Goal: Task Accomplishment & Management: Manage account settings

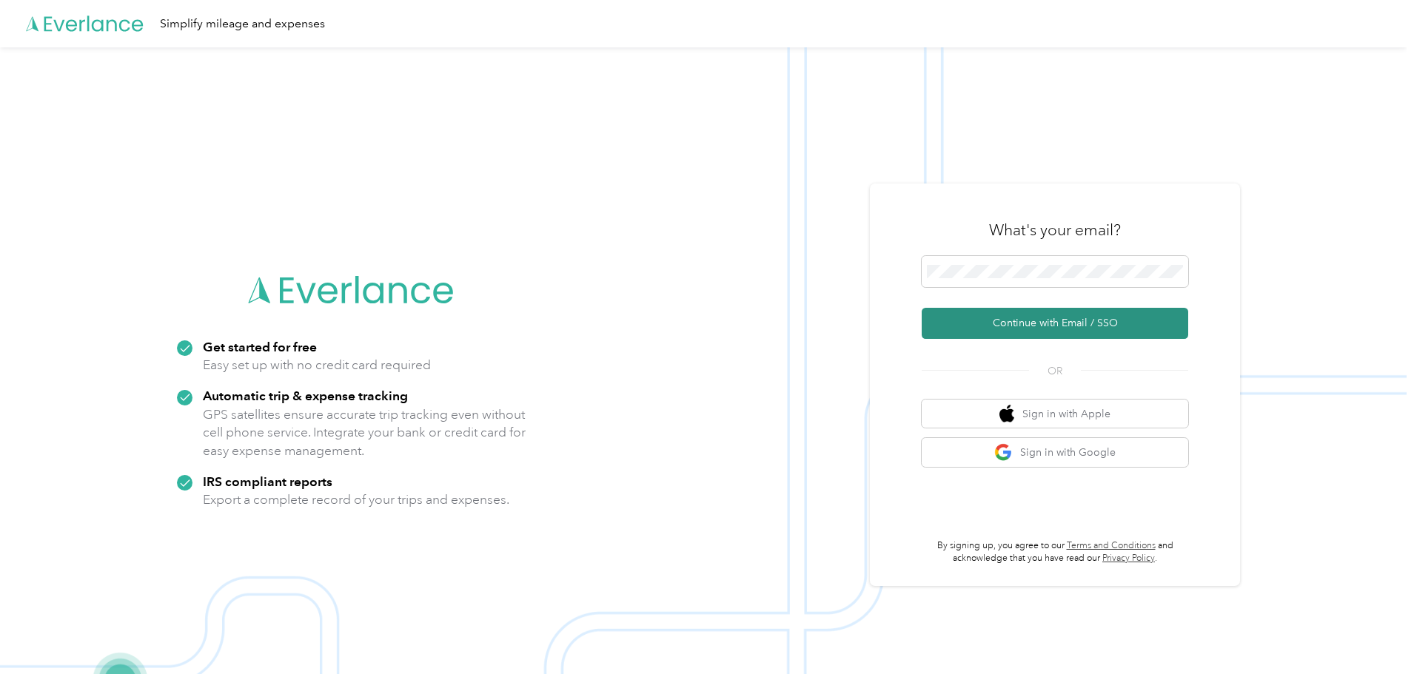
click at [1042, 322] on button "Continue with Email / SSO" at bounding box center [1055, 323] width 266 height 31
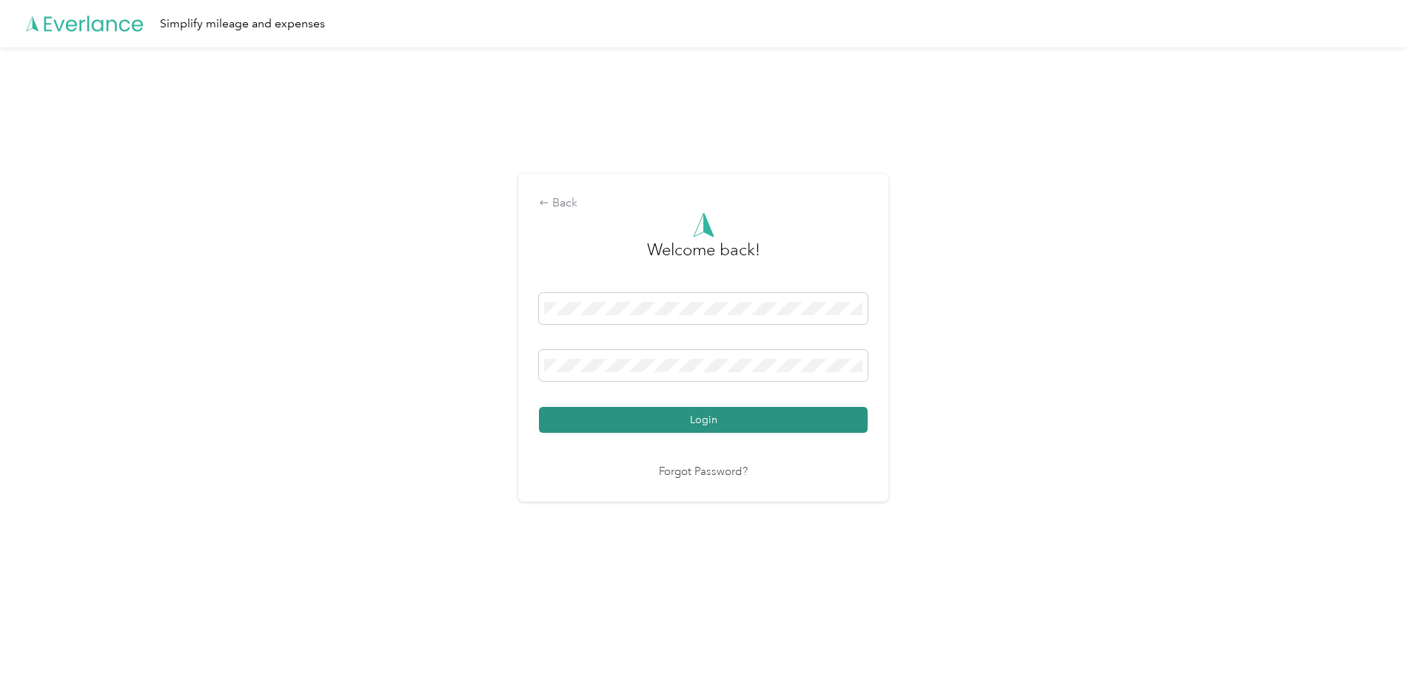
click at [643, 411] on button "Login" at bounding box center [703, 420] width 329 height 26
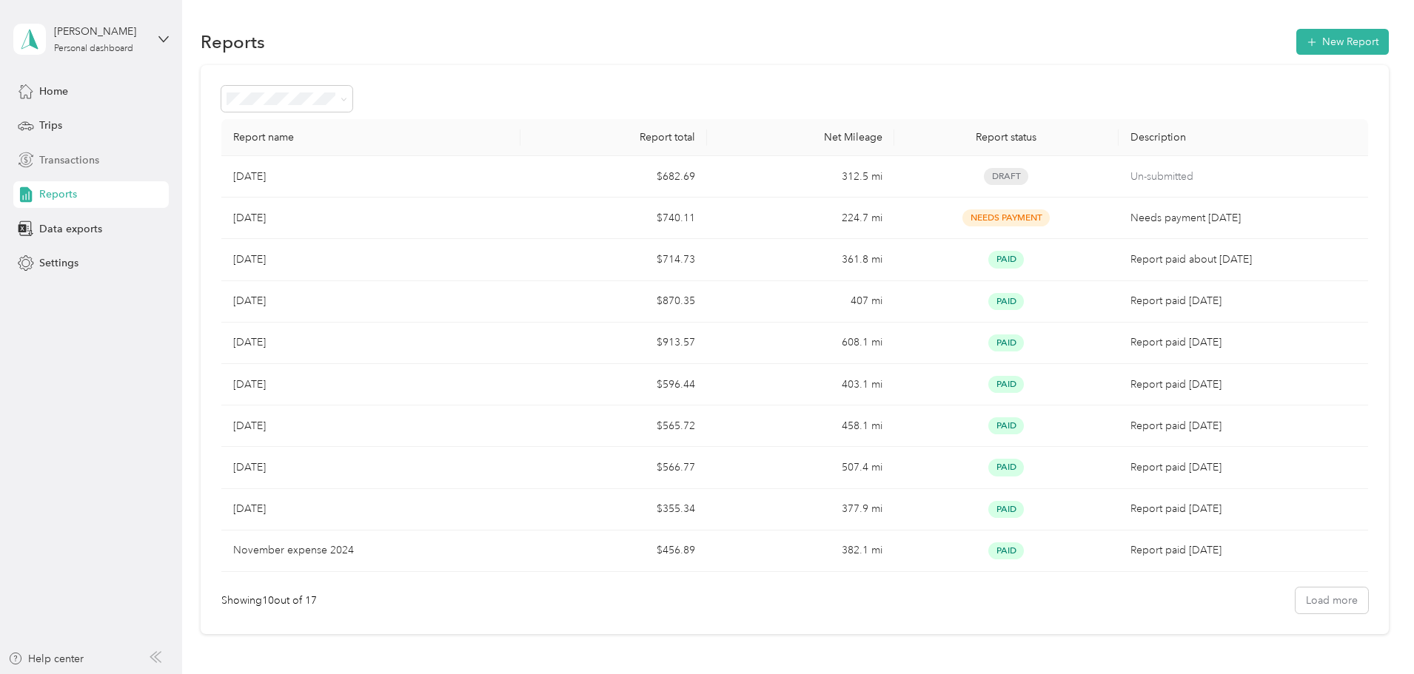
click at [63, 158] on span "Transactions" at bounding box center [69, 160] width 60 height 16
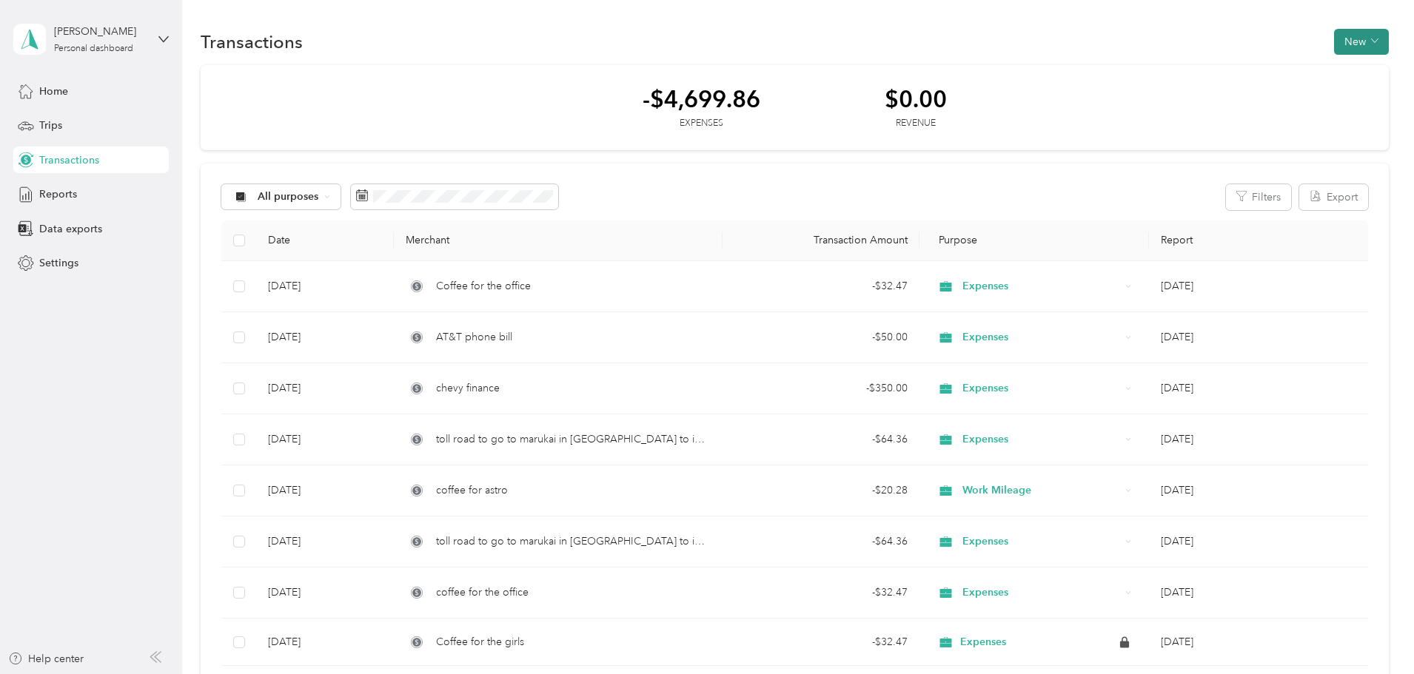
click at [1334, 38] on button "New" at bounding box center [1361, 42] width 55 height 26
click at [1244, 71] on span "Expense" at bounding box center [1255, 70] width 40 height 16
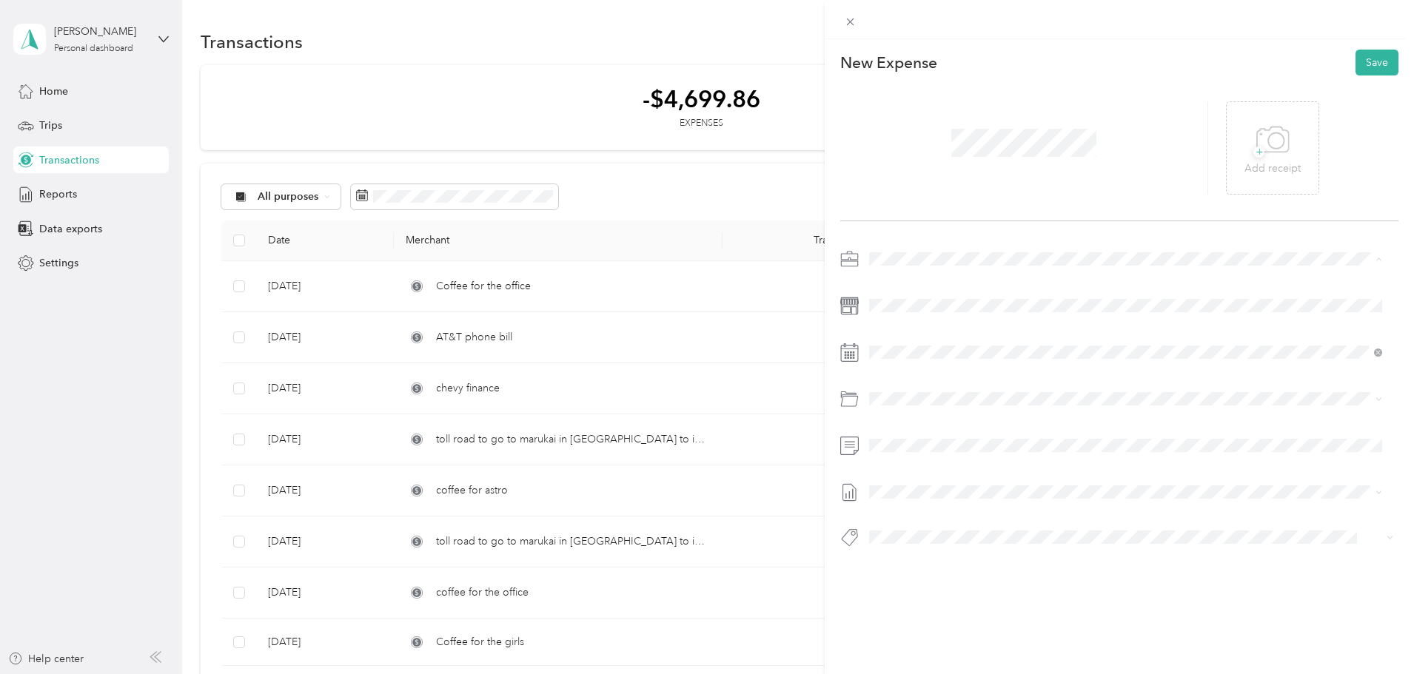
click at [910, 305] on span "Expenses" at bounding box center [896, 311] width 44 height 13
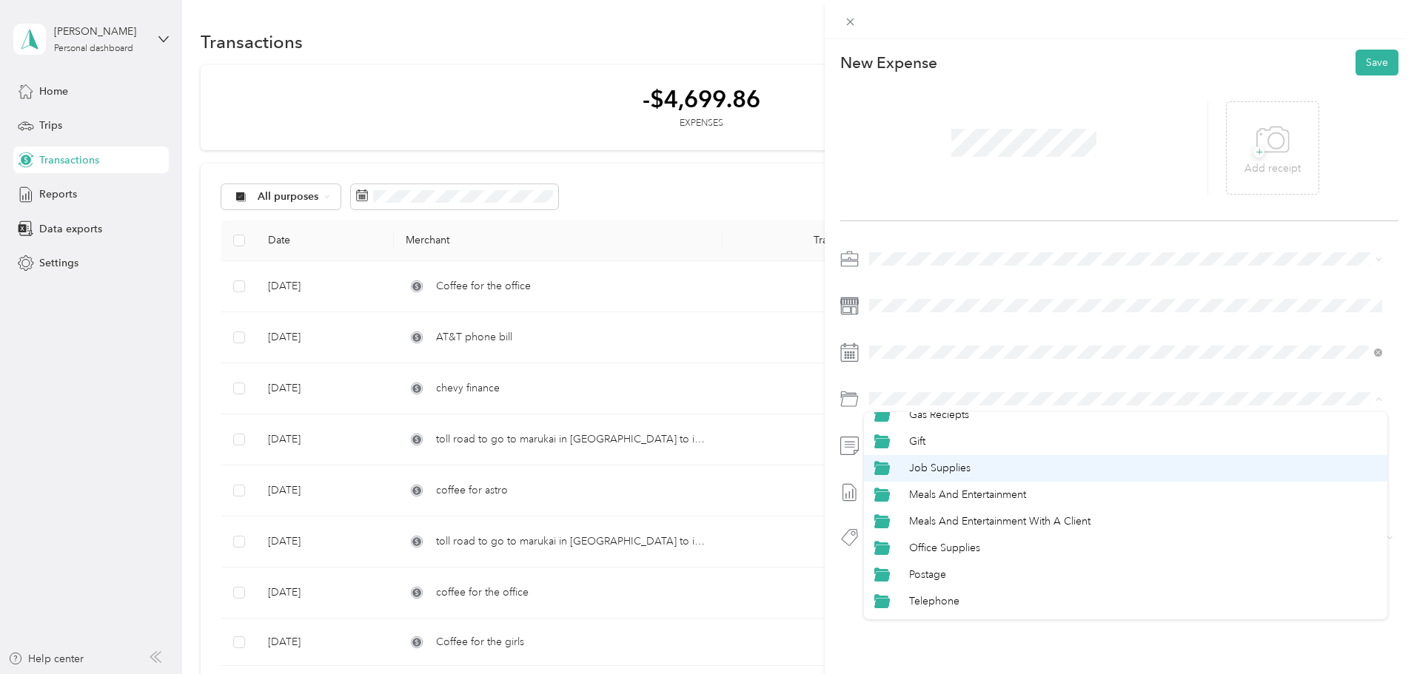
scroll to position [170, 0]
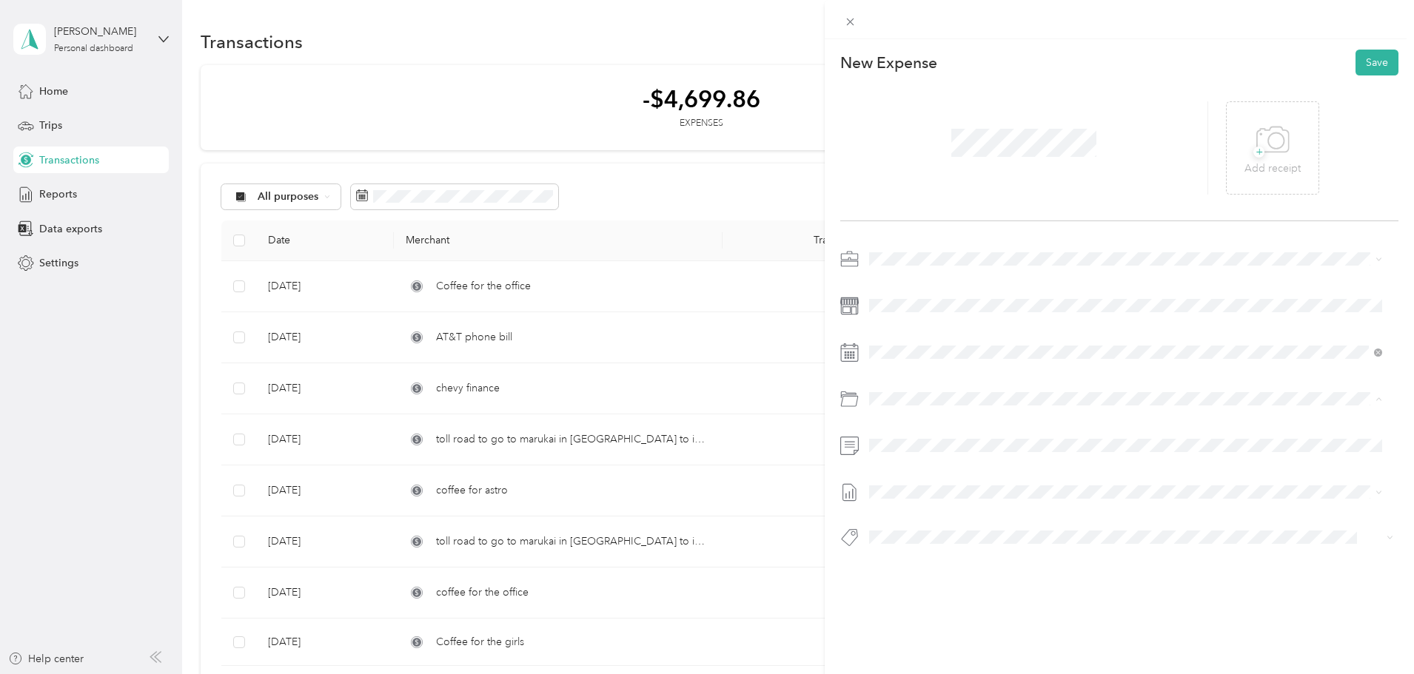
click at [951, 603] on div "Travel" at bounding box center [1143, 606] width 468 height 16
click at [853, 320] on div at bounding box center [1119, 402] width 558 height 311
click at [930, 543] on li "[DATE] Draft" at bounding box center [1125, 541] width 523 height 24
click at [1372, 56] on button "Save" at bounding box center [1376, 63] width 43 height 26
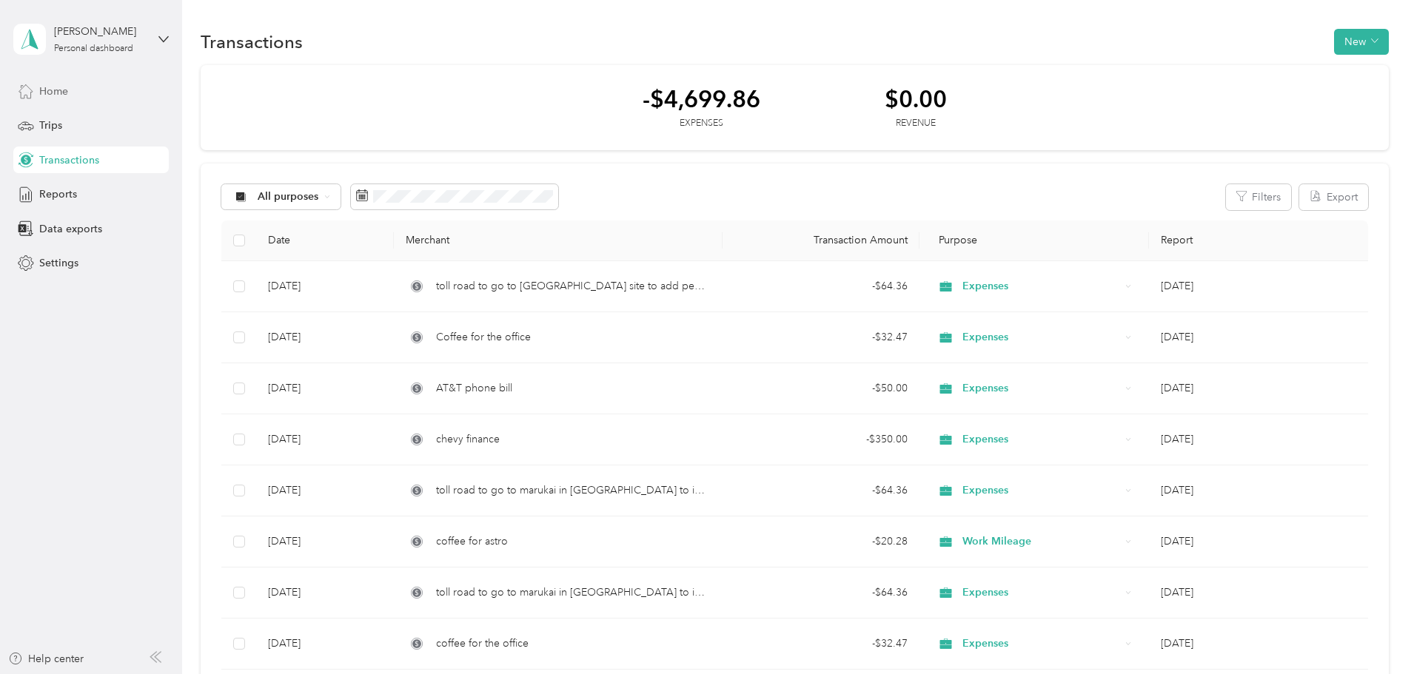
click at [58, 90] on span "Home" at bounding box center [53, 92] width 29 height 16
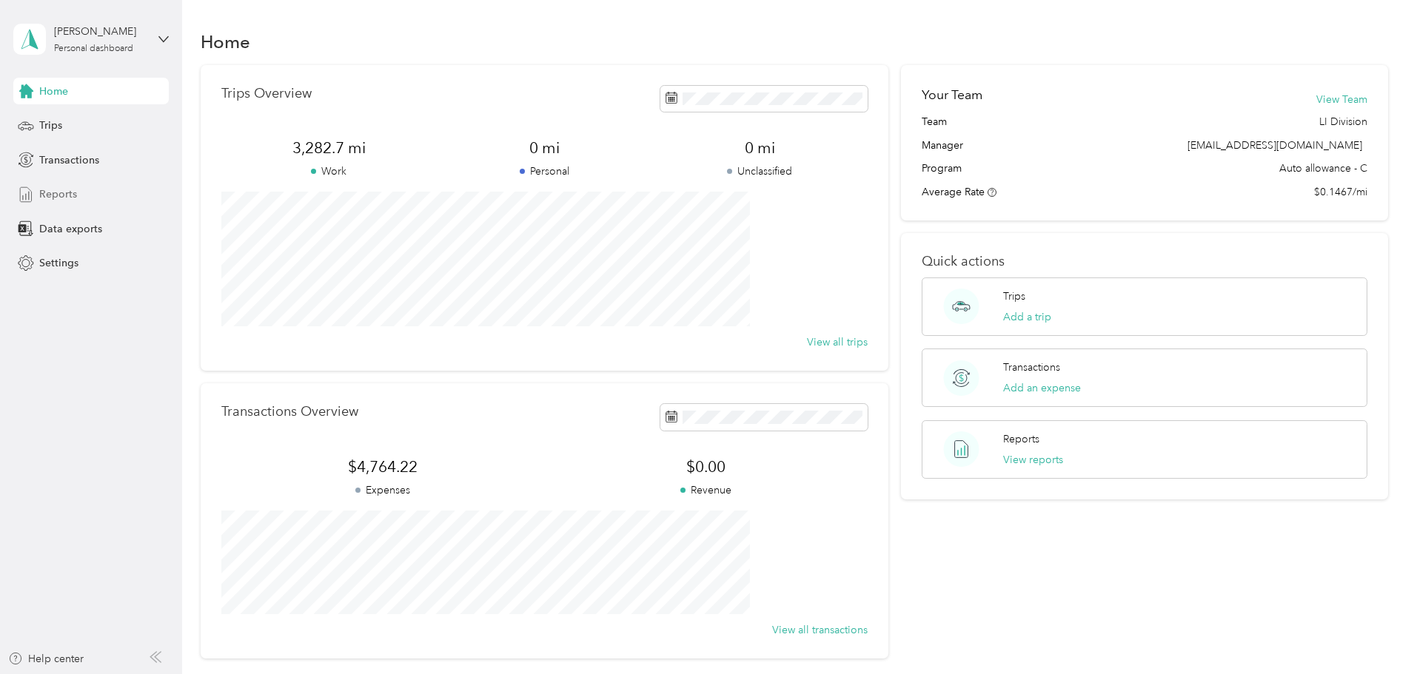
click at [56, 197] on span "Reports" at bounding box center [58, 195] width 38 height 16
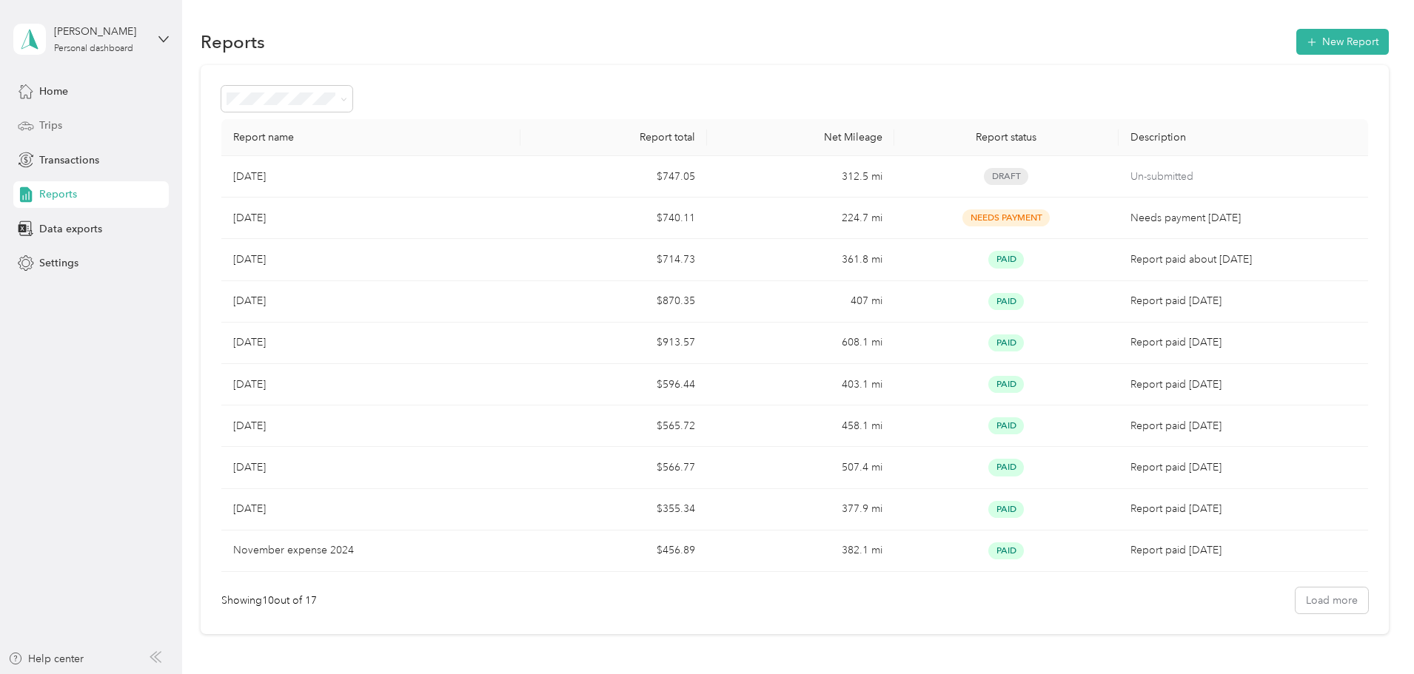
click at [52, 128] on span "Trips" at bounding box center [50, 126] width 23 height 16
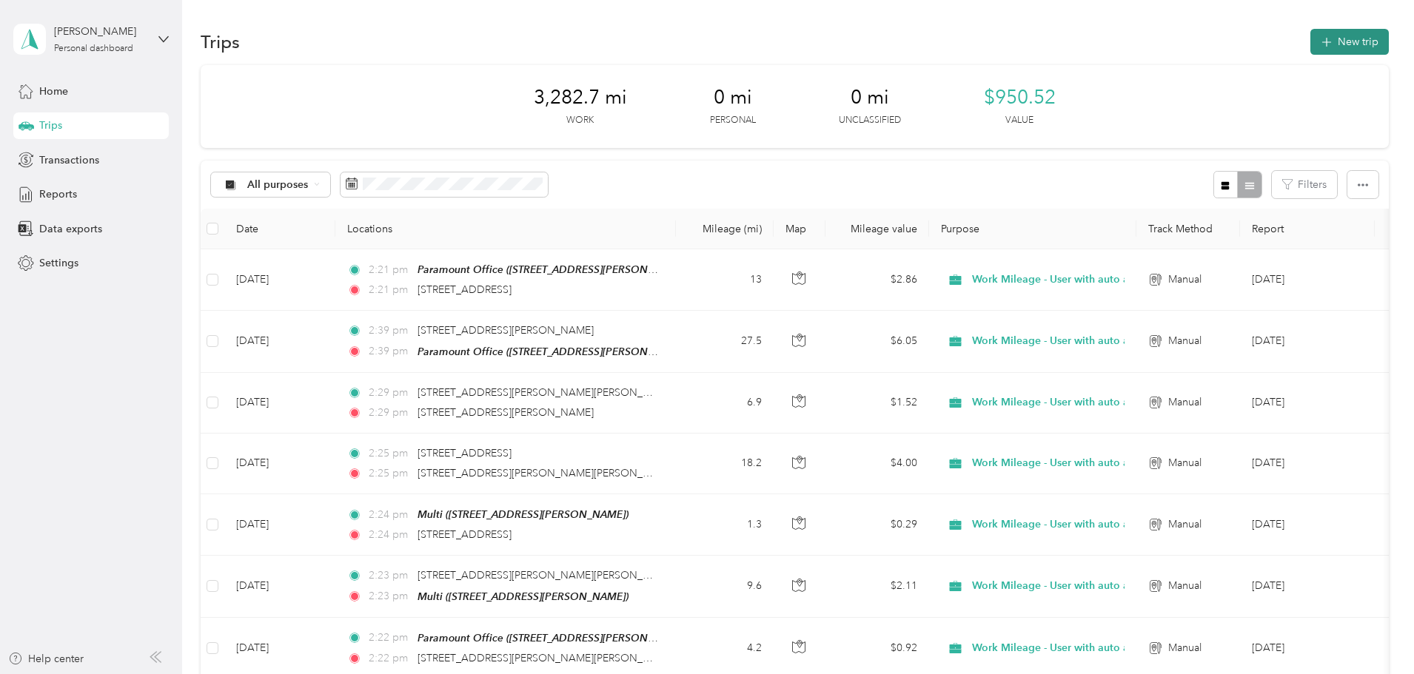
click at [1310, 47] on button "New trip" at bounding box center [1349, 42] width 78 height 26
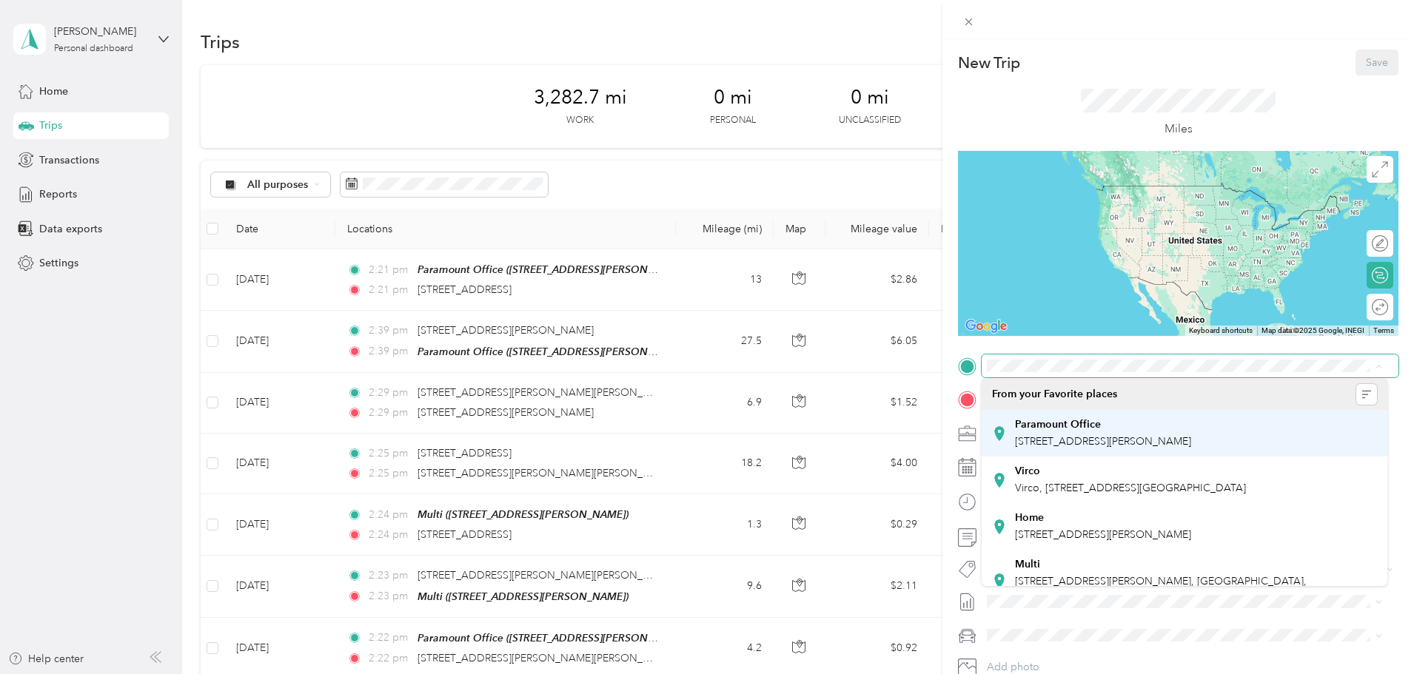
scroll to position [74, 0]
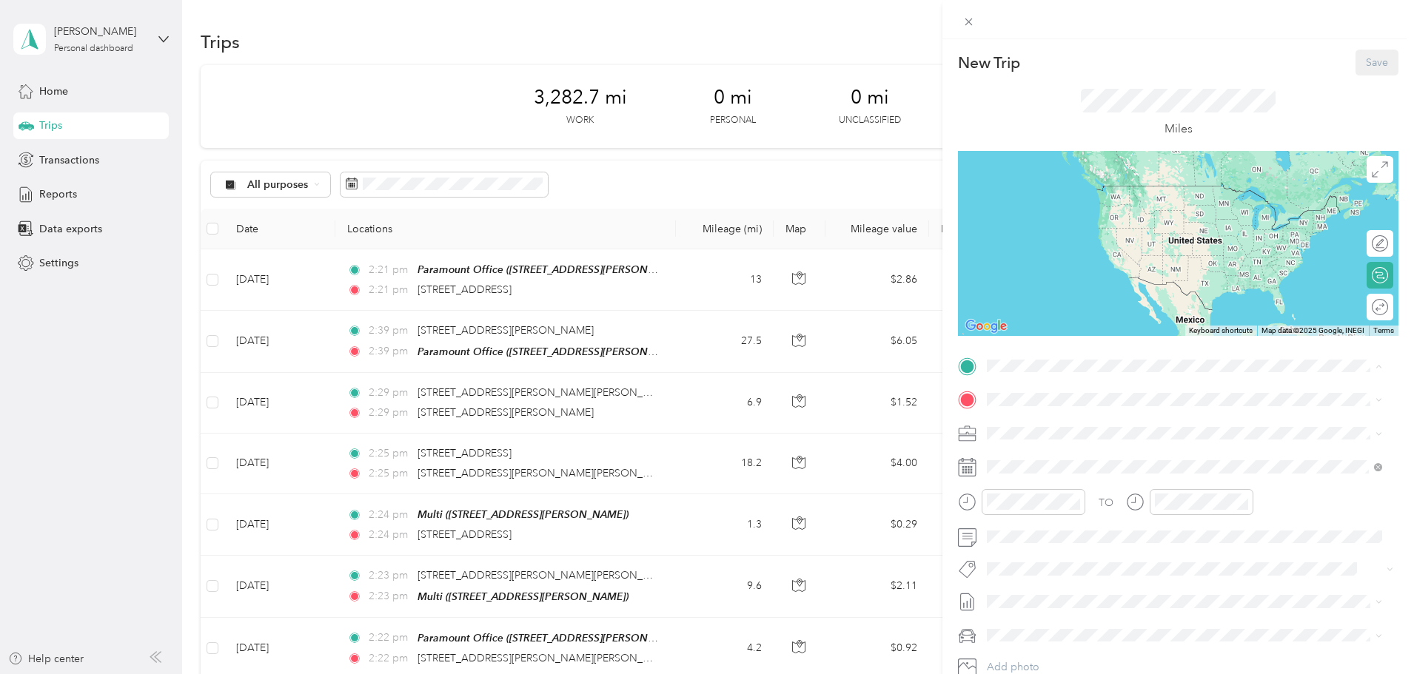
click at [1065, 467] on span "[STREET_ADDRESS][PERSON_NAME]" at bounding box center [1103, 461] width 176 height 13
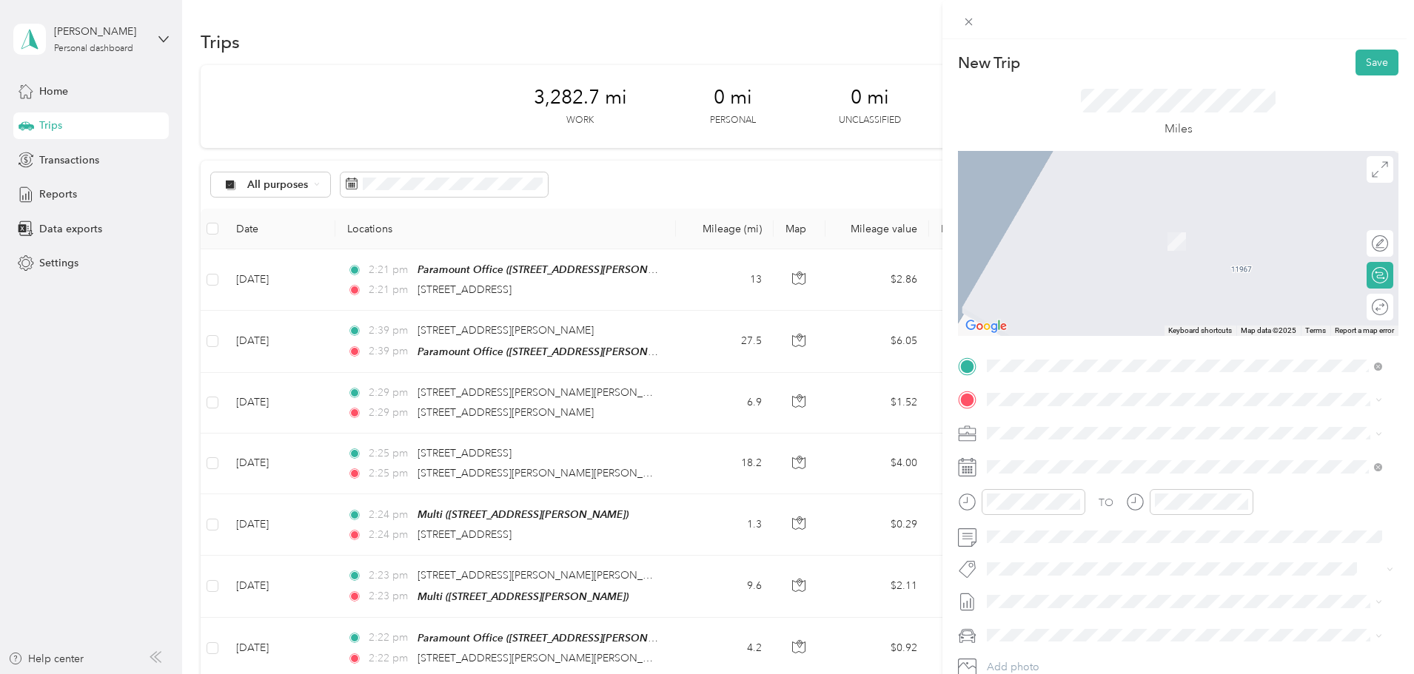
click at [1057, 460] on span "[STREET_ADDRESS][PERSON_NAME][US_STATE]" at bounding box center [1130, 452] width 230 height 13
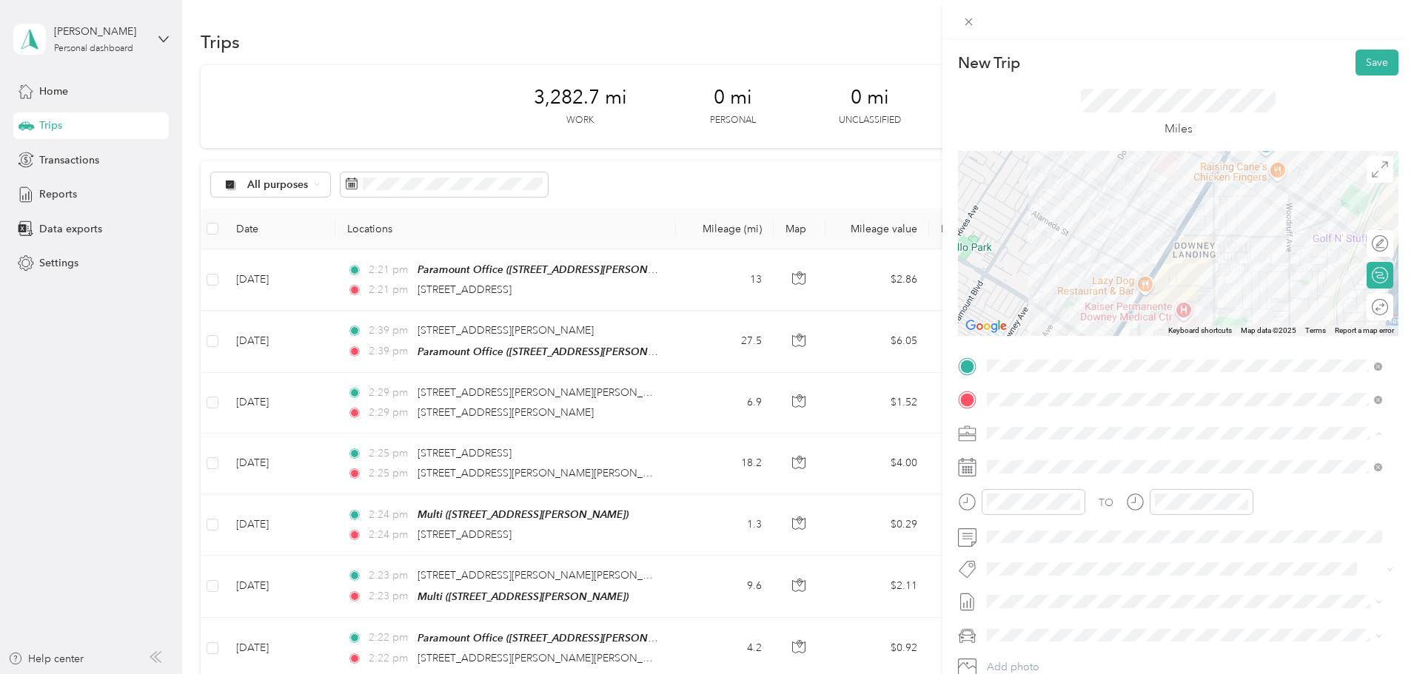
click at [1054, 503] on li "Work Mileage - User with auto allowance" at bounding box center [1185, 511] width 406 height 26
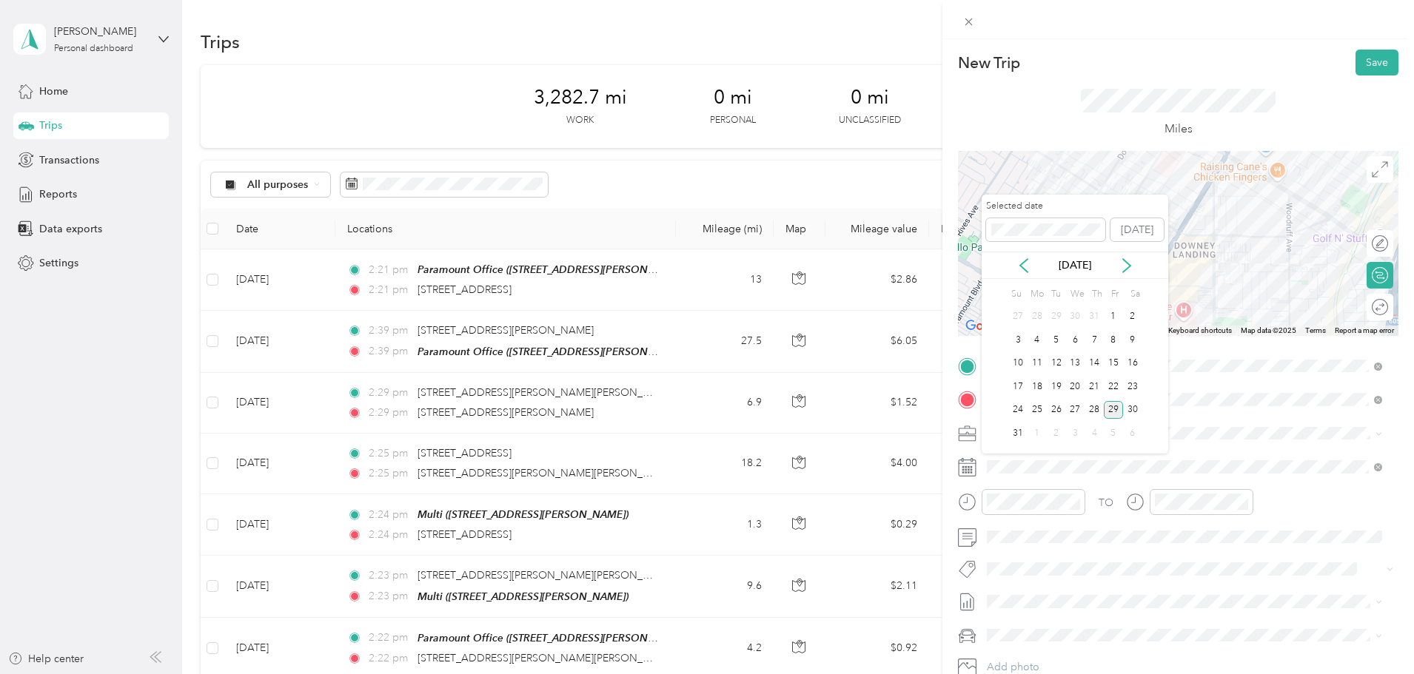
click at [1113, 412] on div "29" at bounding box center [1113, 410] width 19 height 19
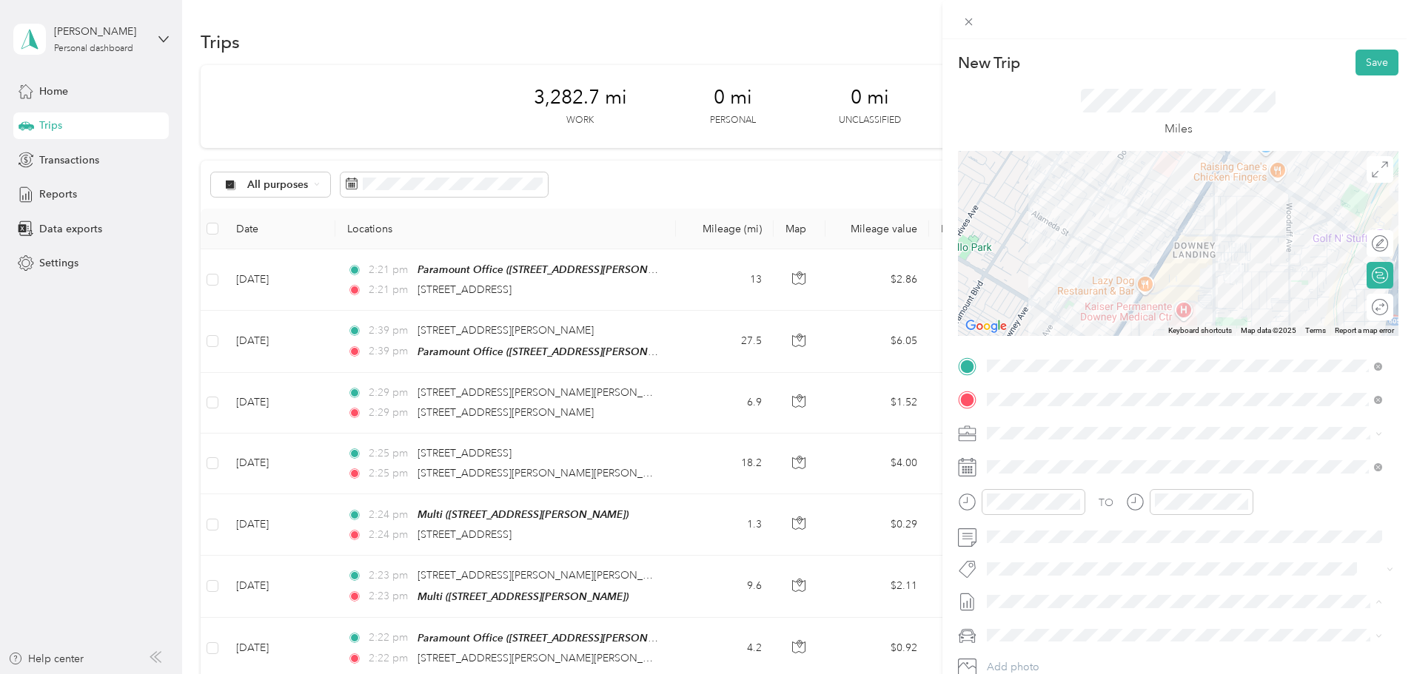
click at [1018, 648] on span "[DATE]" at bounding box center [1003, 651] width 33 height 16
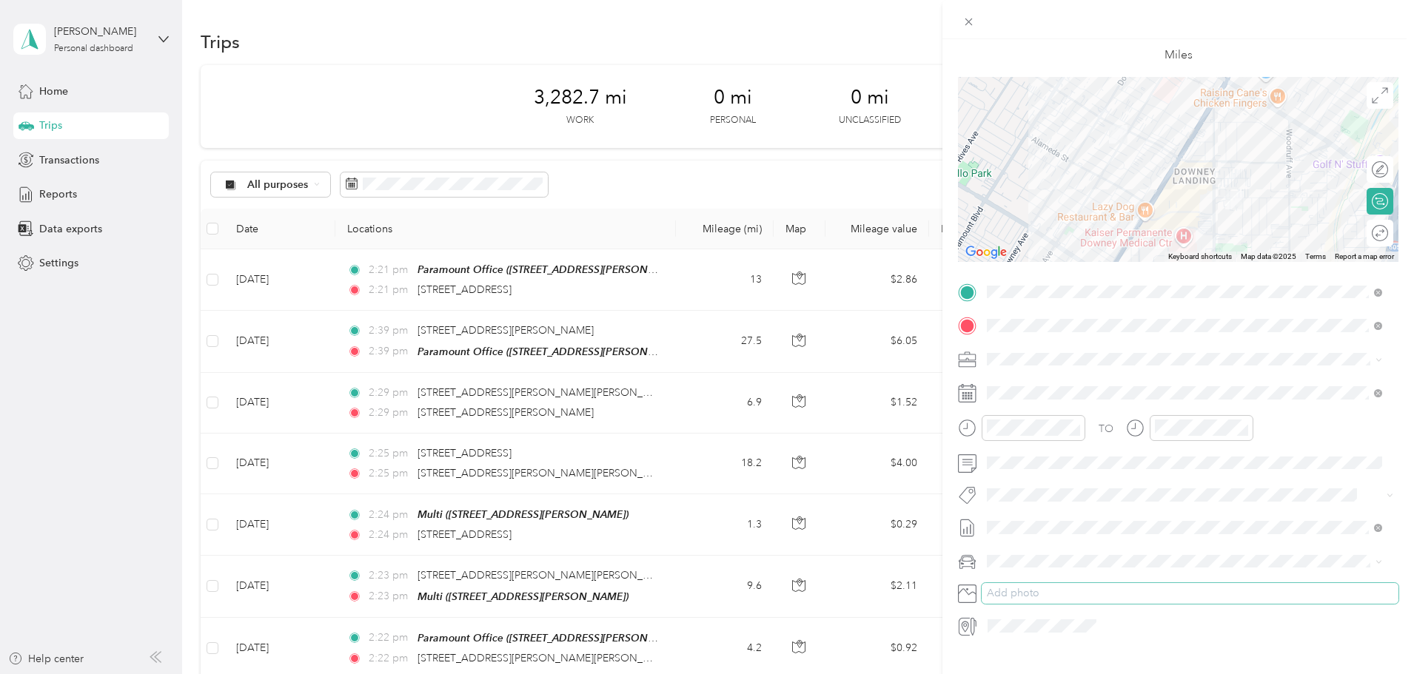
scroll to position [0, 0]
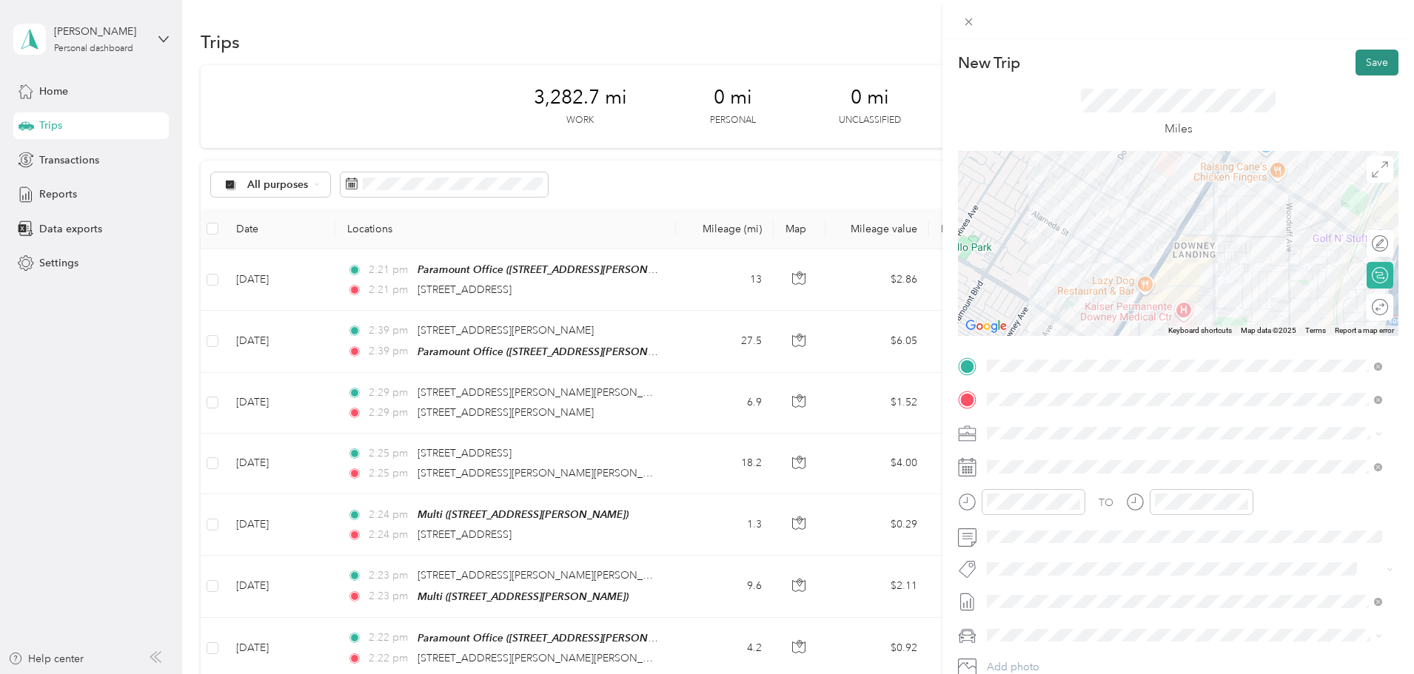
click at [1355, 58] on button "Save" at bounding box center [1376, 63] width 43 height 26
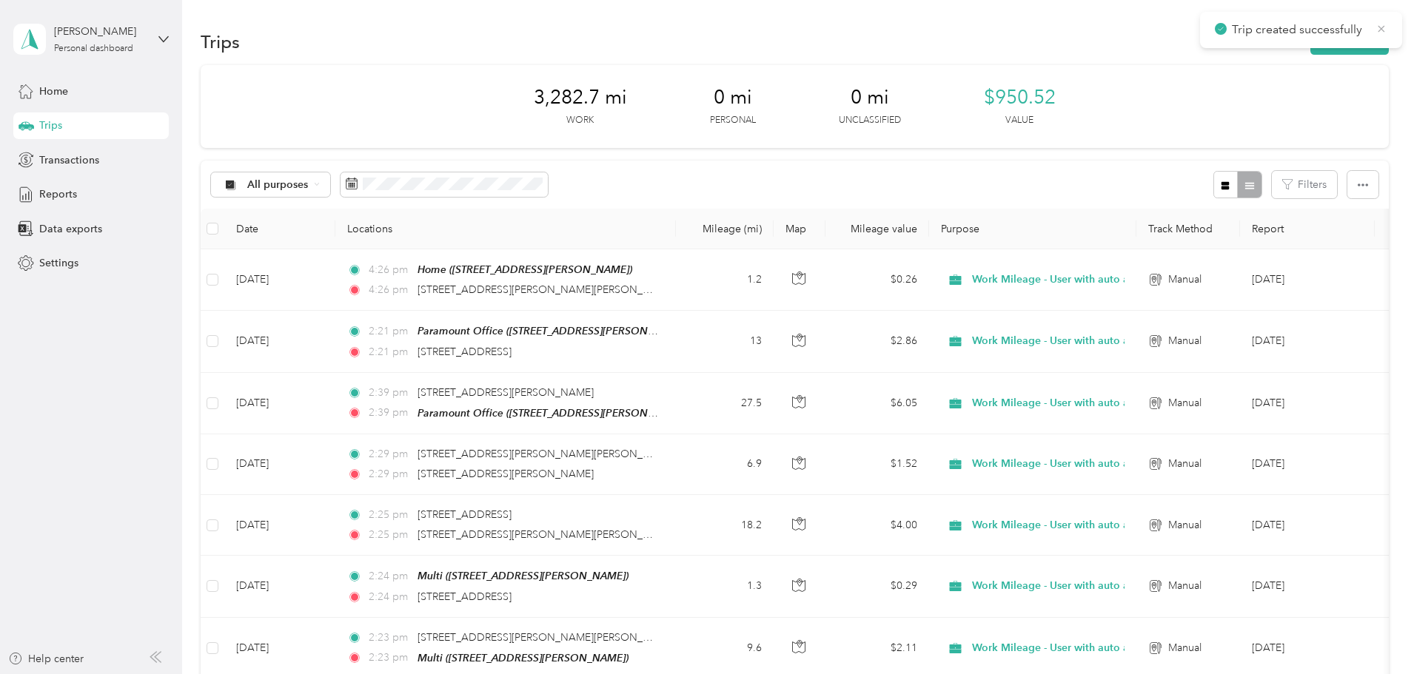
click at [1381, 27] on icon at bounding box center [1381, 28] width 12 height 13
click at [1310, 44] on button "New trip" at bounding box center [1349, 42] width 78 height 26
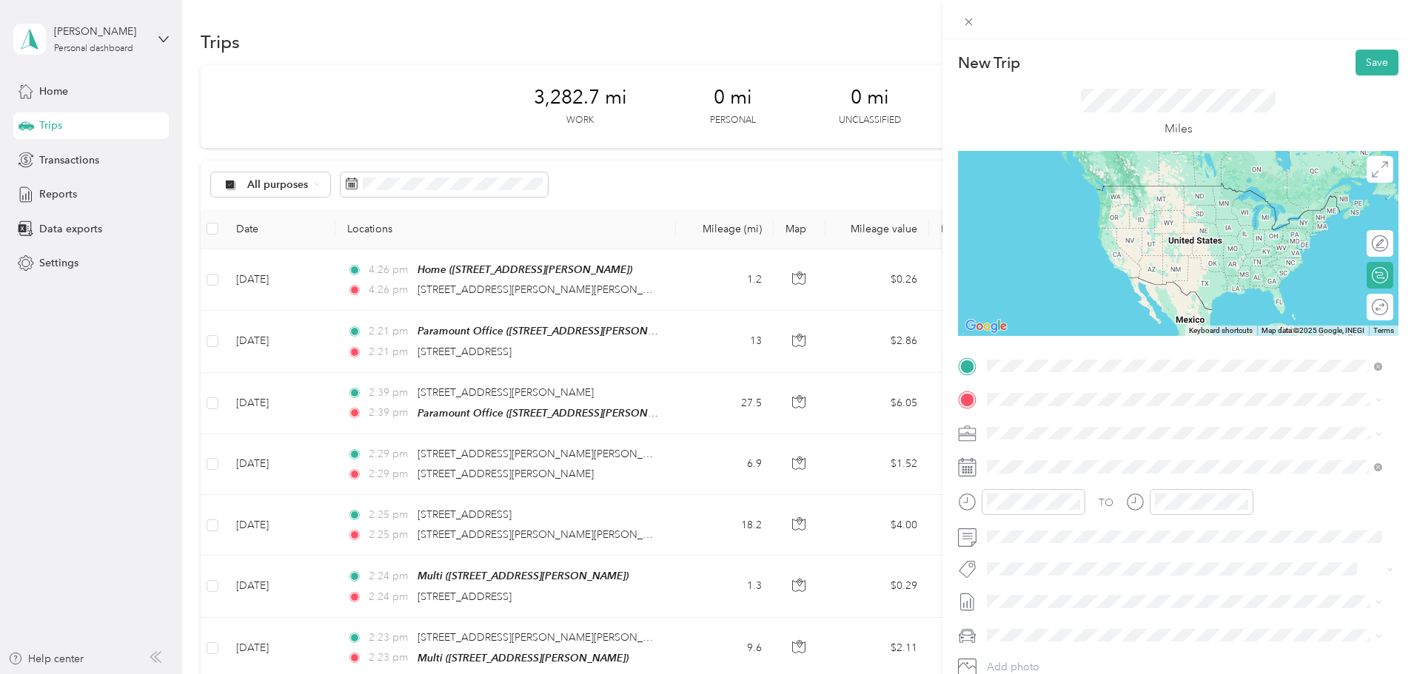
click at [1069, 420] on span "[STREET_ADDRESS][PERSON_NAME][US_STATE]" at bounding box center [1130, 419] width 230 height 13
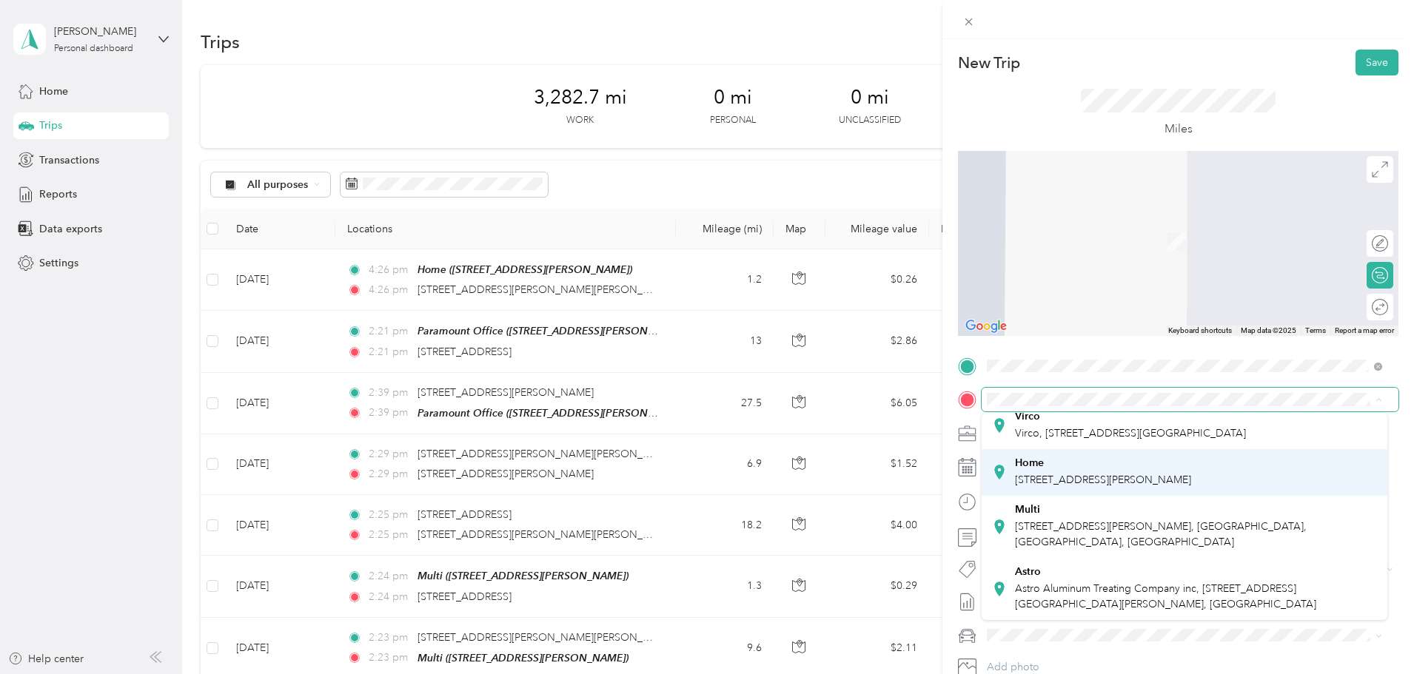
scroll to position [135, 0]
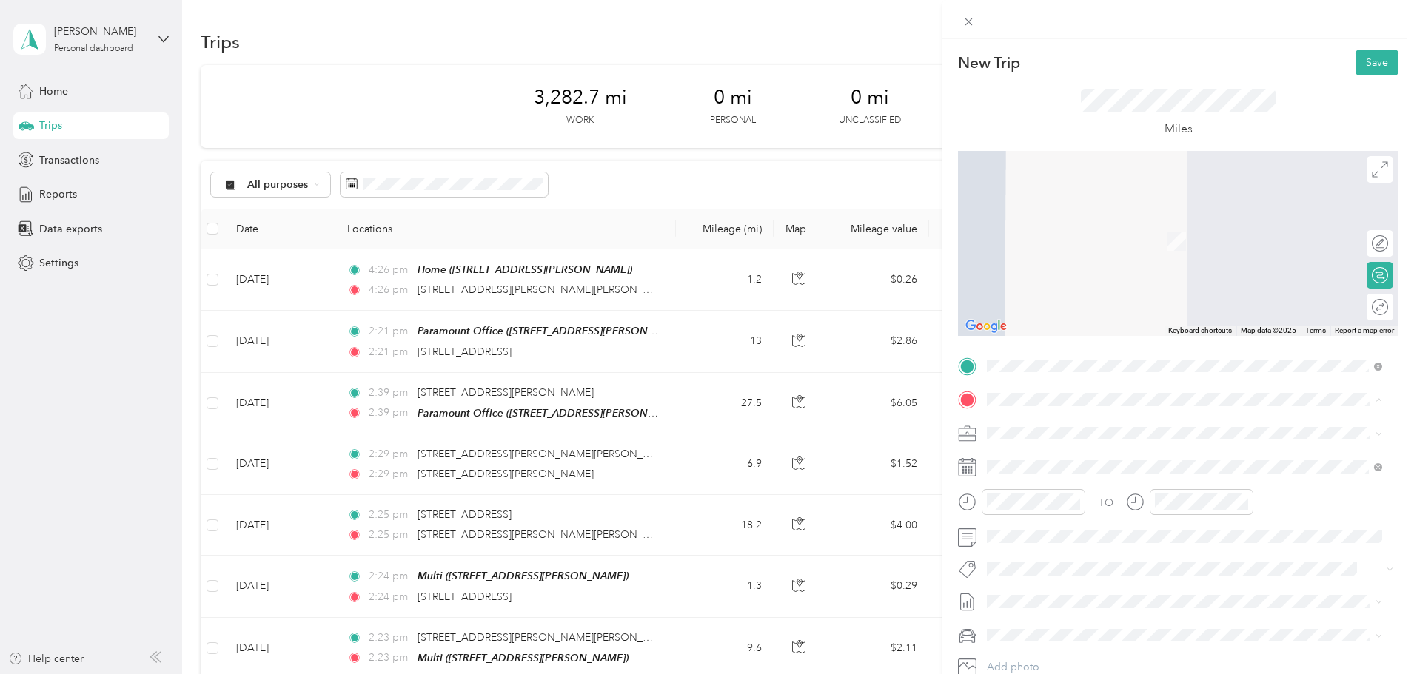
click at [1134, 515] on div "Multi [STREET_ADDRESS][PERSON_NAME], [GEOGRAPHIC_DATA], [GEOGRAPHIC_DATA], [GEO…" at bounding box center [1196, 526] width 362 height 47
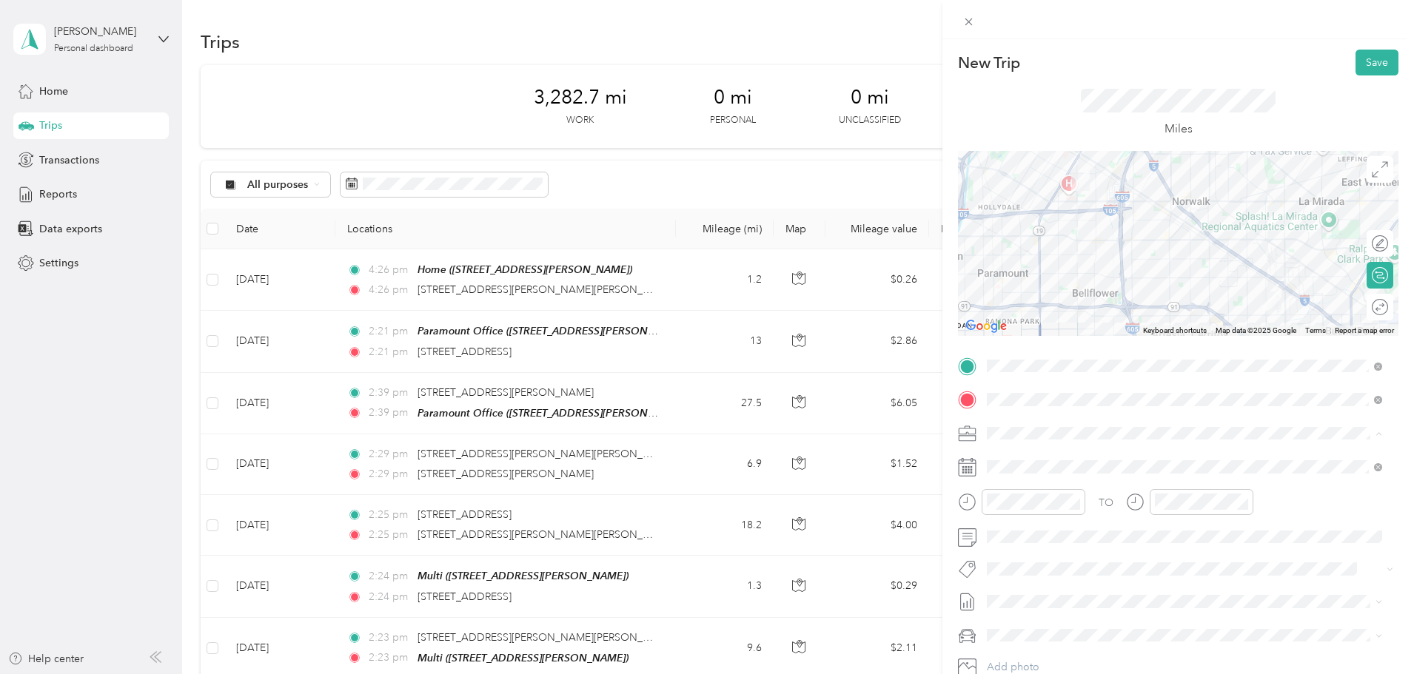
click at [1062, 502] on li "Work Mileage - User with auto allowance" at bounding box center [1185, 511] width 406 height 26
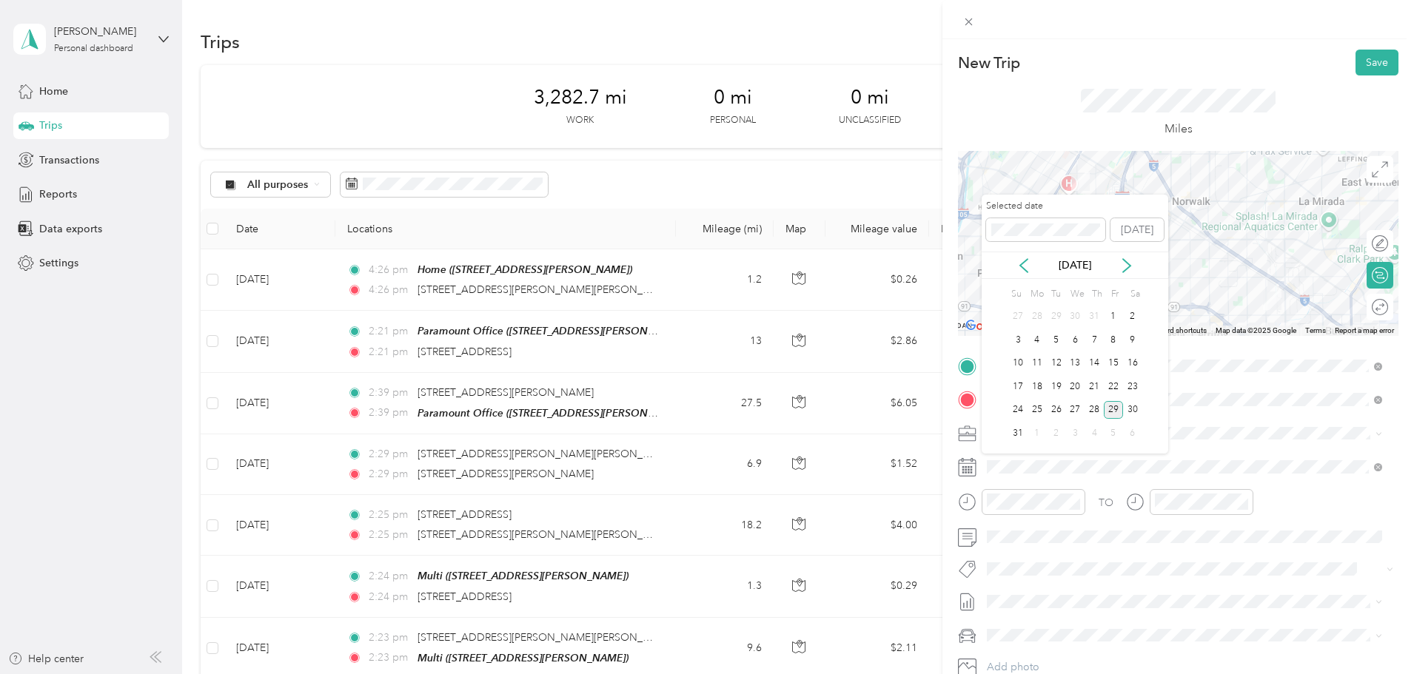
click at [1113, 413] on div "29" at bounding box center [1113, 410] width 19 height 19
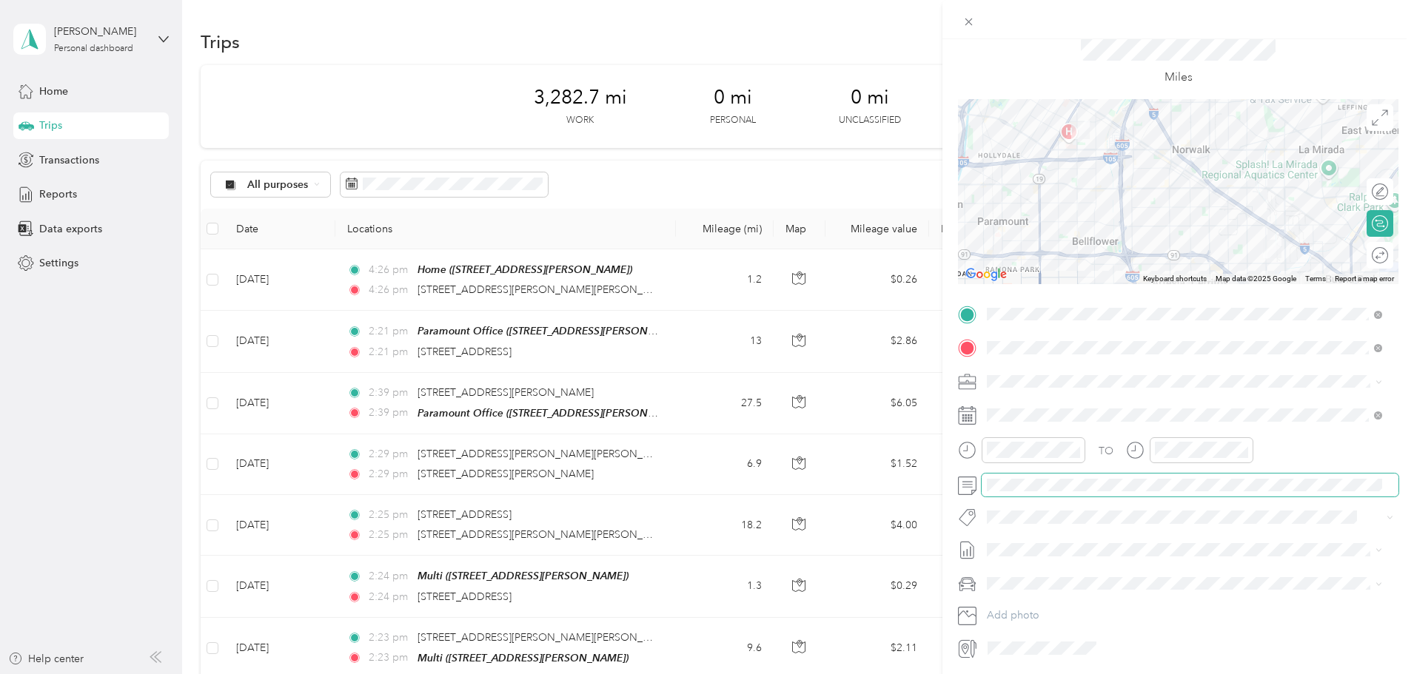
scroll to position [103, 0]
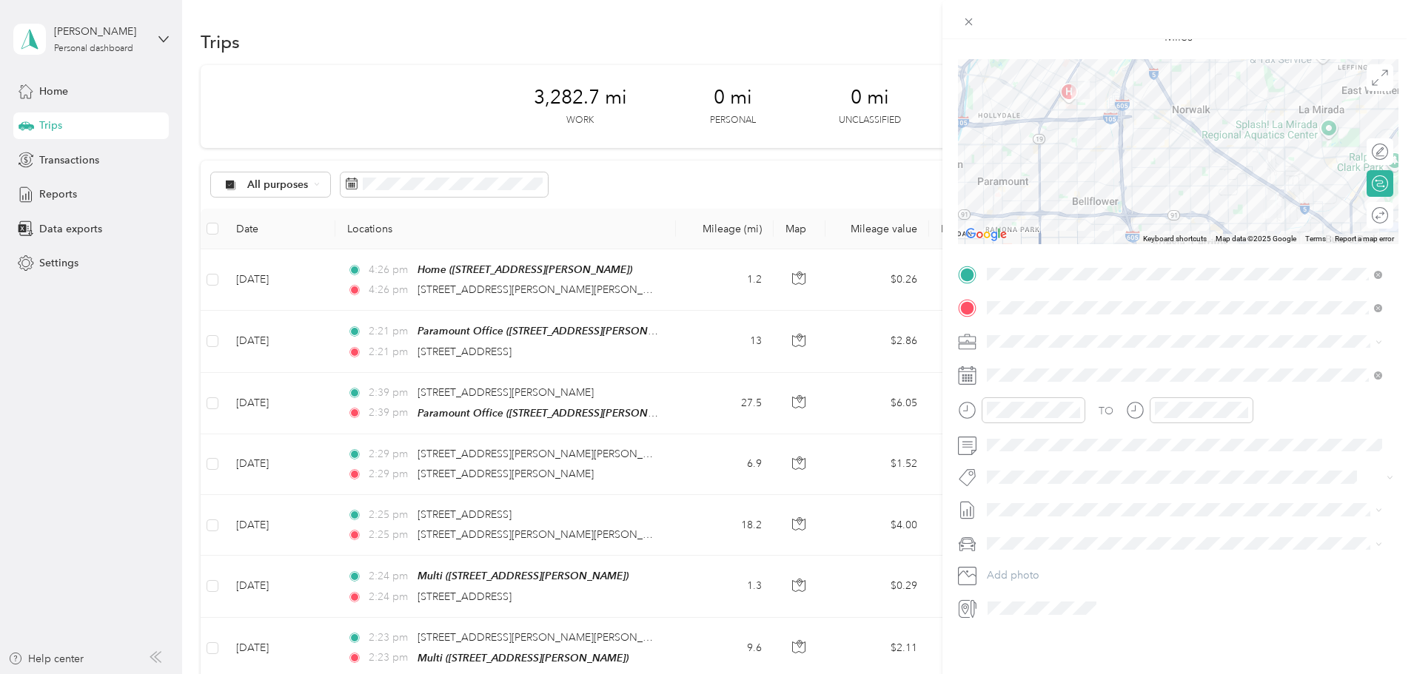
click at [1047, 542] on span "[DATE] Draft" at bounding box center [1184, 546] width 385 height 13
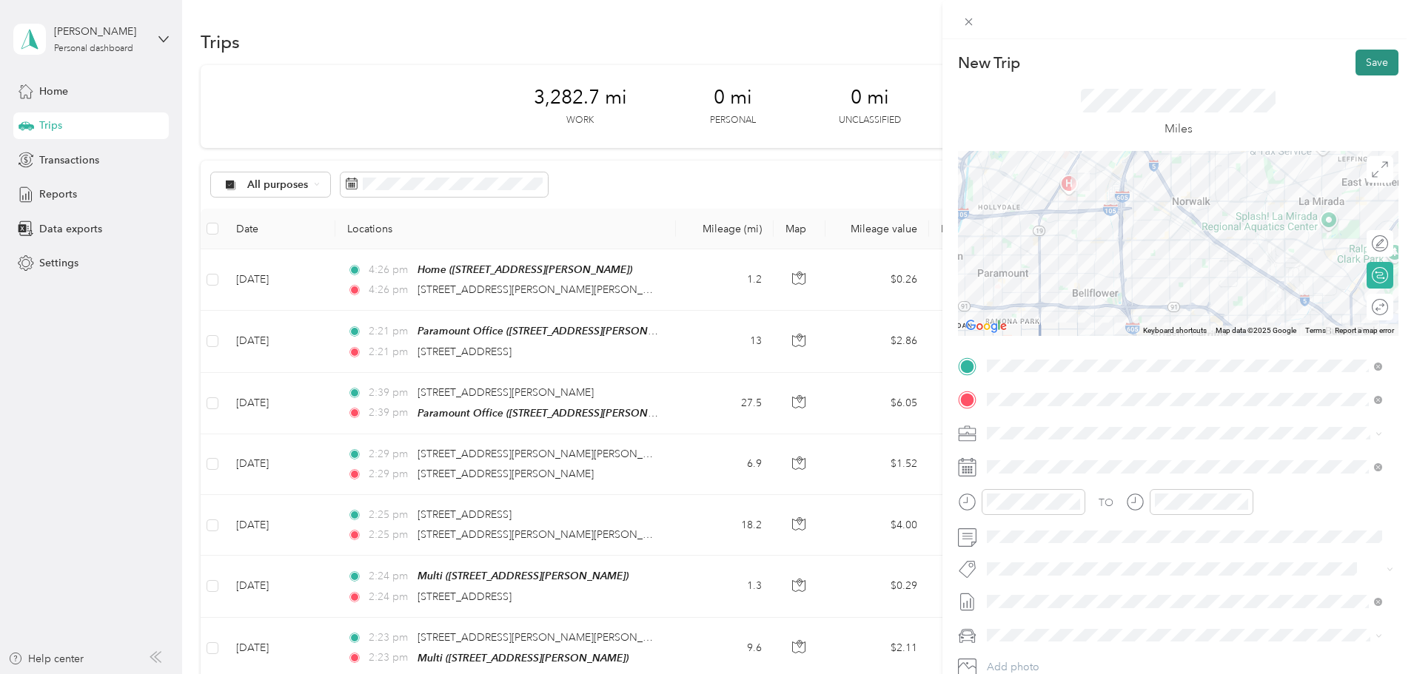
click at [1371, 70] on button "Save" at bounding box center [1376, 63] width 43 height 26
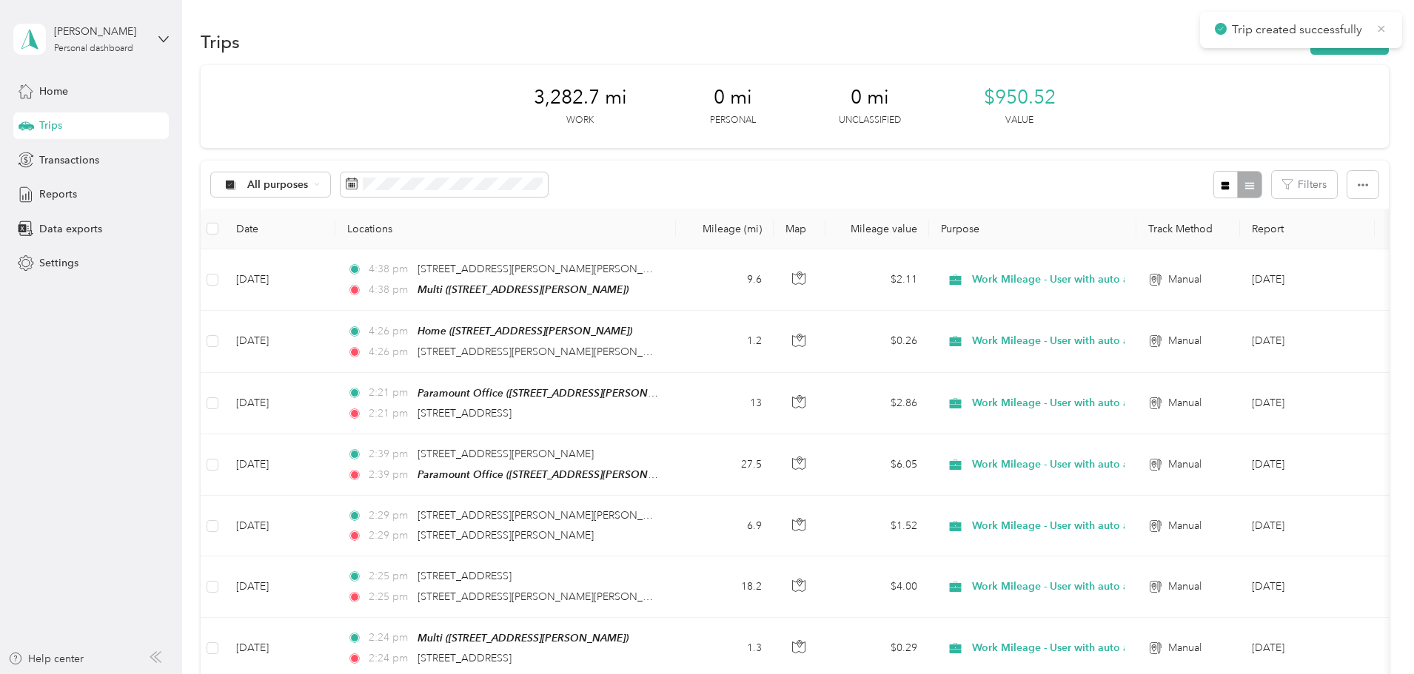
click at [1384, 27] on icon at bounding box center [1381, 28] width 12 height 13
click at [1310, 36] on button "New trip" at bounding box center [1349, 42] width 78 height 26
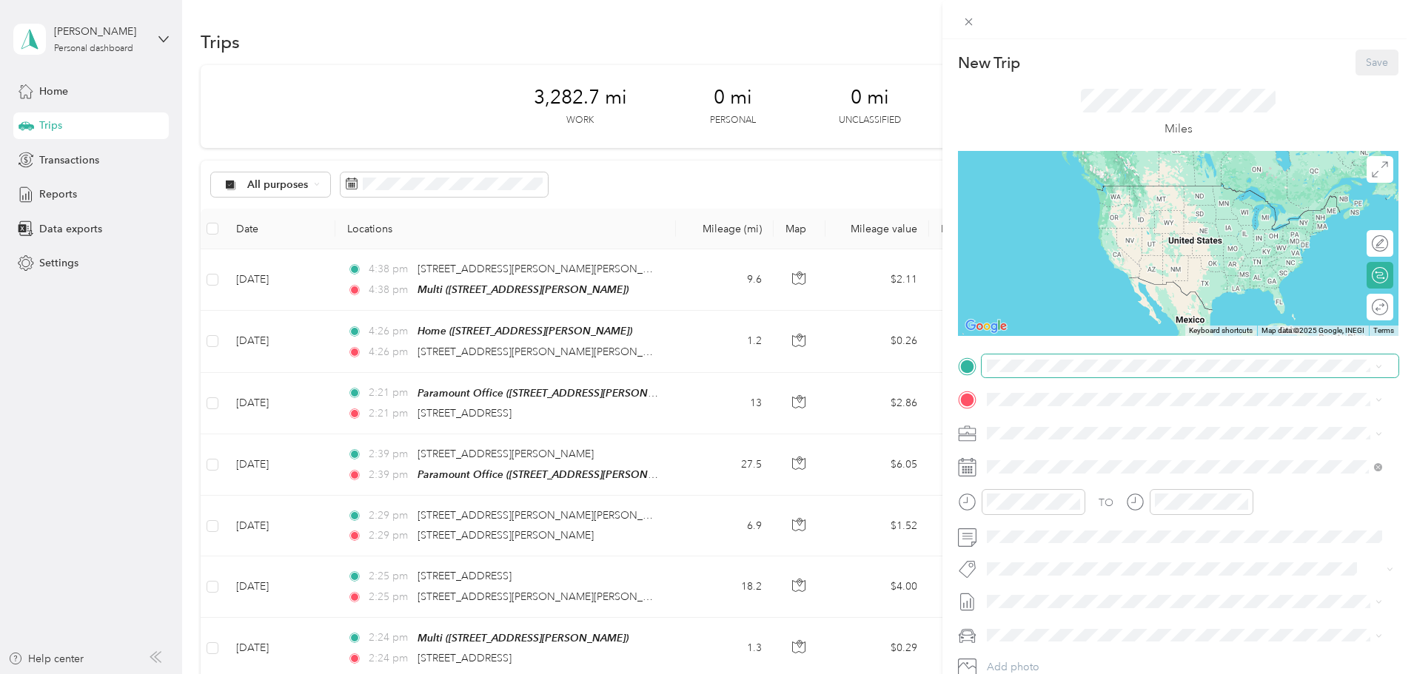
click at [1047, 375] on span at bounding box center [1190, 367] width 417 height 24
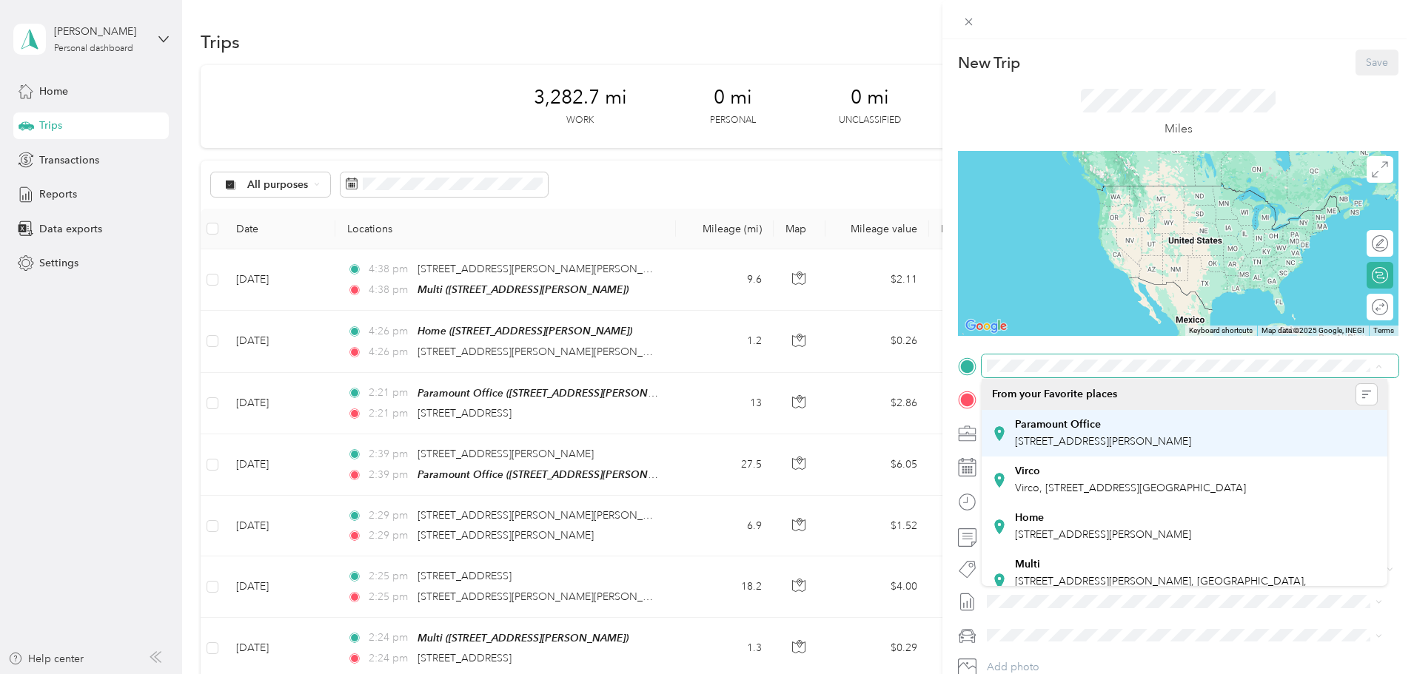
scroll to position [135, 0]
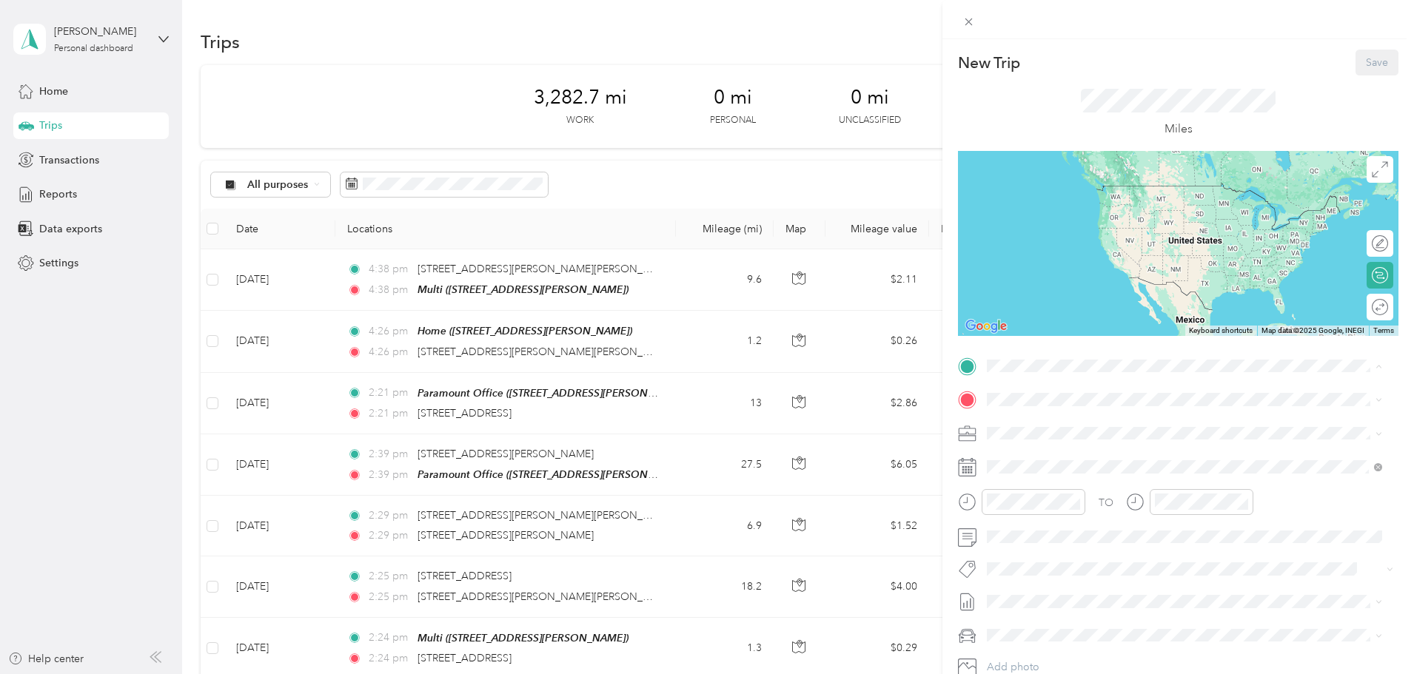
click at [1084, 494] on span "[STREET_ADDRESS][PERSON_NAME], [GEOGRAPHIC_DATA], [GEOGRAPHIC_DATA], [GEOGRAPHI…" at bounding box center [1161, 501] width 292 height 28
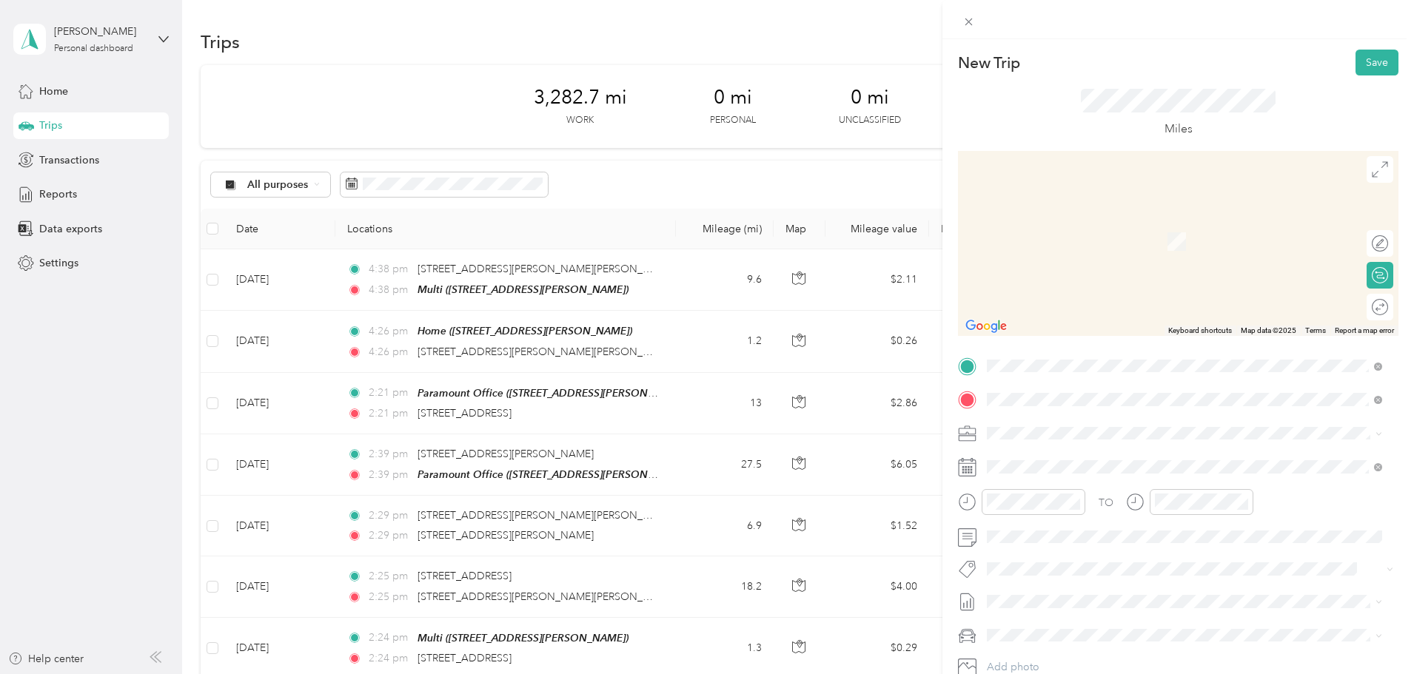
click at [1085, 450] on span "[STREET_ADDRESS][US_STATE]" at bounding box center [1089, 452] width 148 height 13
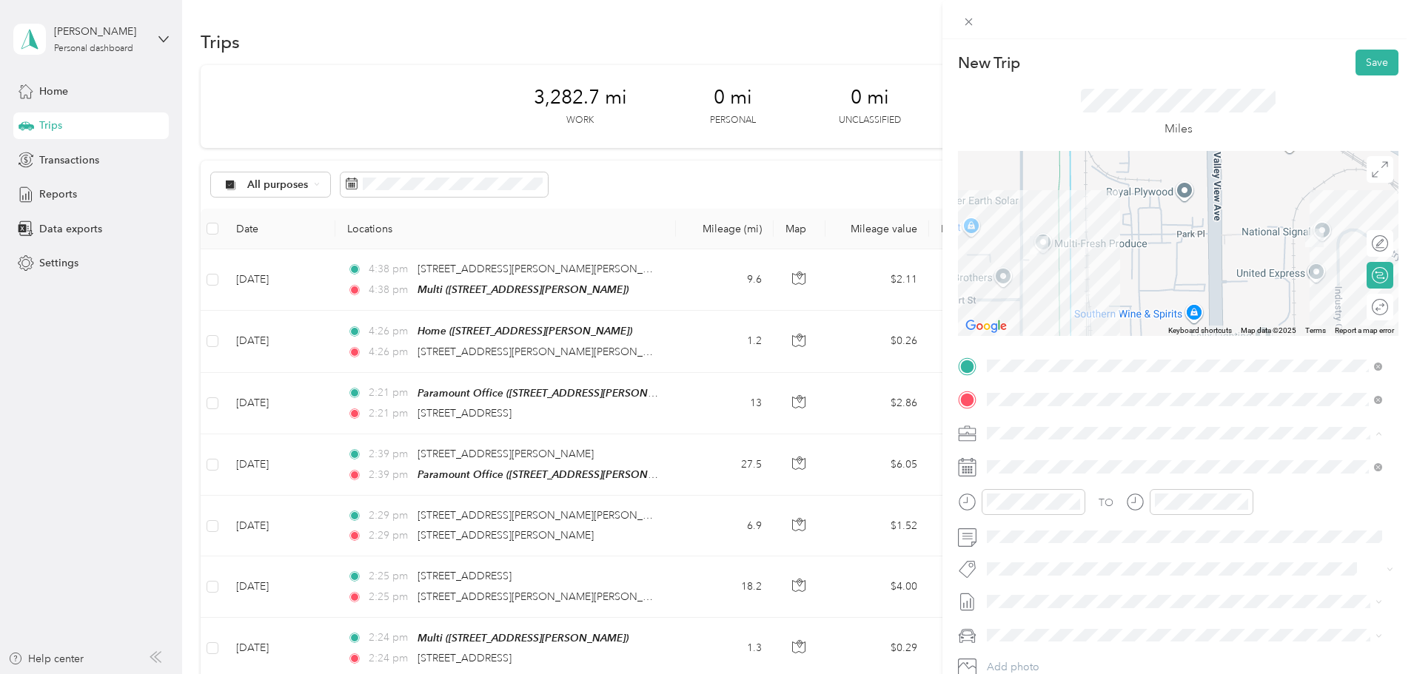
click at [1106, 516] on li "Work Mileage - User with auto allowance" at bounding box center [1185, 511] width 406 height 26
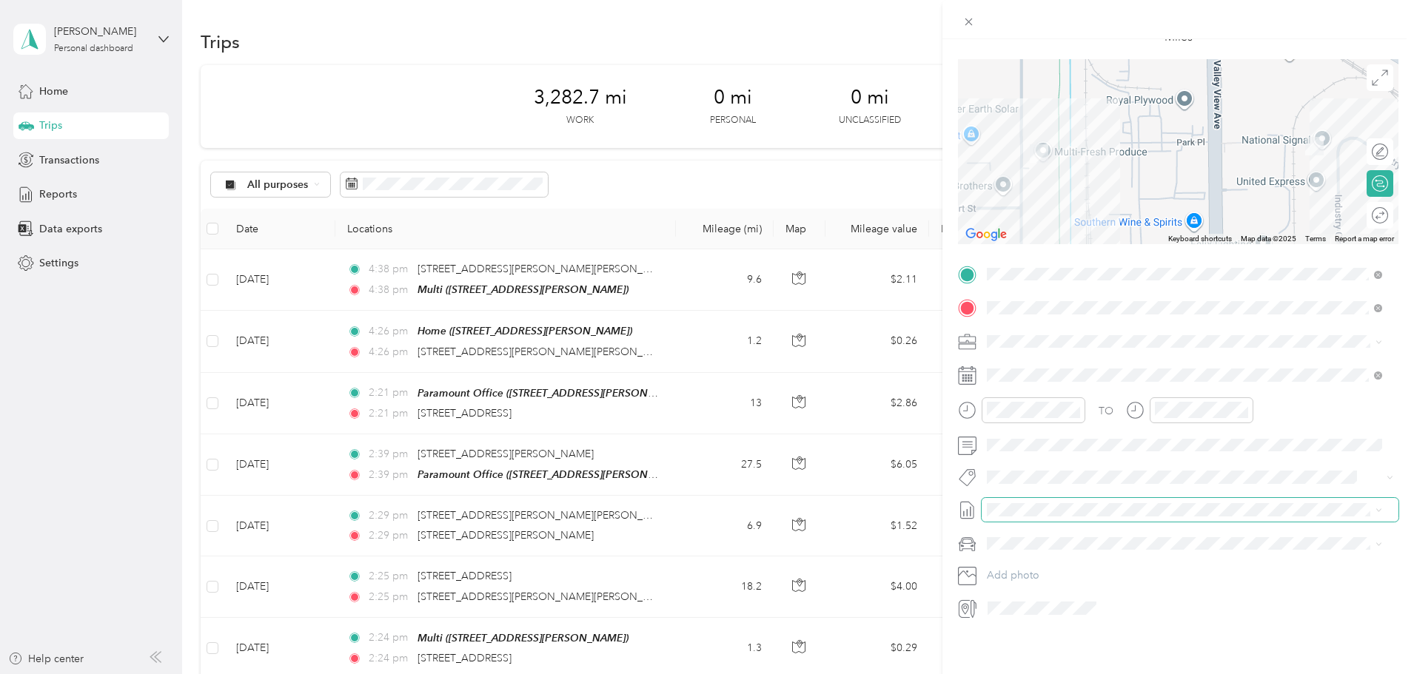
scroll to position [103, 0]
click at [1057, 498] on span at bounding box center [1190, 510] width 417 height 24
click at [1048, 541] on span "[DATE] Draft" at bounding box center [1184, 547] width 385 height 13
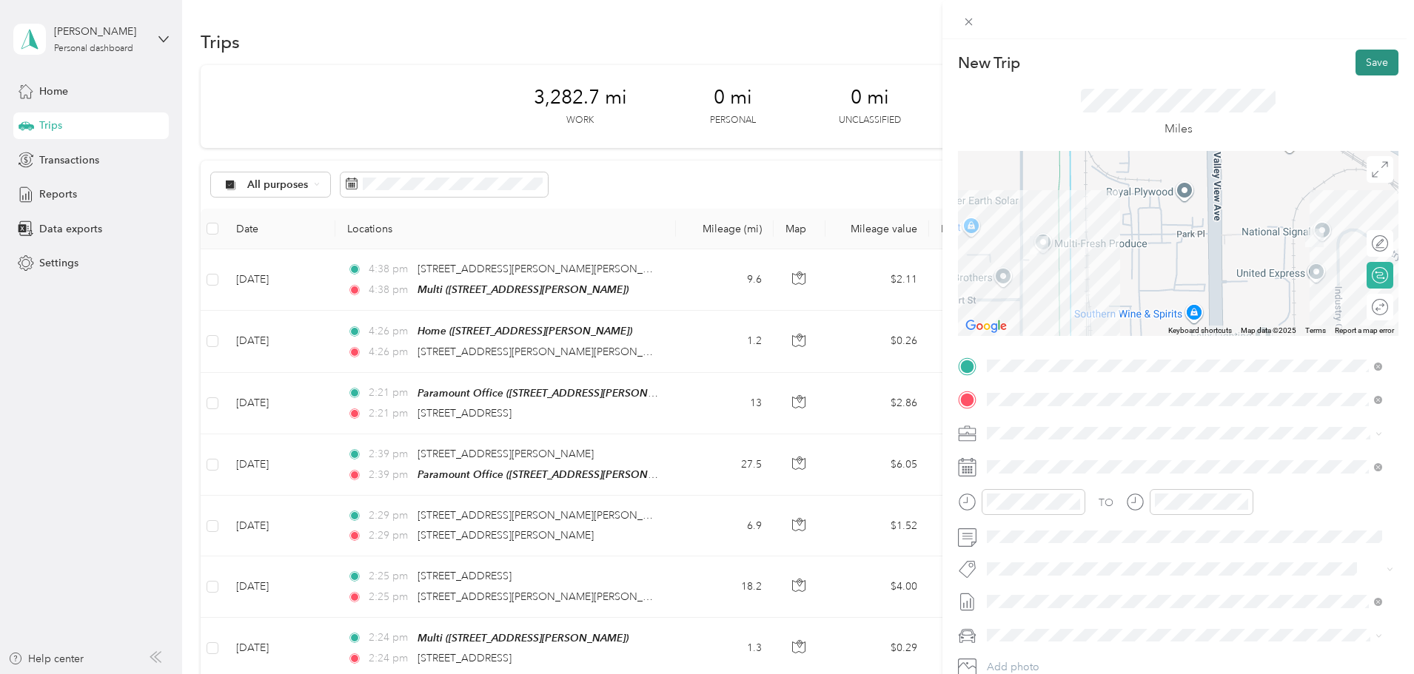
click at [1359, 60] on button "Save" at bounding box center [1376, 63] width 43 height 26
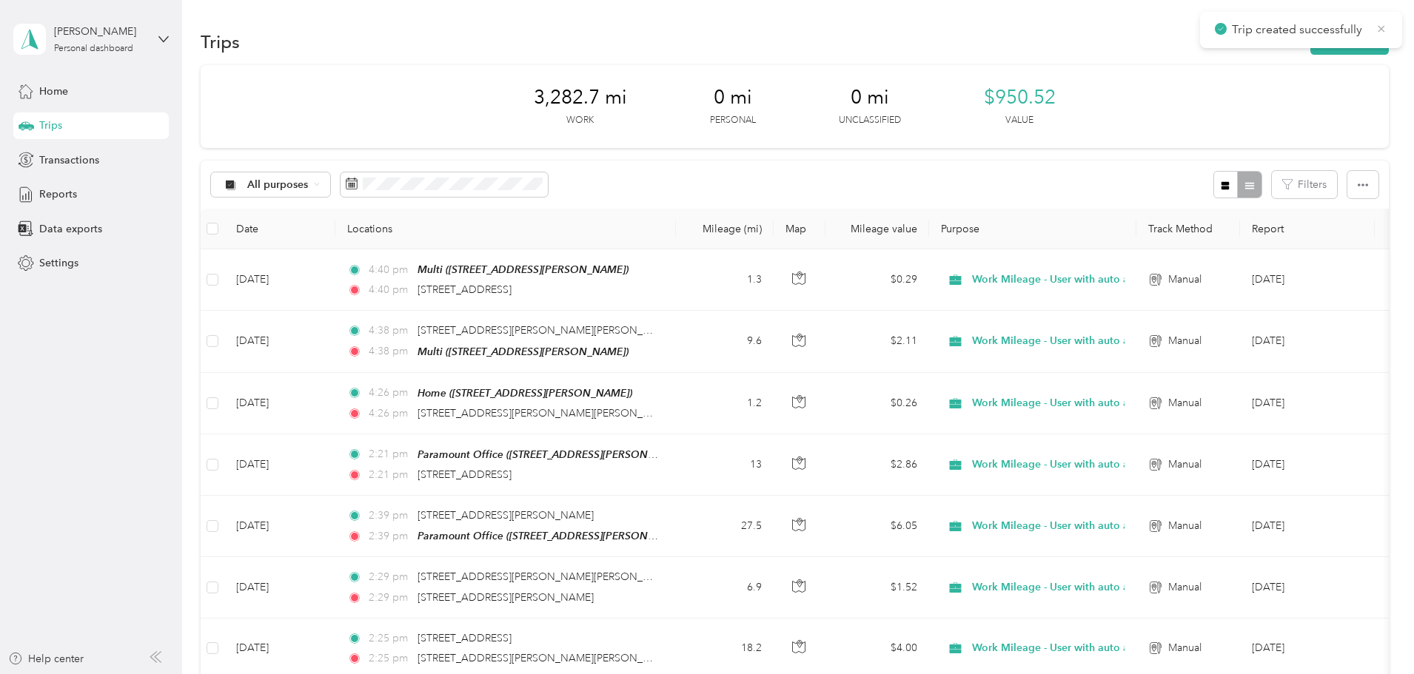
click at [1381, 27] on icon at bounding box center [1381, 28] width 12 height 13
click at [1310, 38] on button "New trip" at bounding box center [1349, 42] width 78 height 26
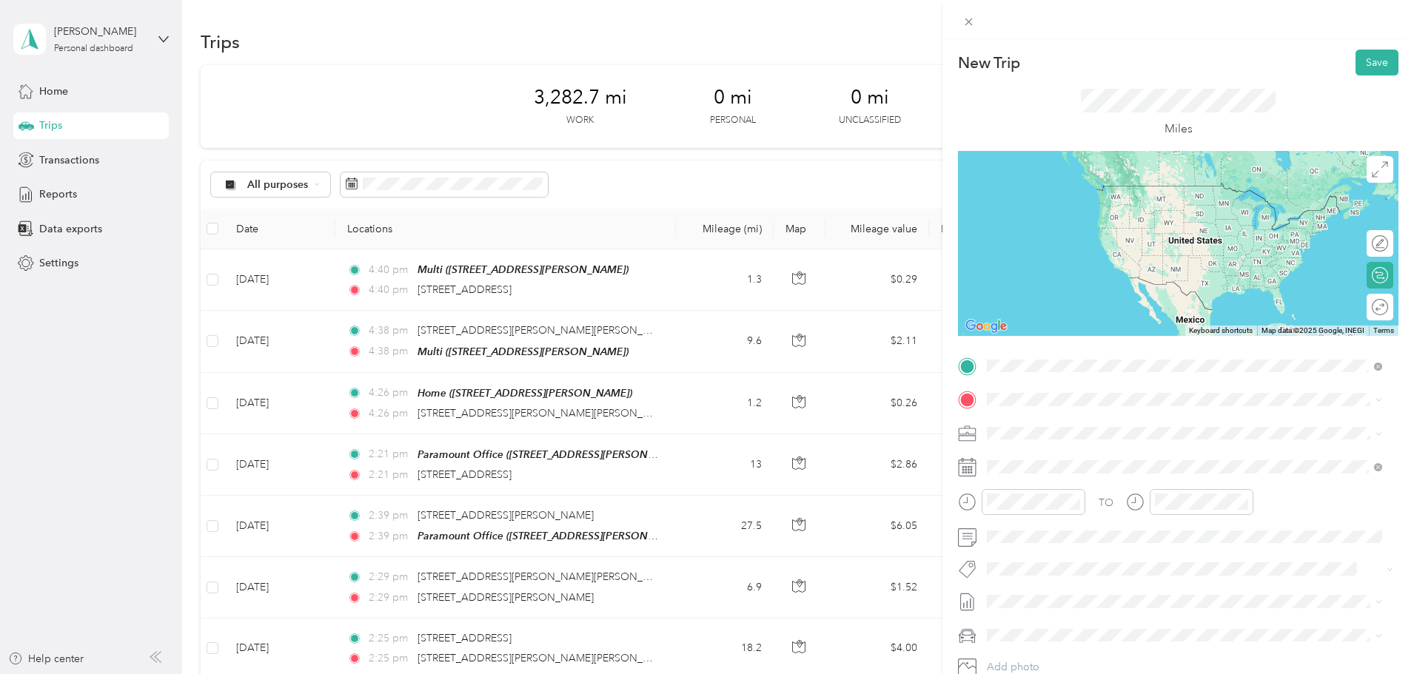
click at [1094, 413] on span "[STREET_ADDRESS][US_STATE]" at bounding box center [1089, 419] width 148 height 13
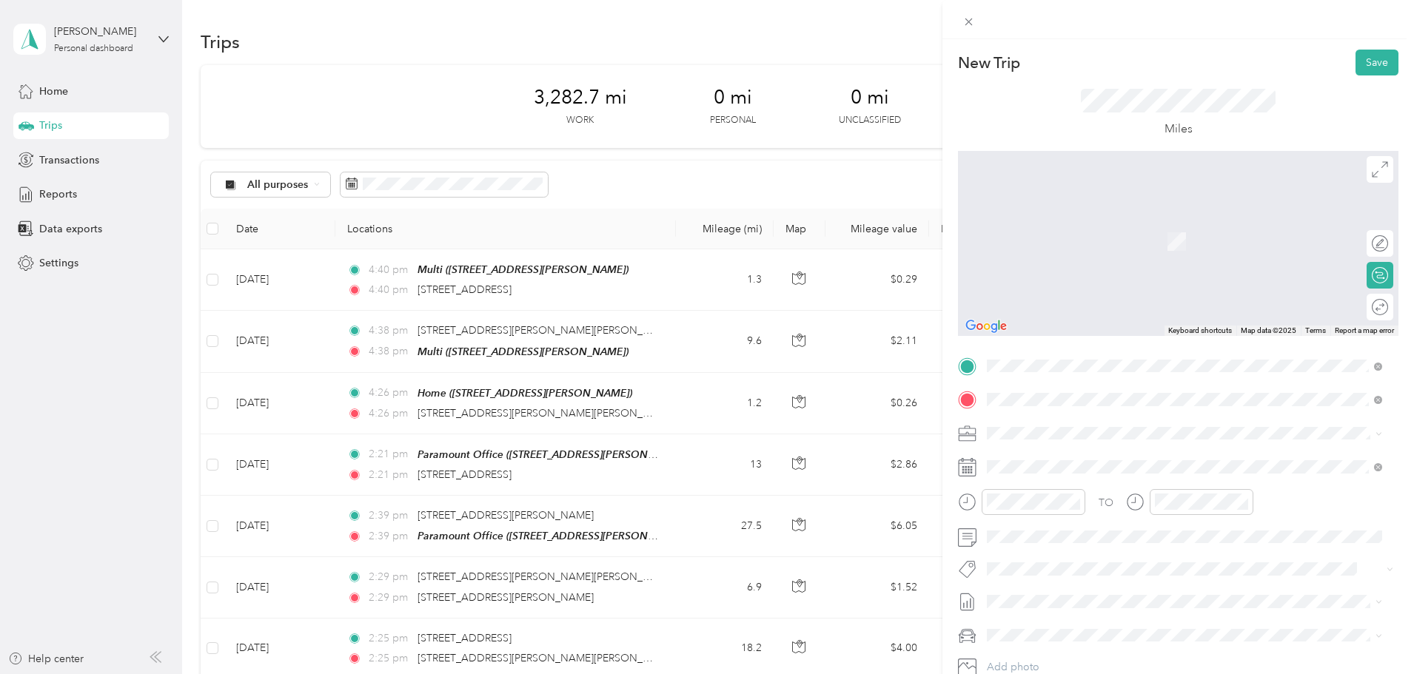
click at [1090, 457] on span "[STREET_ADDRESS][US_STATE]" at bounding box center [1089, 452] width 148 height 13
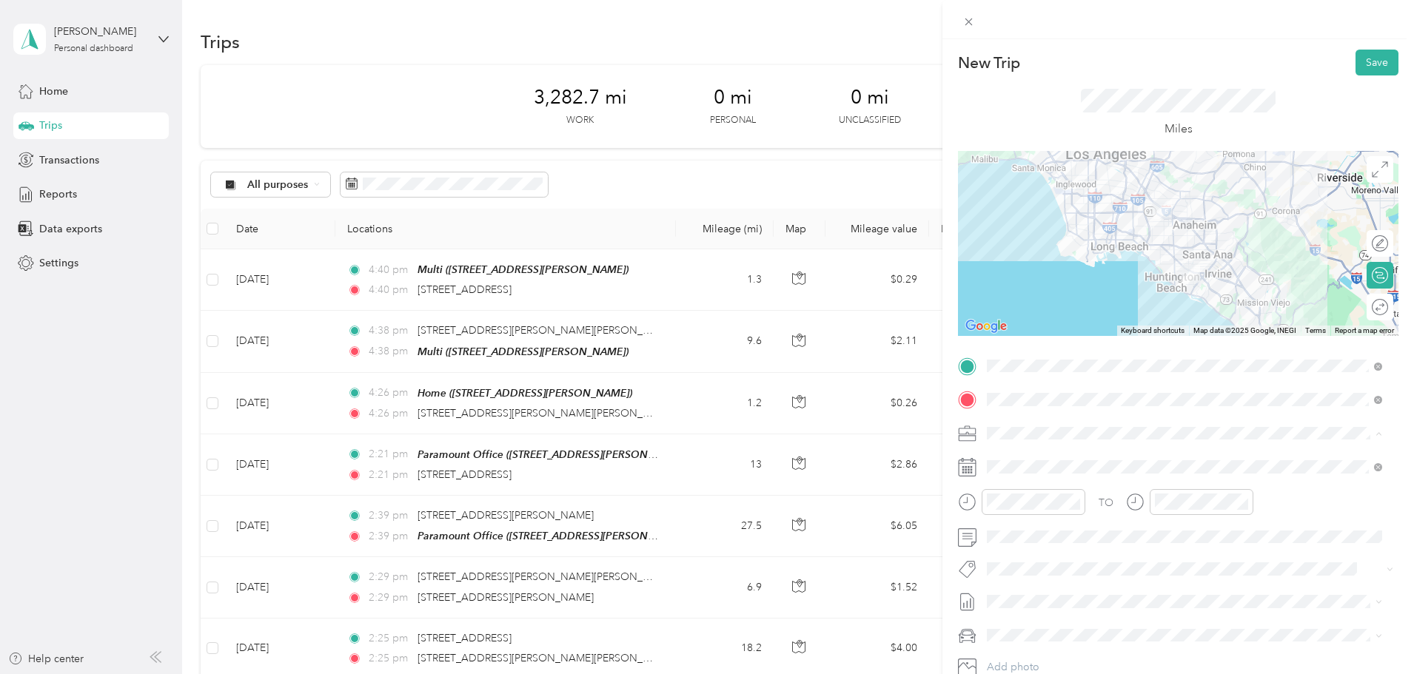
click at [1068, 510] on span "Work Mileage - User with auto allowance" at bounding box center [1087, 511] width 190 height 13
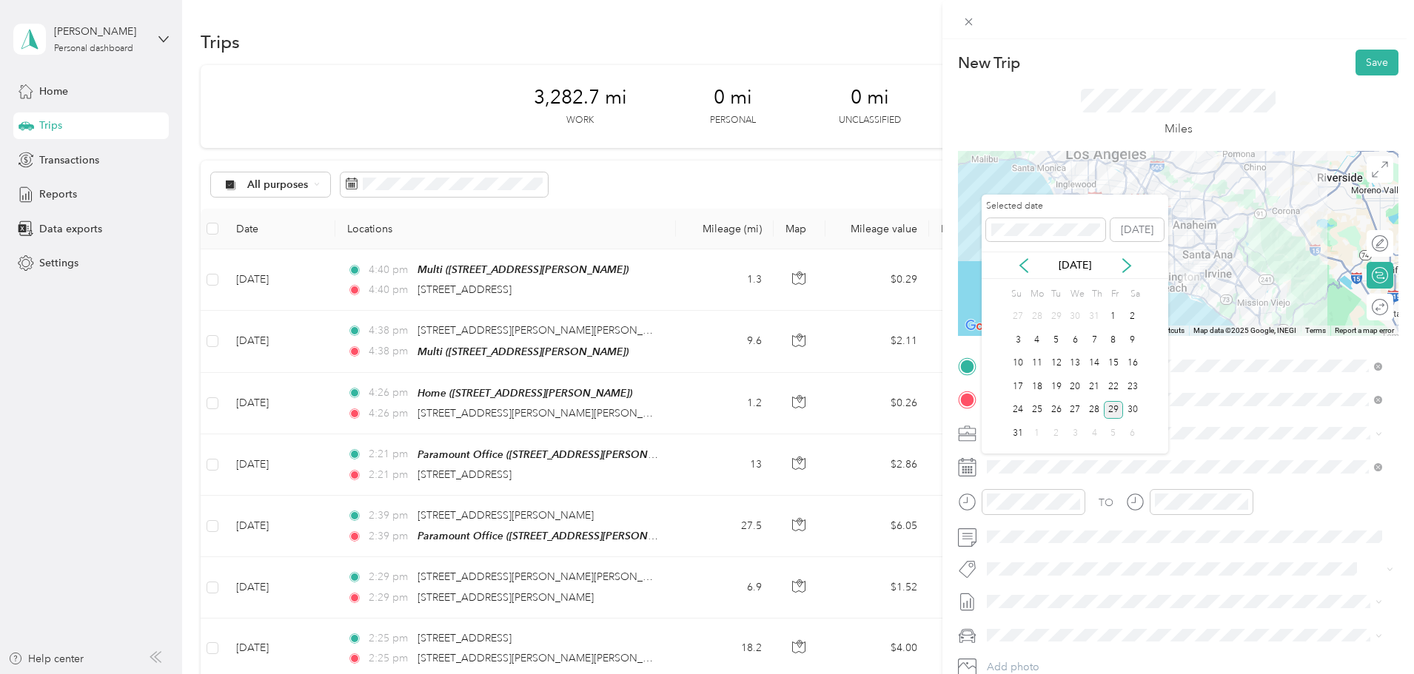
click at [1107, 409] on div "29" at bounding box center [1113, 410] width 19 height 19
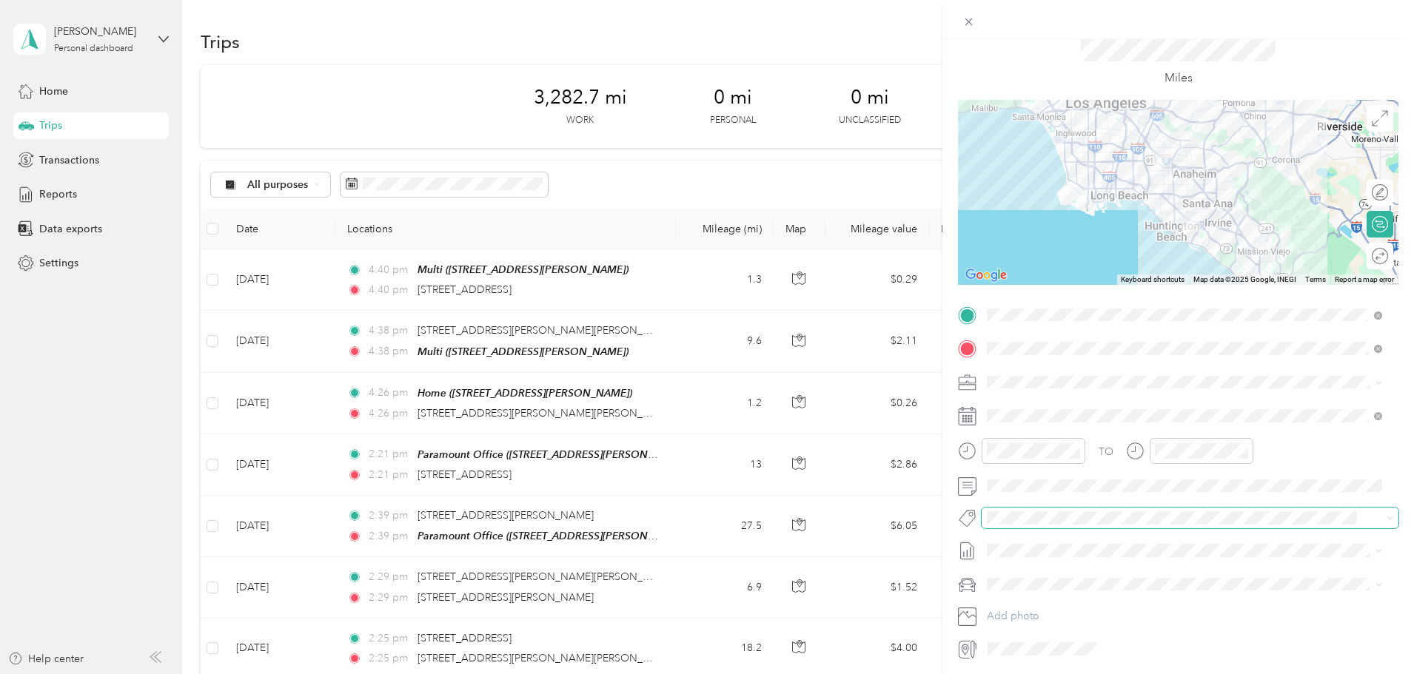
scroll to position [74, 0]
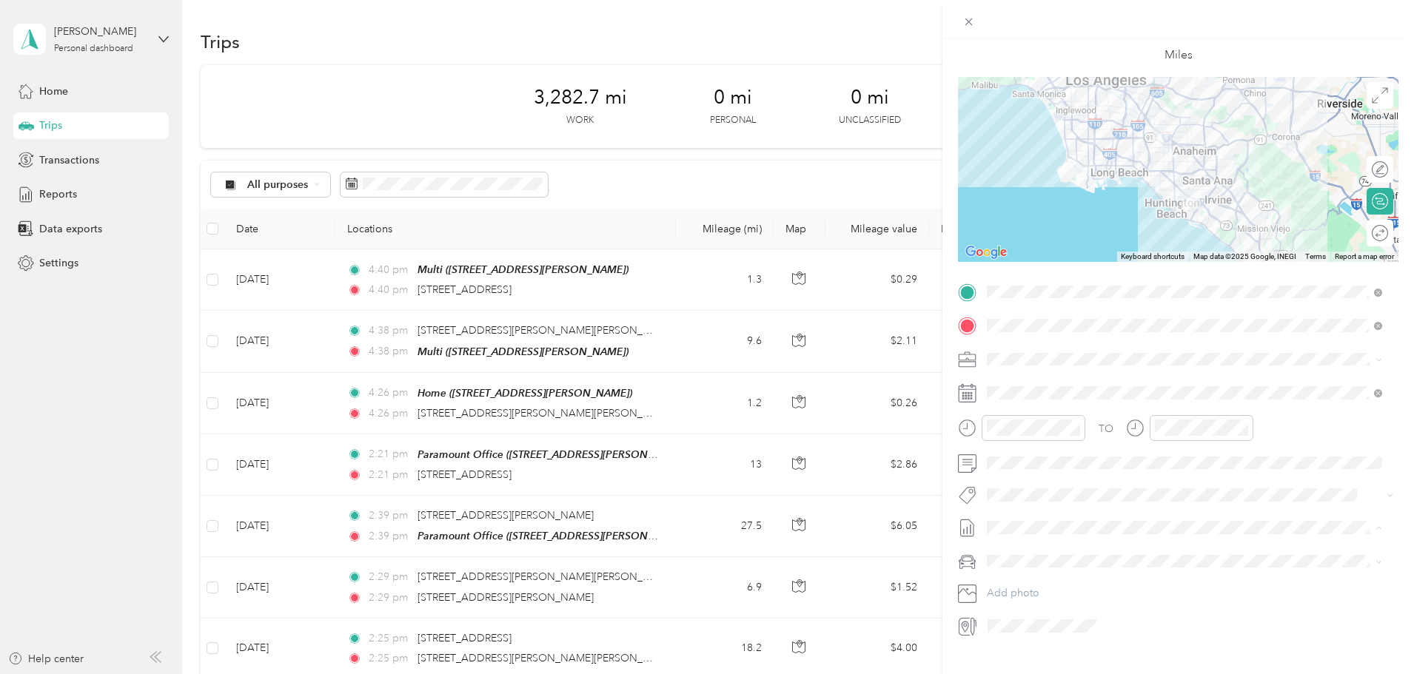
click at [1019, 572] on span "[DATE]" at bounding box center [1003, 577] width 33 height 16
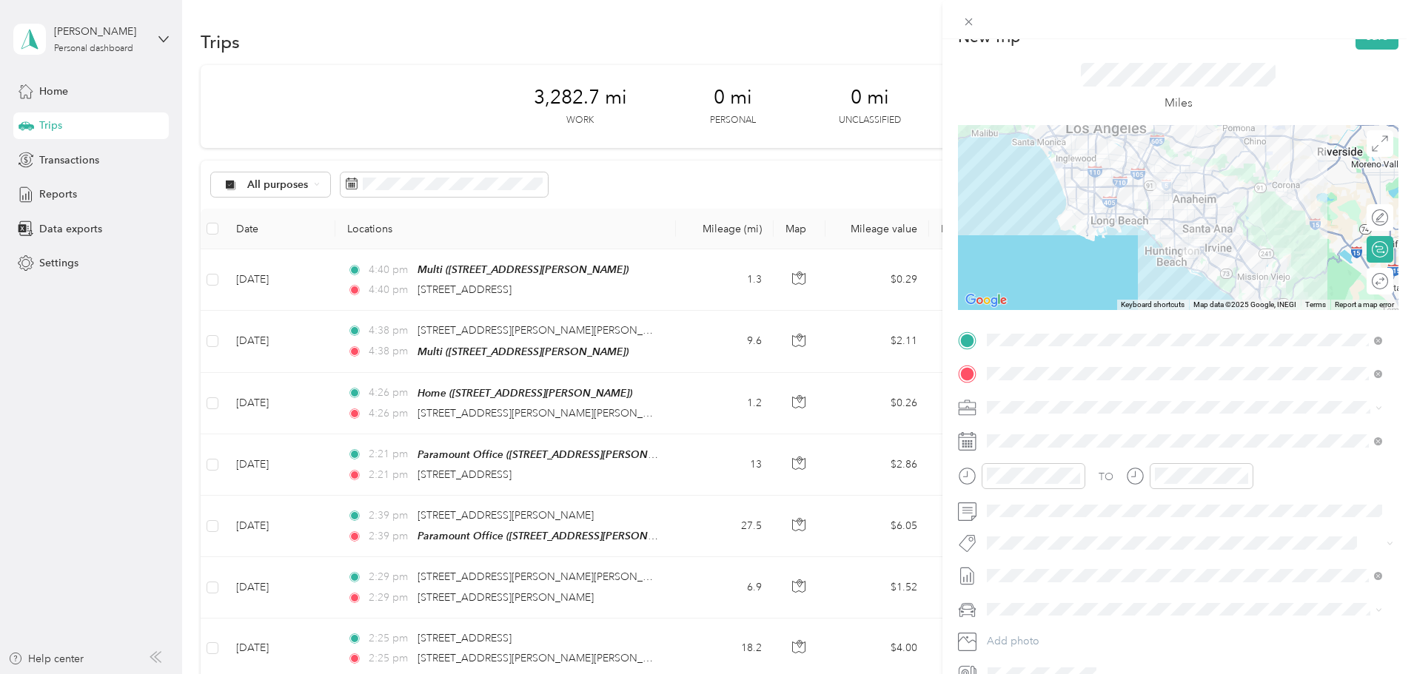
scroll to position [0, 0]
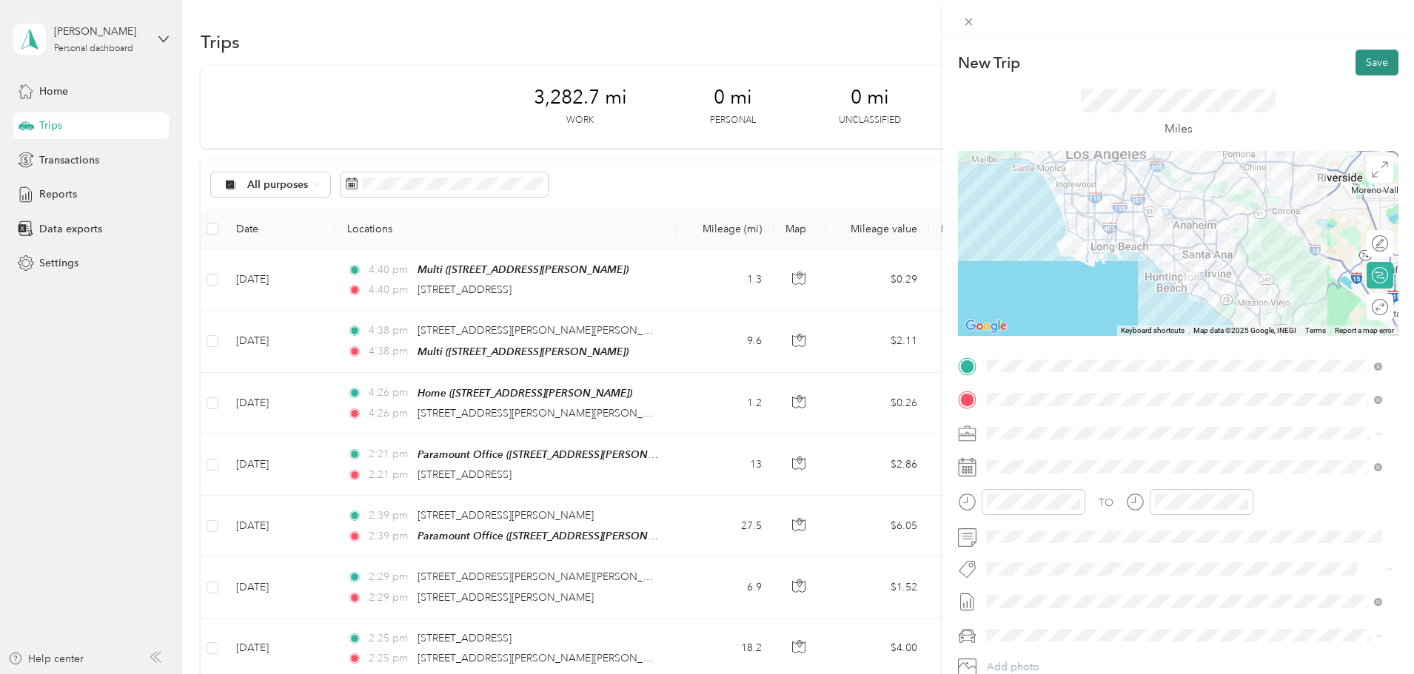
click at [1362, 66] on button "Save" at bounding box center [1376, 63] width 43 height 26
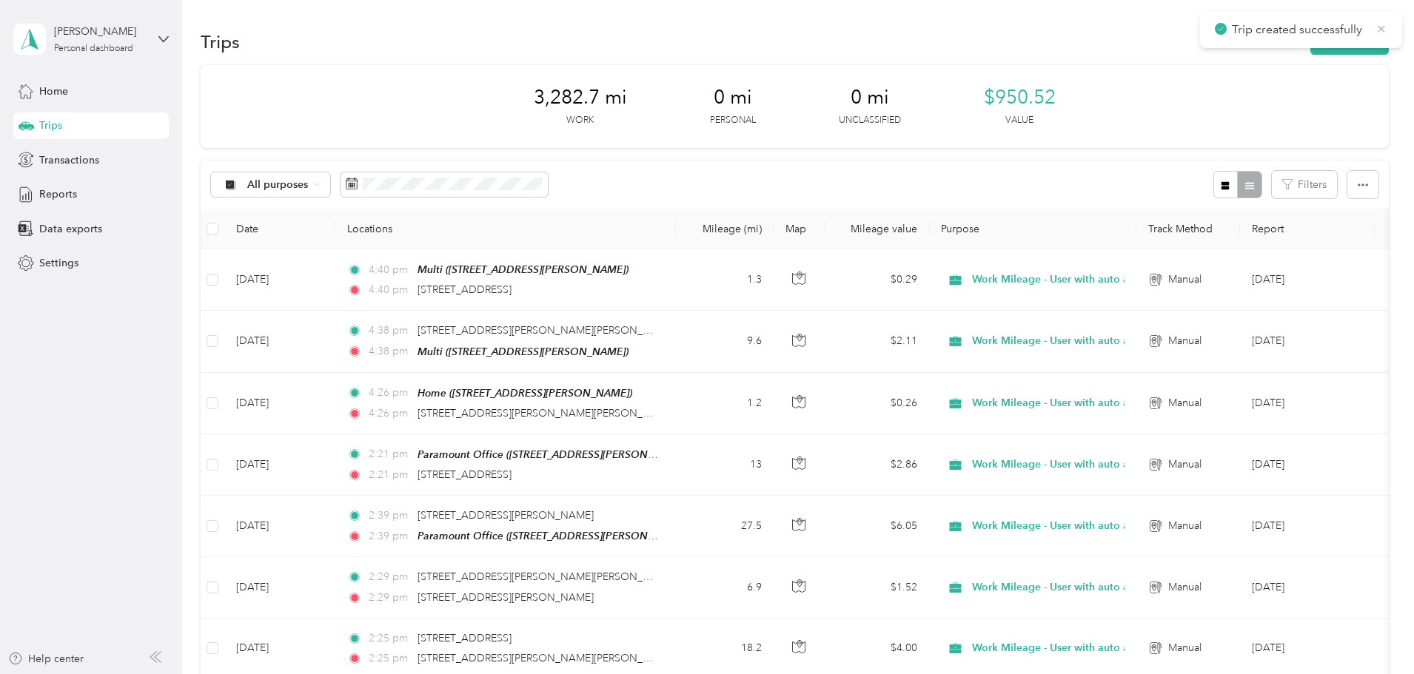
click at [1383, 28] on icon at bounding box center [1381, 28] width 12 height 13
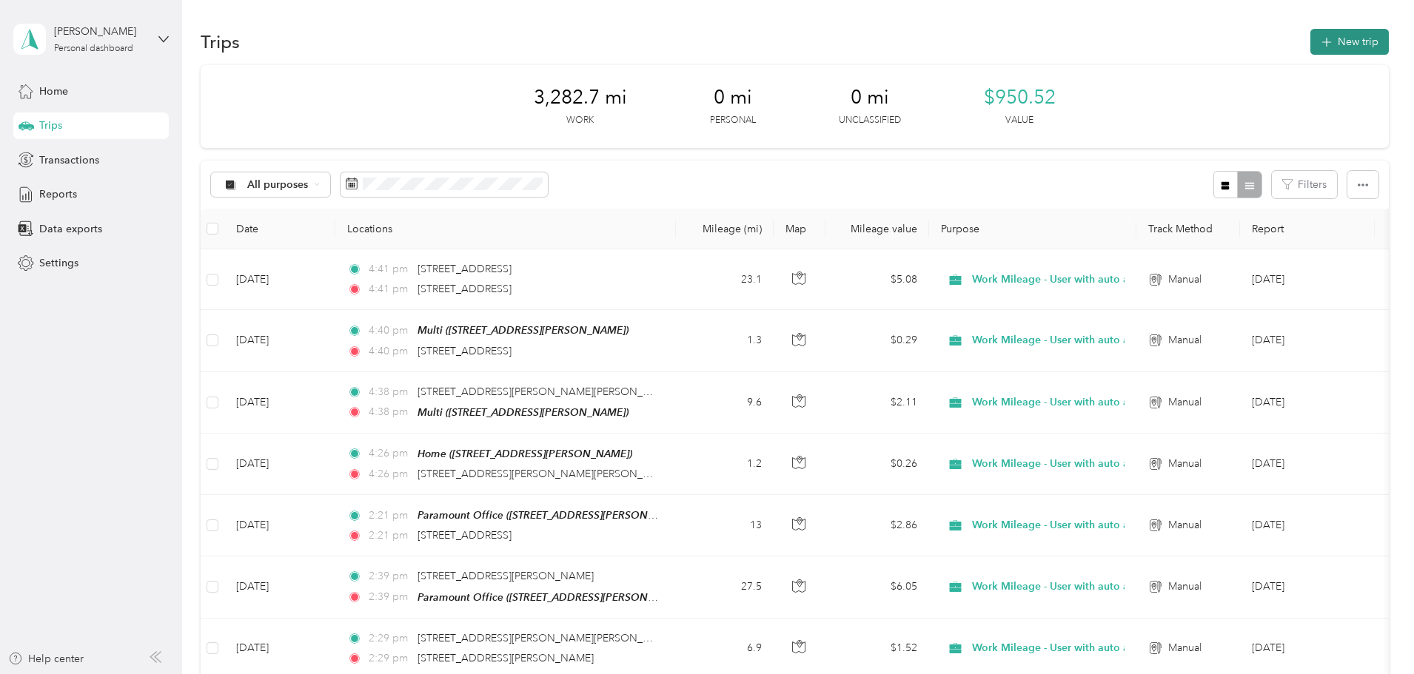
click at [1310, 39] on button "New trip" at bounding box center [1349, 42] width 78 height 26
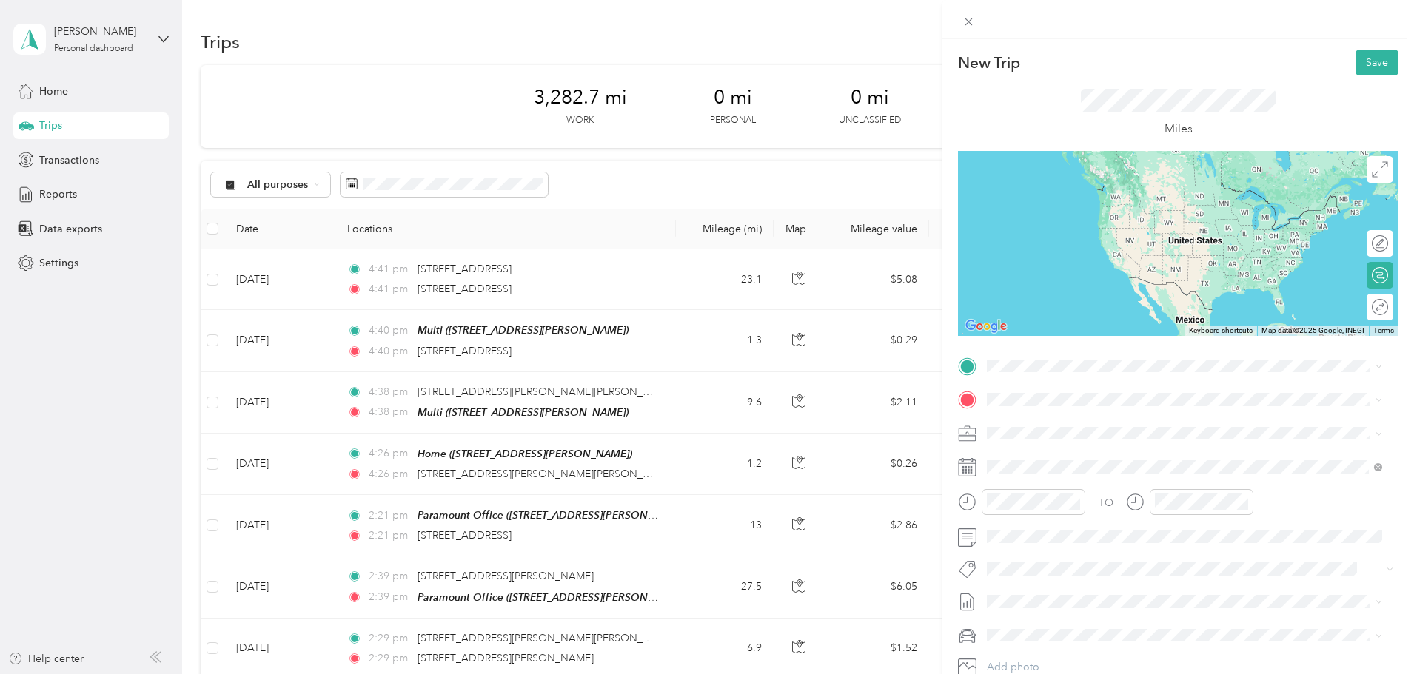
click at [1098, 456] on span "[STREET_ADDRESS][US_STATE]" at bounding box center [1089, 449] width 148 height 13
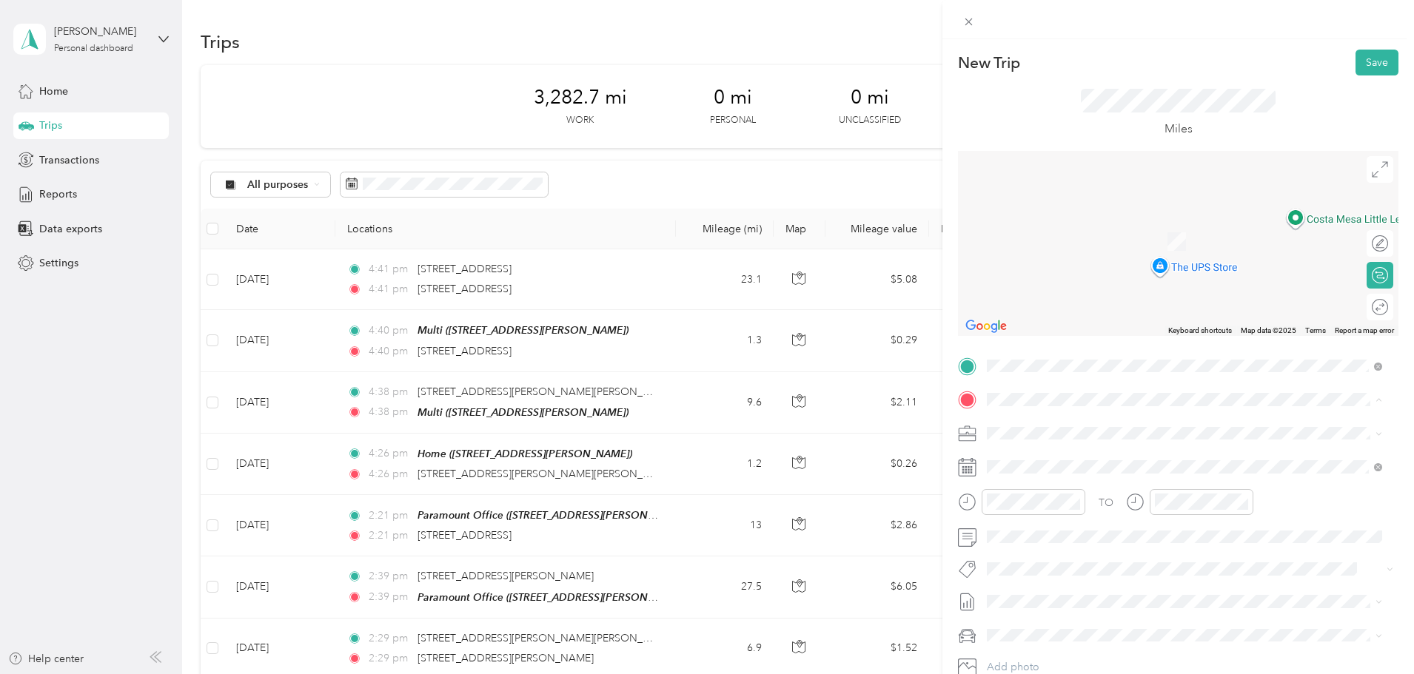
click at [1060, 466] on div "Paramount Office [STREET_ADDRESS][PERSON_NAME]" at bounding box center [1103, 467] width 176 height 31
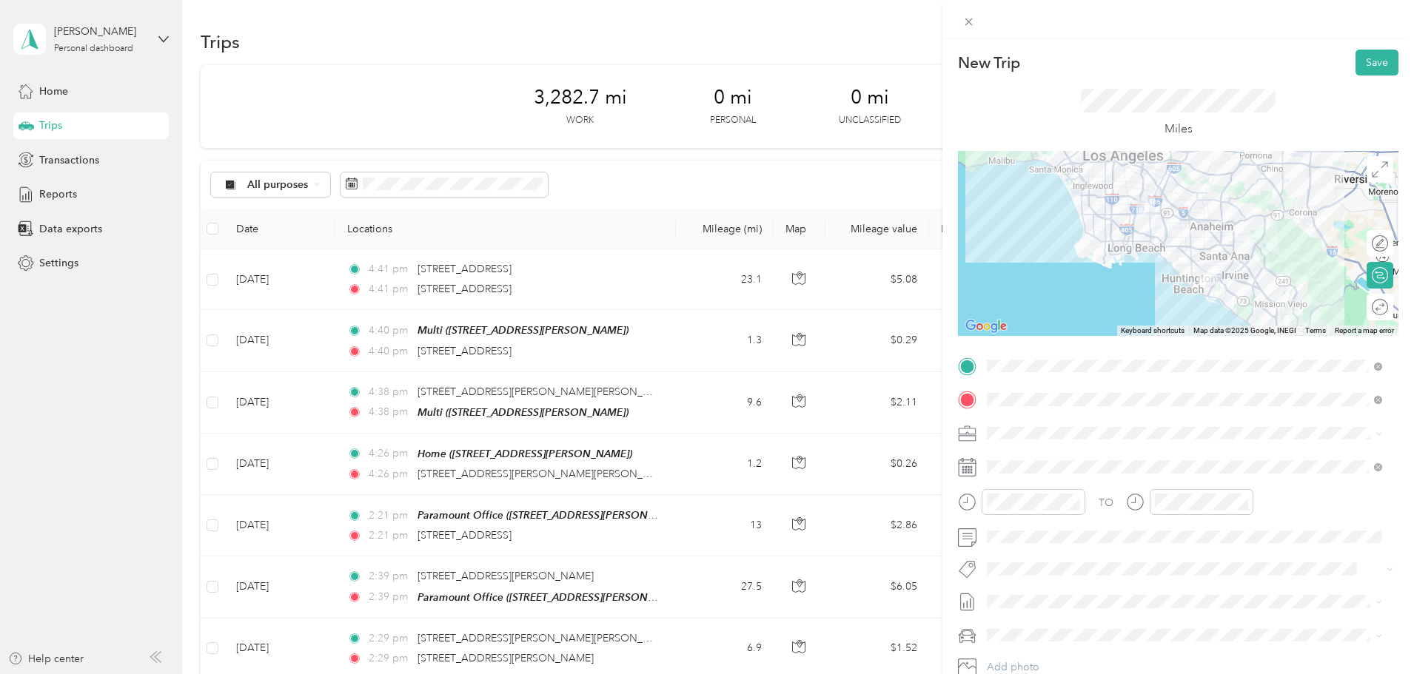
scroll to position [74, 0]
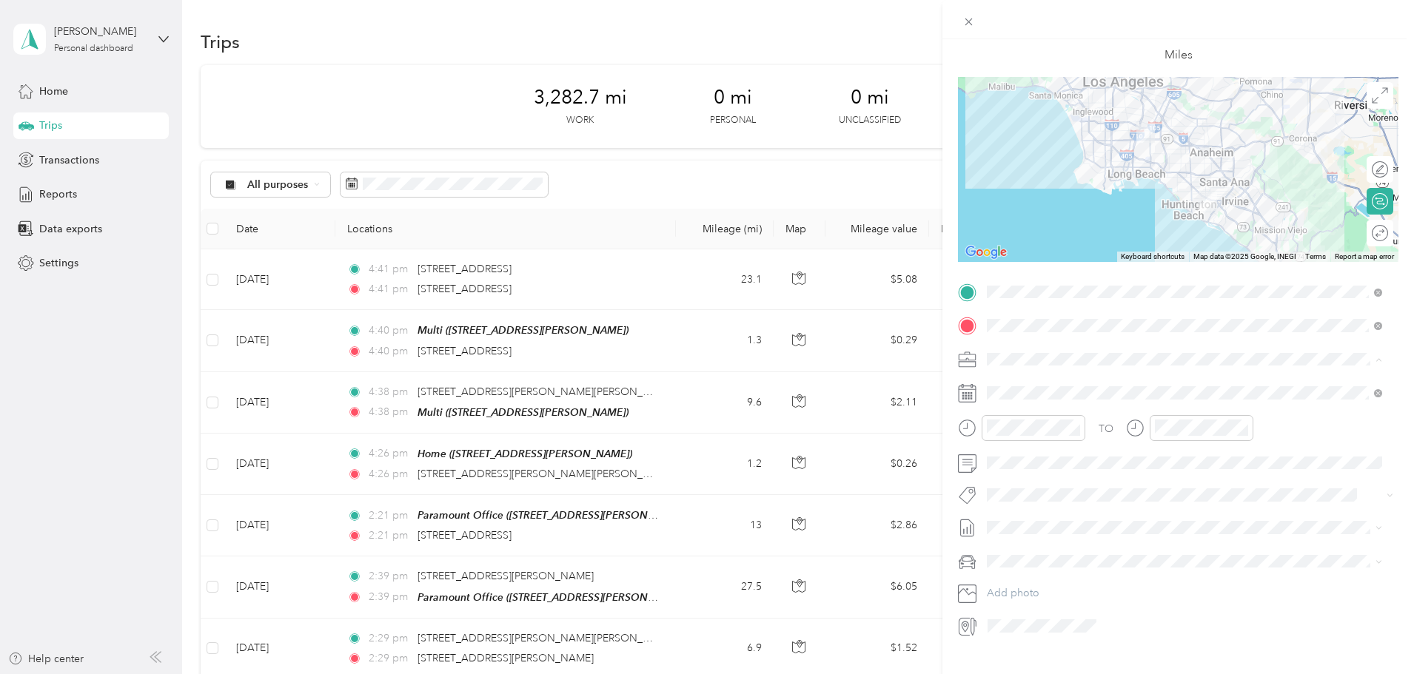
click at [1110, 432] on span "Work Mileage - User with auto allowance" at bounding box center [1087, 437] width 190 height 13
click at [1055, 577] on span "[DATE] Draft" at bounding box center [1184, 576] width 385 height 13
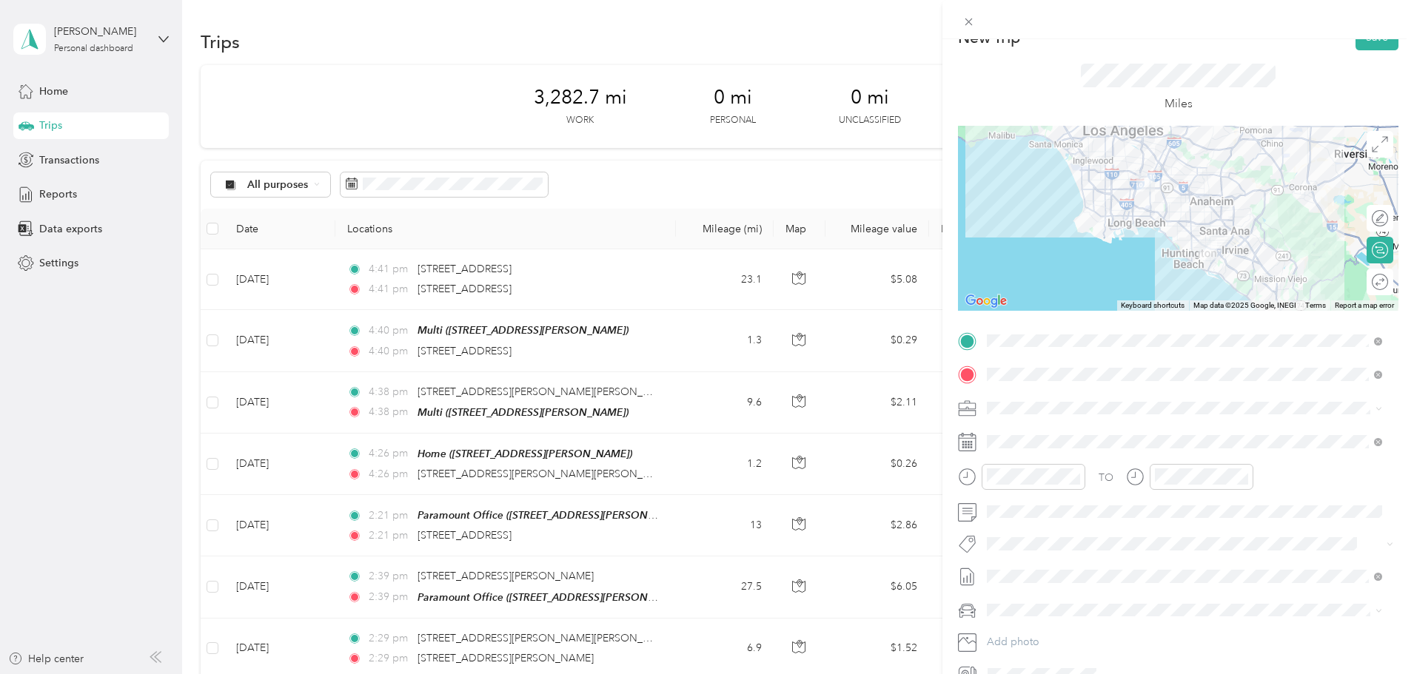
scroll to position [0, 0]
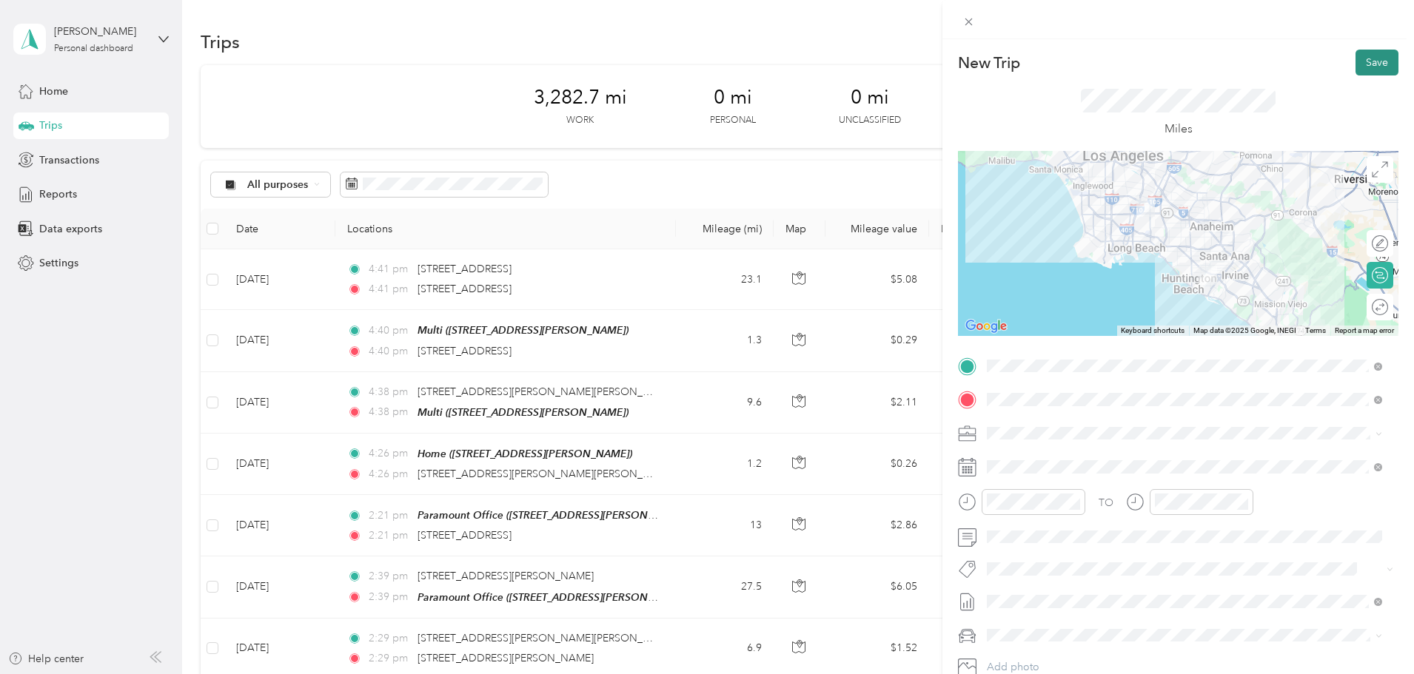
click at [1365, 64] on button "Save" at bounding box center [1376, 63] width 43 height 26
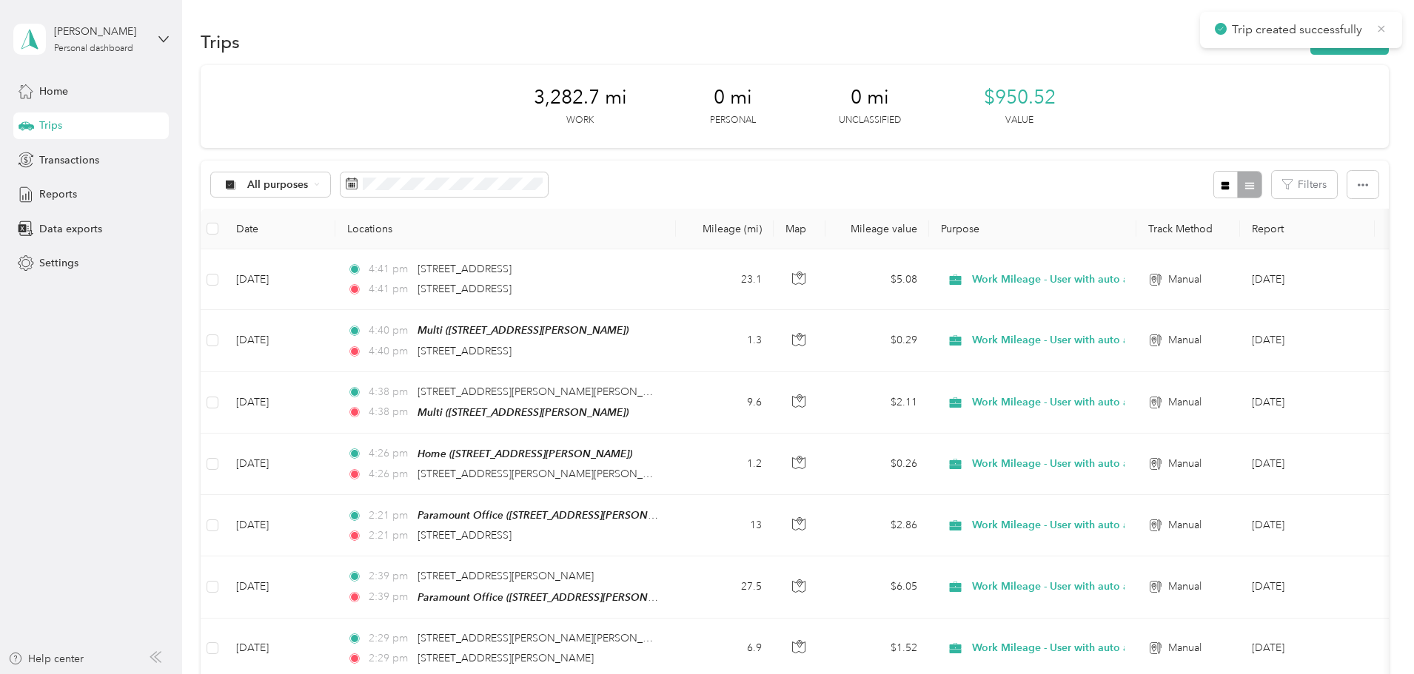
click at [1384, 27] on icon at bounding box center [1381, 28] width 7 height 7
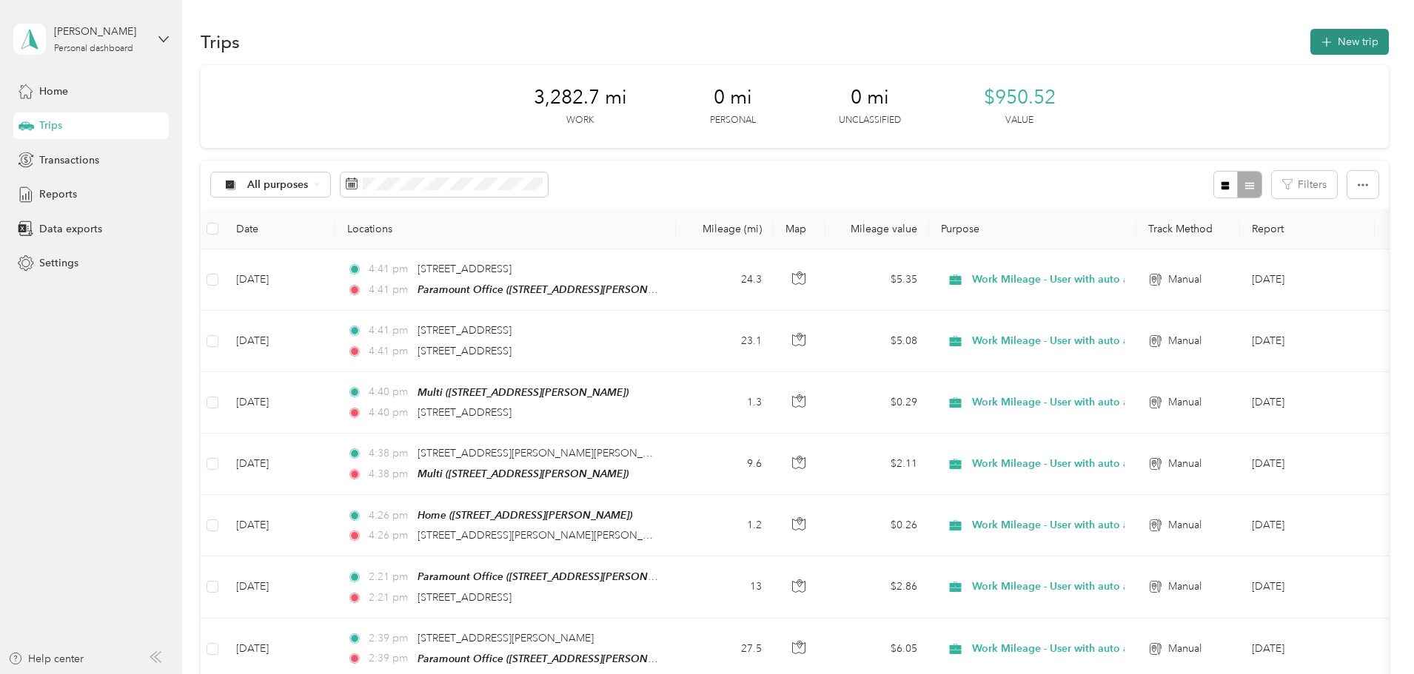
click at [1310, 46] on button "New trip" at bounding box center [1349, 42] width 78 height 26
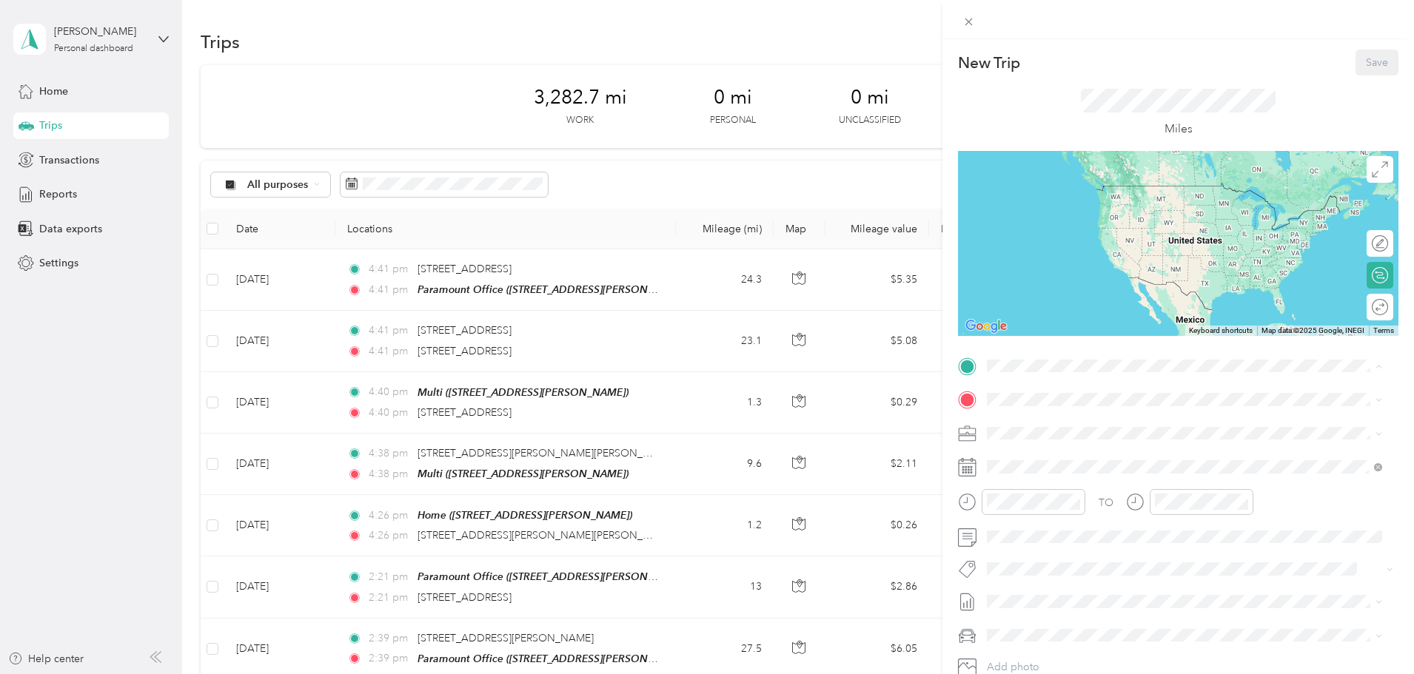
click at [1056, 443] on span "[STREET_ADDRESS][PERSON_NAME]" at bounding box center [1103, 441] width 176 height 13
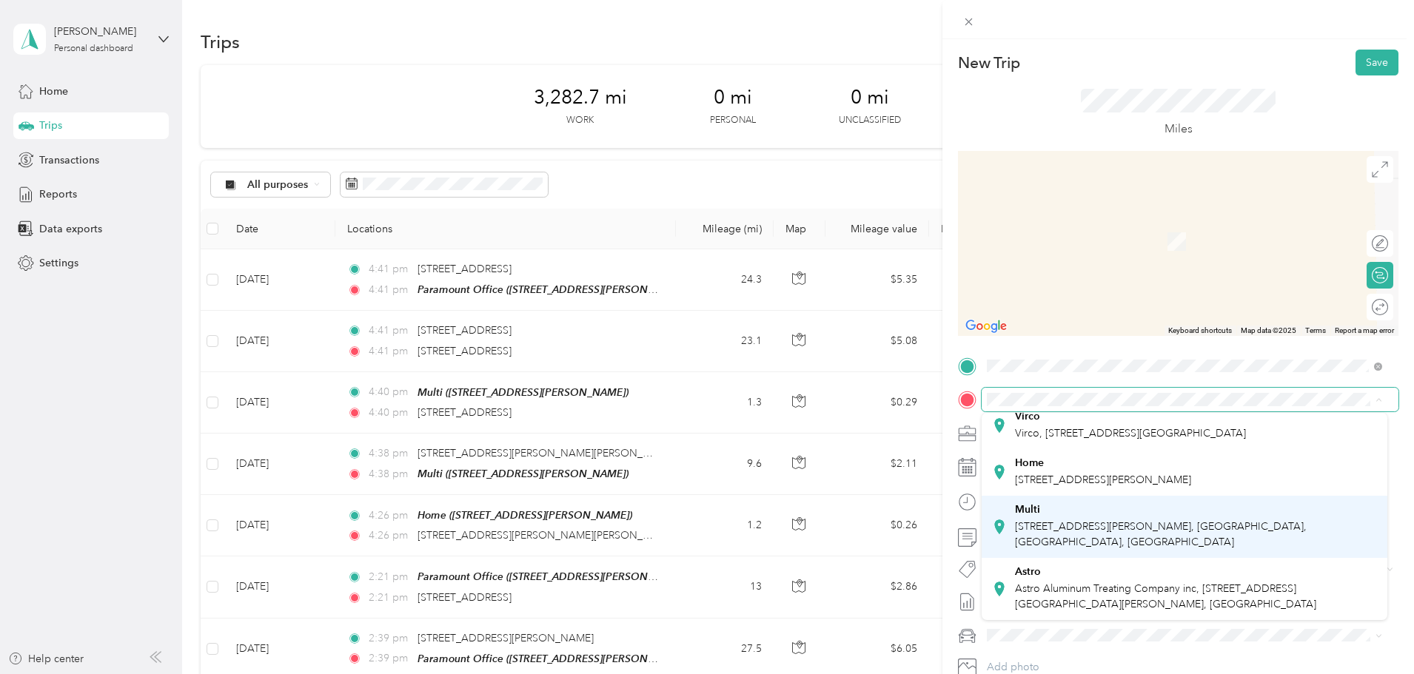
scroll to position [135, 0]
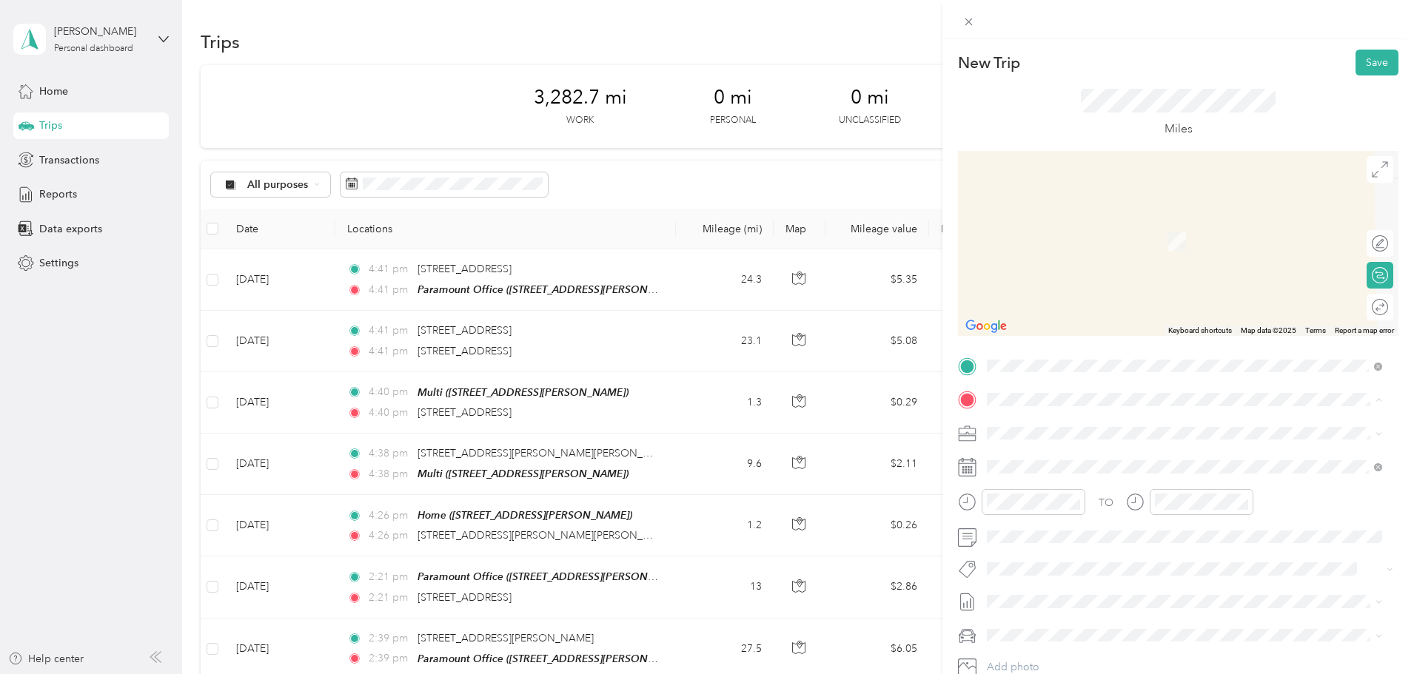
click at [1056, 516] on div "Multi [STREET_ADDRESS][PERSON_NAME], [GEOGRAPHIC_DATA], [GEOGRAPHIC_DATA], [GEO…" at bounding box center [1196, 526] width 362 height 47
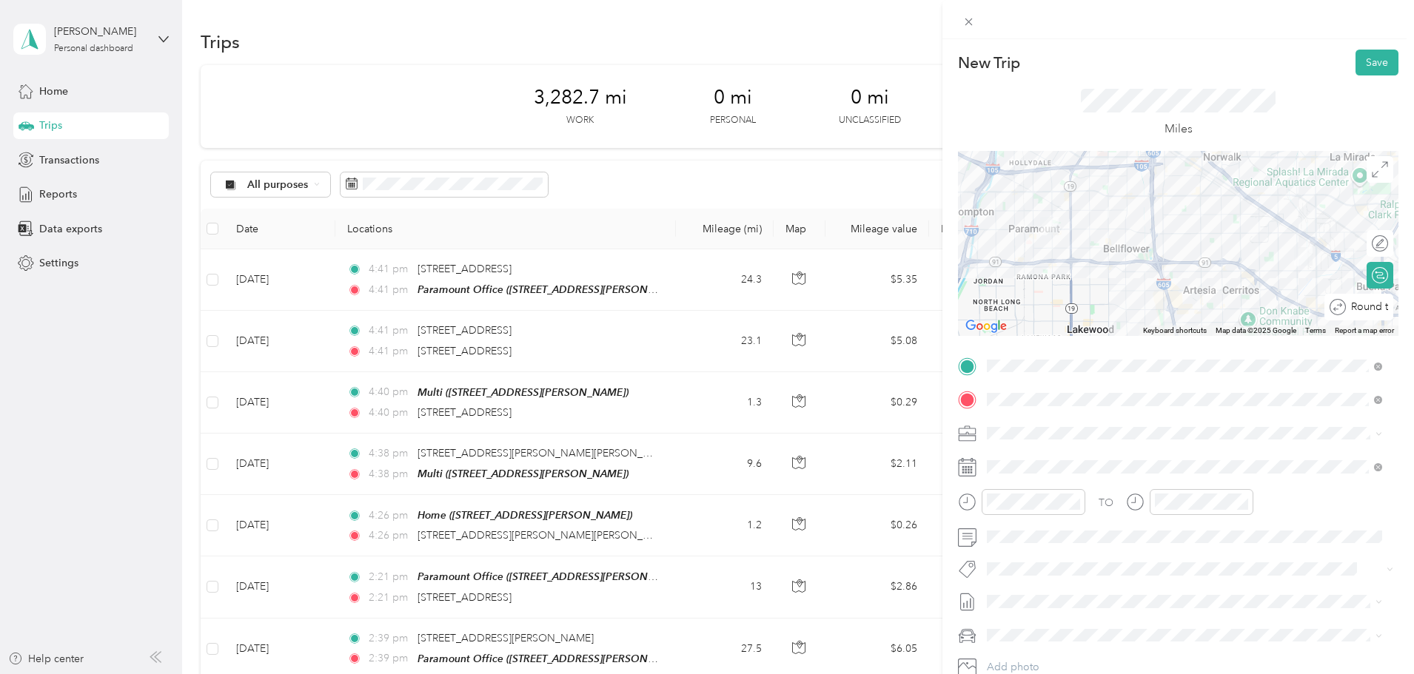
click at [1371, 306] on div "Round trip" at bounding box center [1367, 308] width 42 height 16
click at [1074, 500] on li "Work Mileage - User with auto allowance" at bounding box center [1185, 511] width 406 height 26
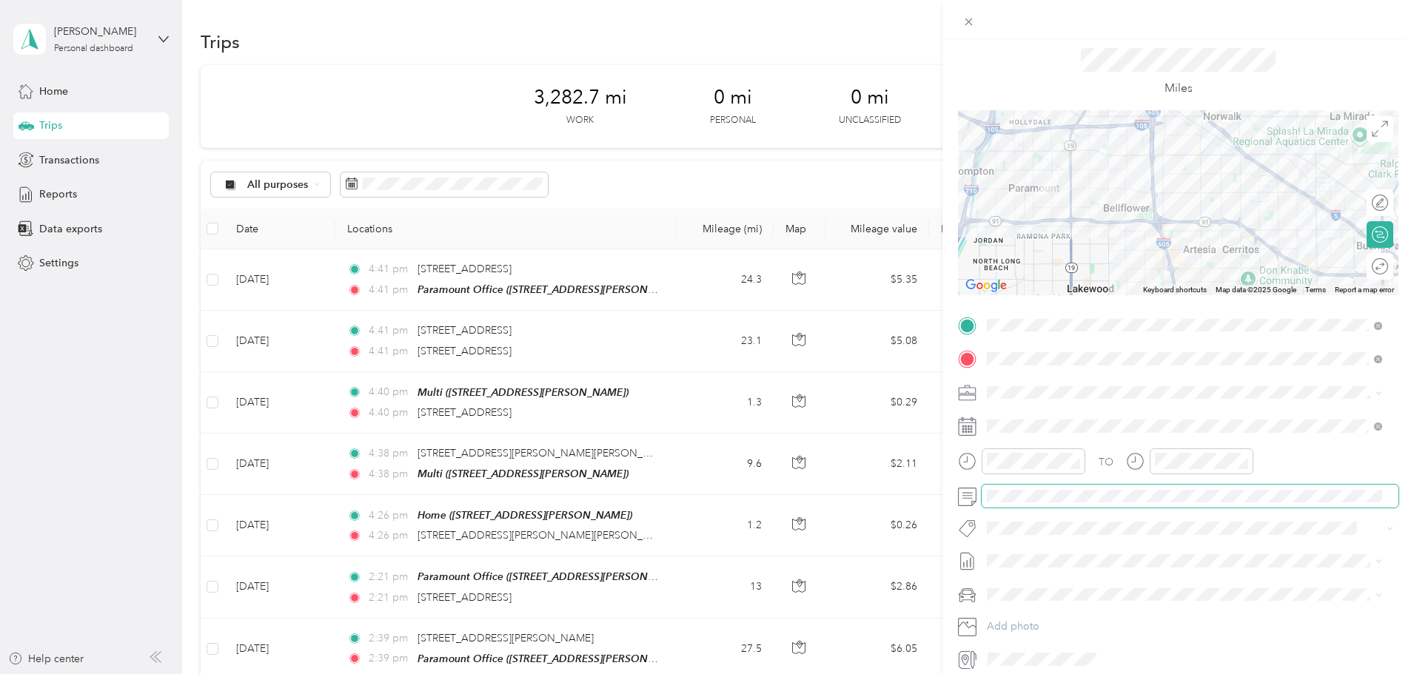
scroll to position [74, 0]
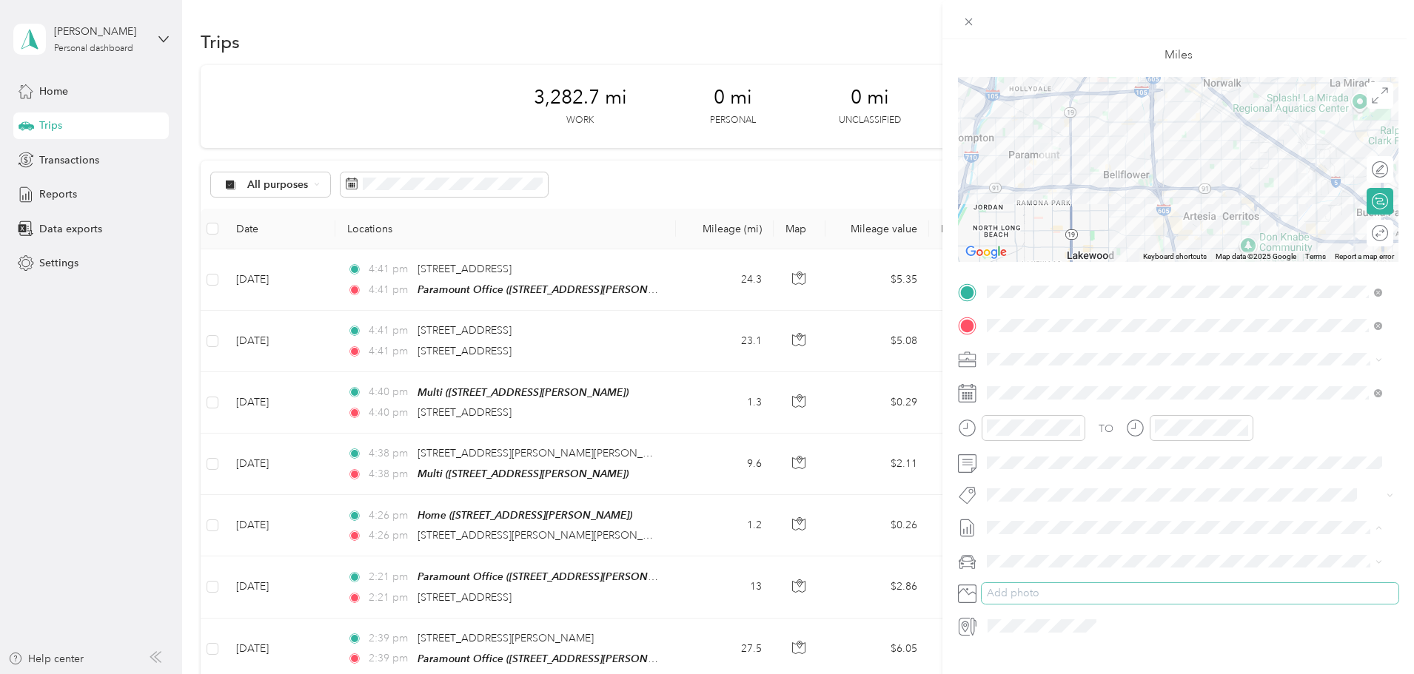
click at [1043, 589] on button "Add photo" at bounding box center [1190, 593] width 417 height 21
click at [1026, 517] on span at bounding box center [1190, 528] width 417 height 24
click at [1019, 577] on span "[DATE]" at bounding box center [1003, 577] width 33 height 16
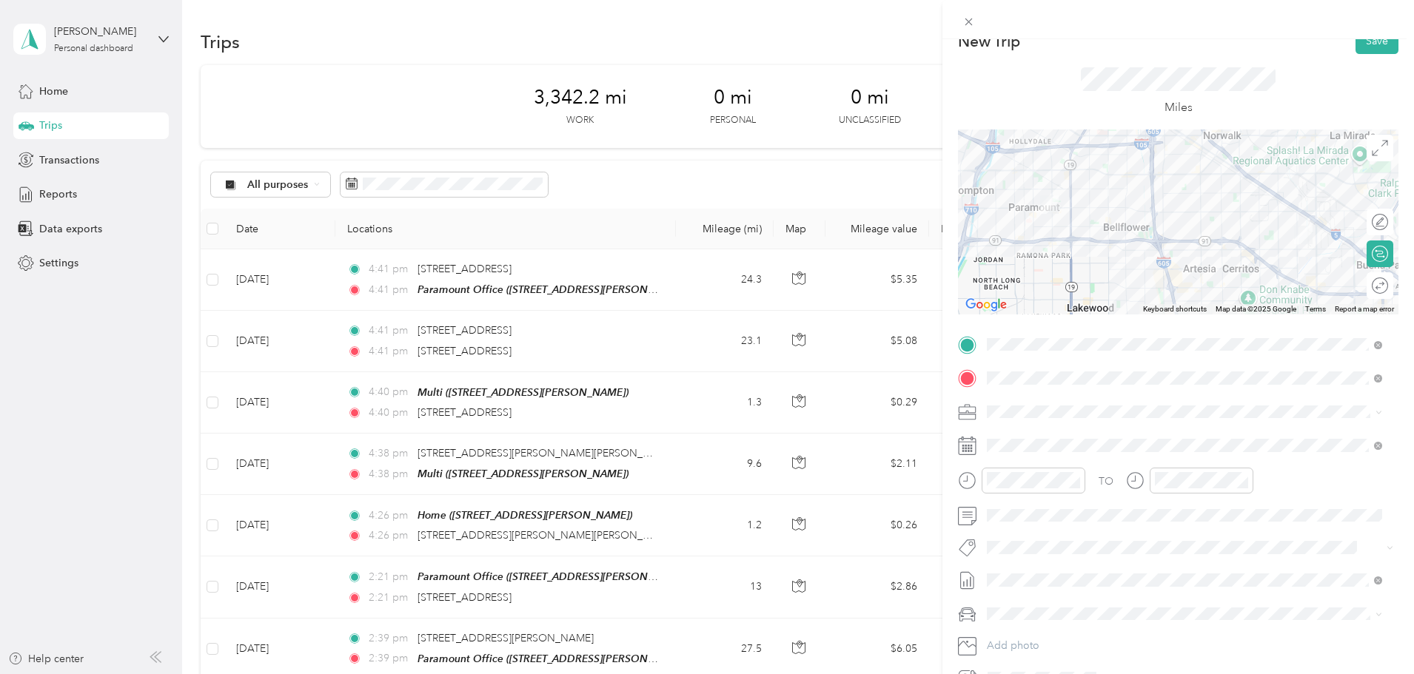
scroll to position [0, 0]
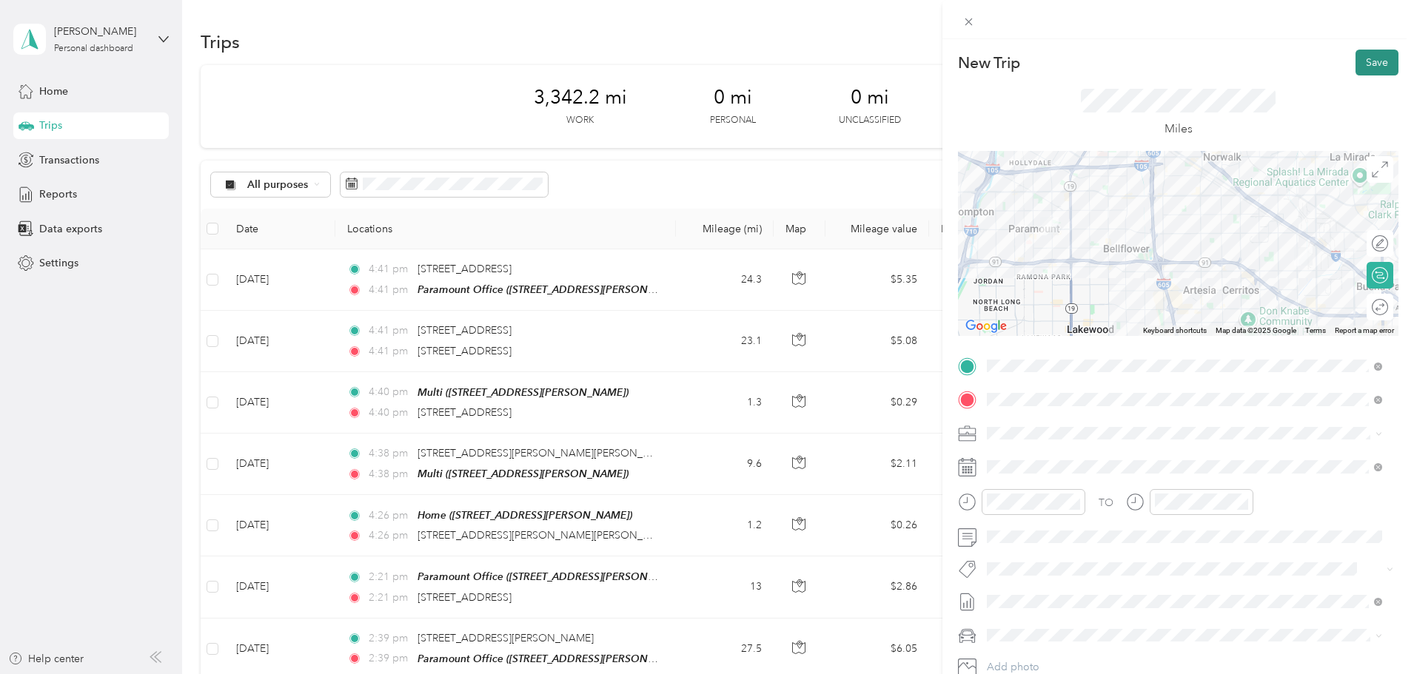
click at [1368, 62] on button "Save" at bounding box center [1376, 63] width 43 height 26
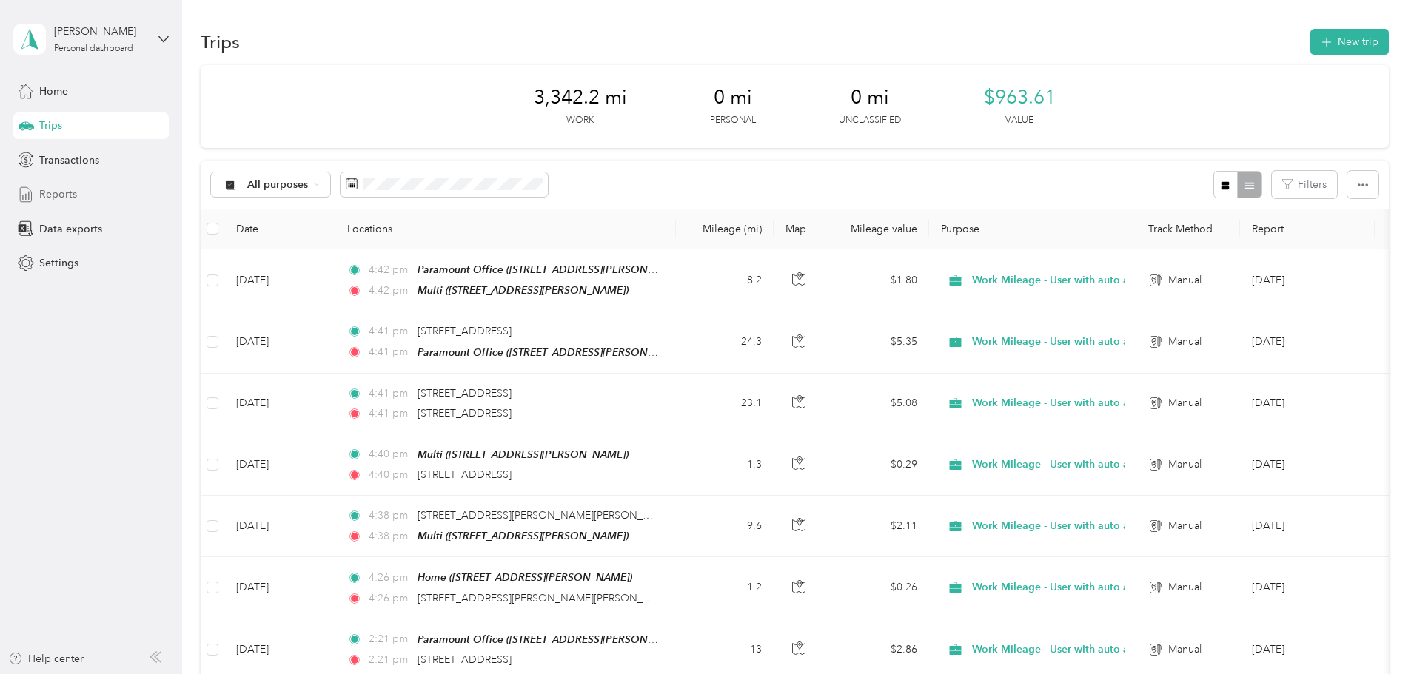
click at [55, 197] on span "Reports" at bounding box center [58, 195] width 38 height 16
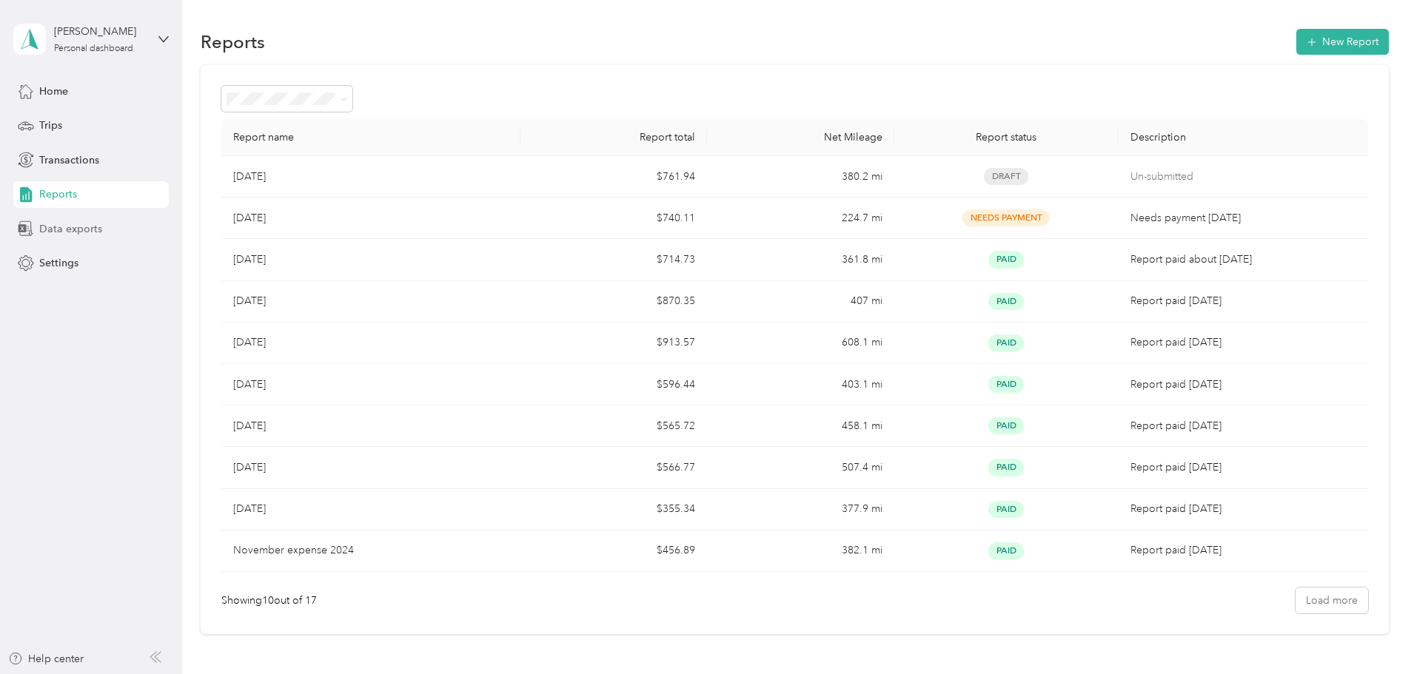
click at [70, 228] on span "Data exports" at bounding box center [70, 229] width 63 height 16
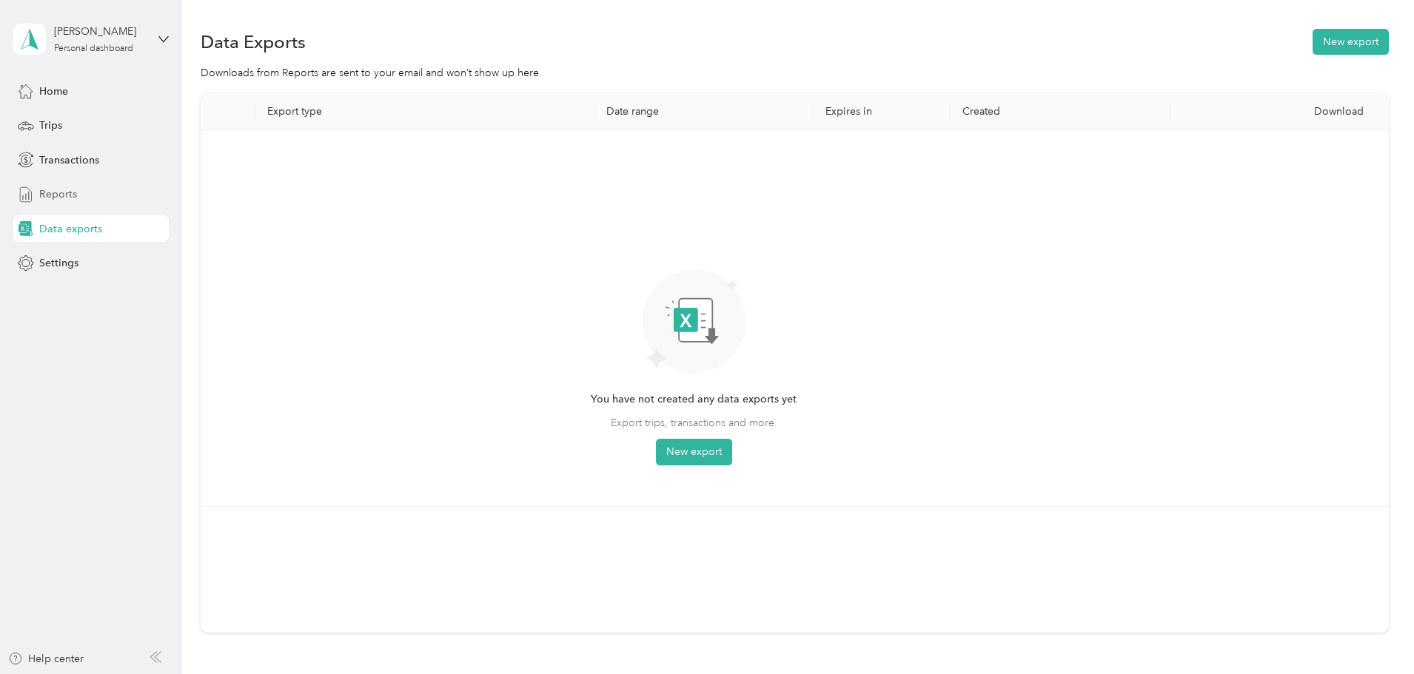
click at [58, 192] on span "Reports" at bounding box center [58, 195] width 38 height 16
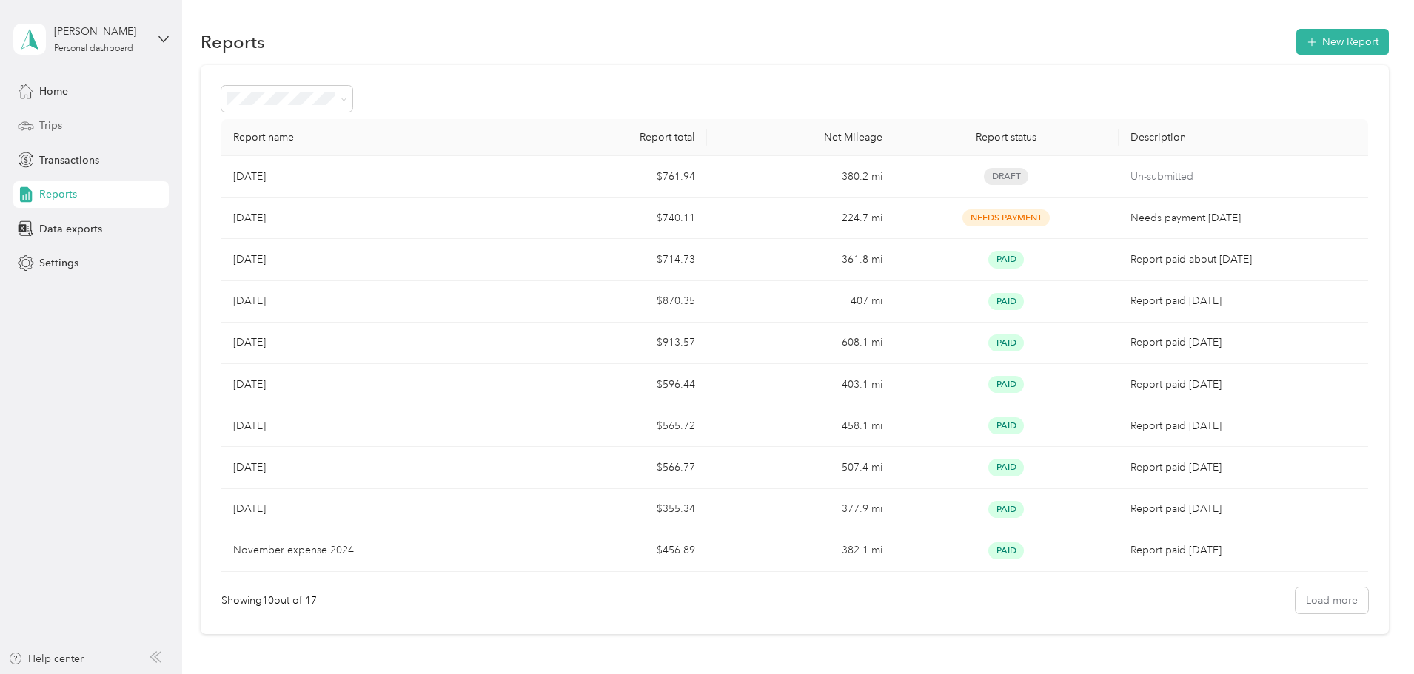
click at [44, 132] on span "Trips" at bounding box center [50, 126] width 23 height 16
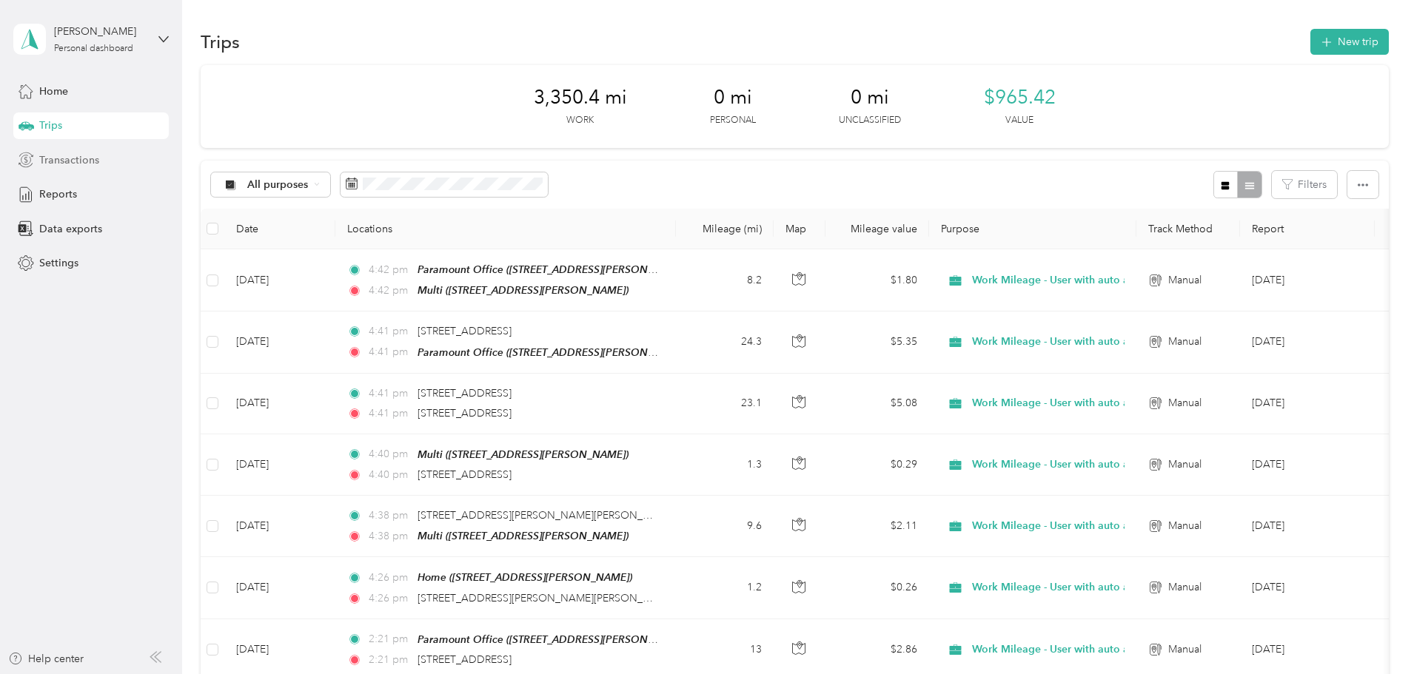
click at [60, 160] on span "Transactions" at bounding box center [69, 160] width 60 height 16
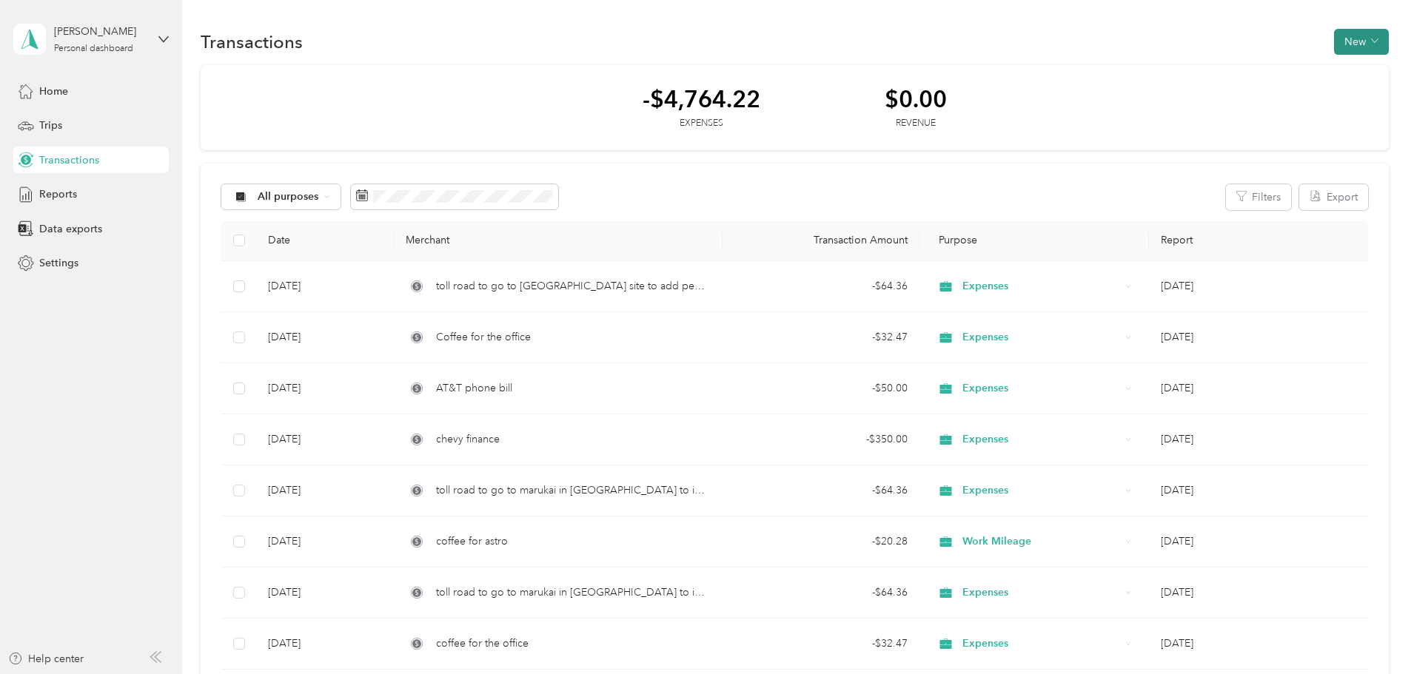
click at [1334, 47] on button "New" at bounding box center [1361, 42] width 55 height 26
click at [1258, 68] on span "Expense" at bounding box center [1255, 70] width 40 height 16
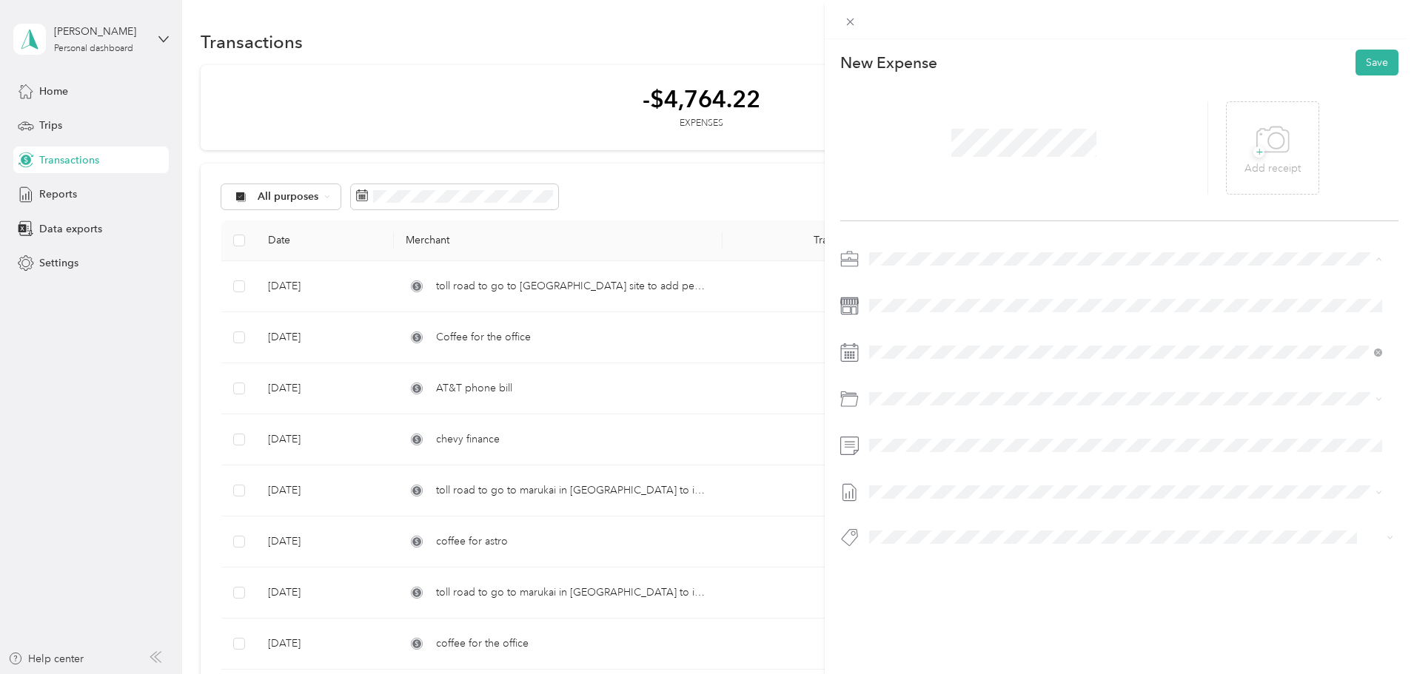
click at [919, 307] on div "Expenses" at bounding box center [1125, 312] width 503 height 16
click at [969, 534] on span "Food For In Office" at bounding box center [952, 535] width 87 height 13
click at [841, 304] on div at bounding box center [1119, 306] width 558 height 24
click at [937, 535] on span "[DATE] Draft" at bounding box center [1125, 540] width 503 height 13
click at [1369, 58] on button "Save" at bounding box center [1376, 63] width 43 height 26
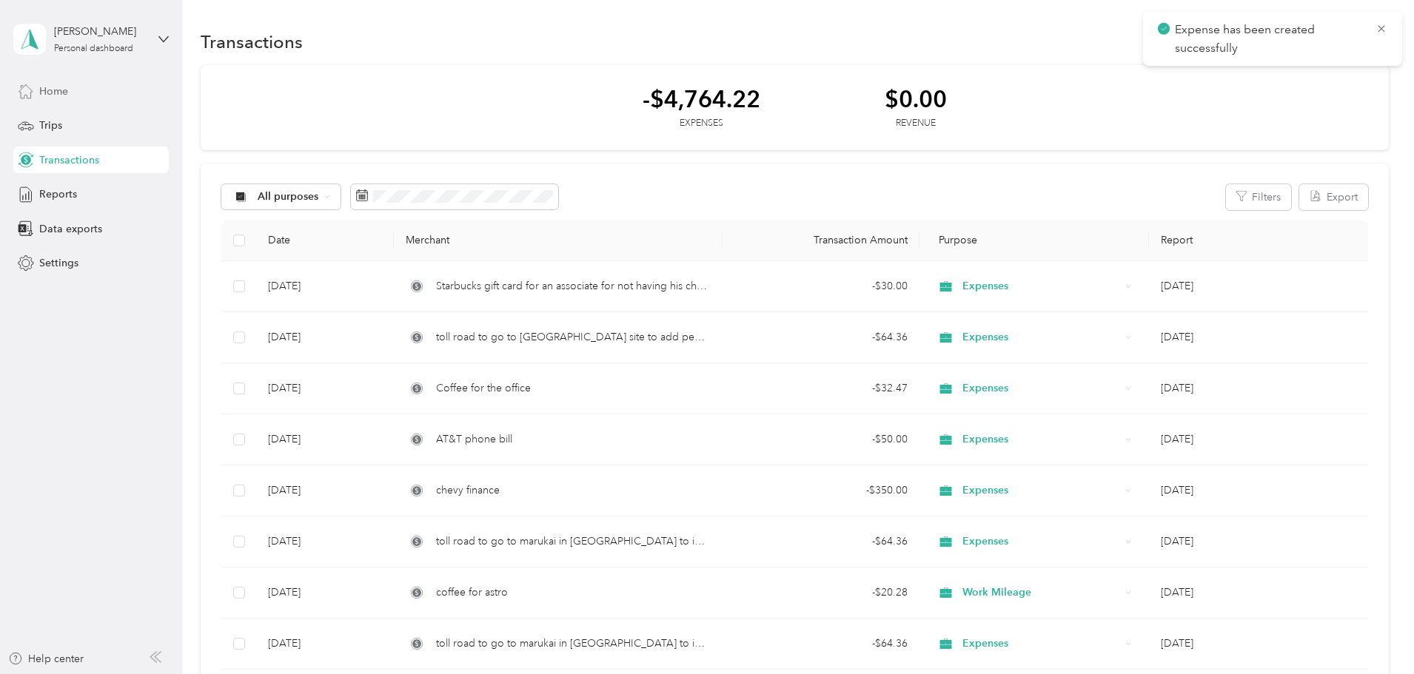
click at [60, 95] on span "Home" at bounding box center [53, 92] width 29 height 16
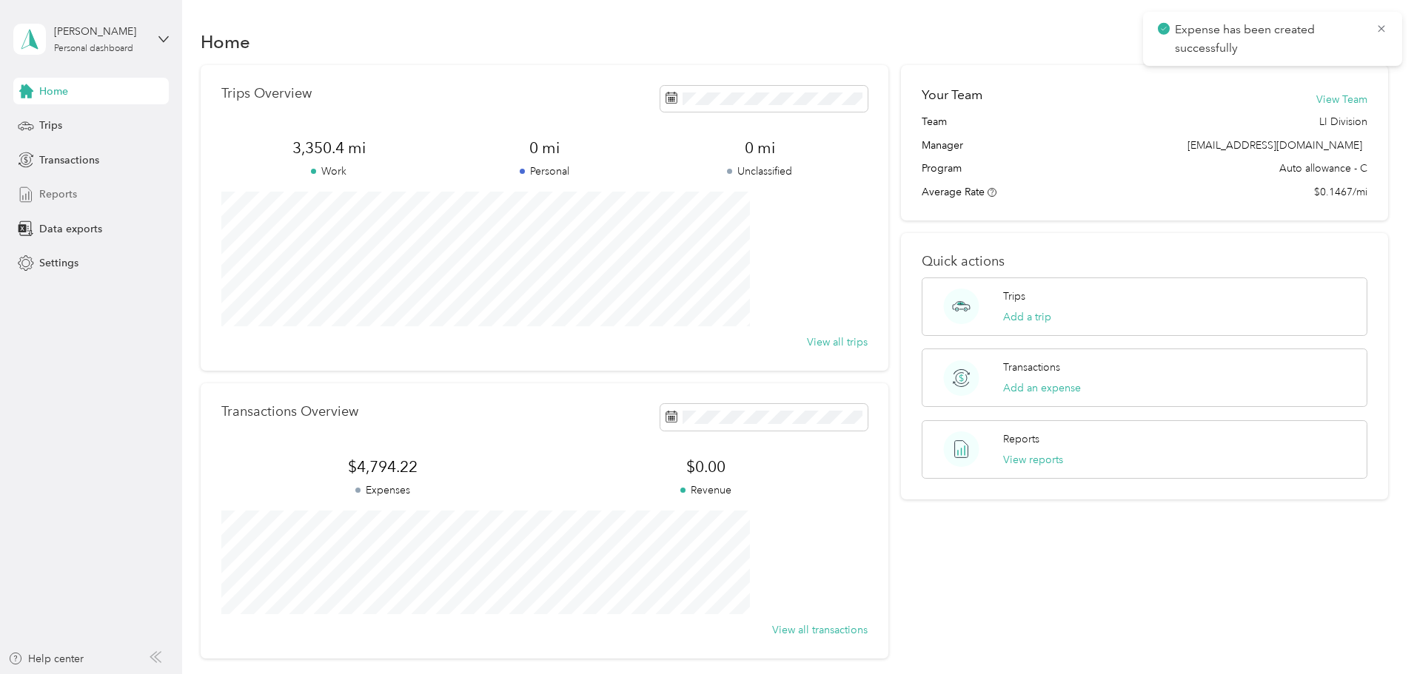
click at [59, 193] on span "Reports" at bounding box center [58, 195] width 38 height 16
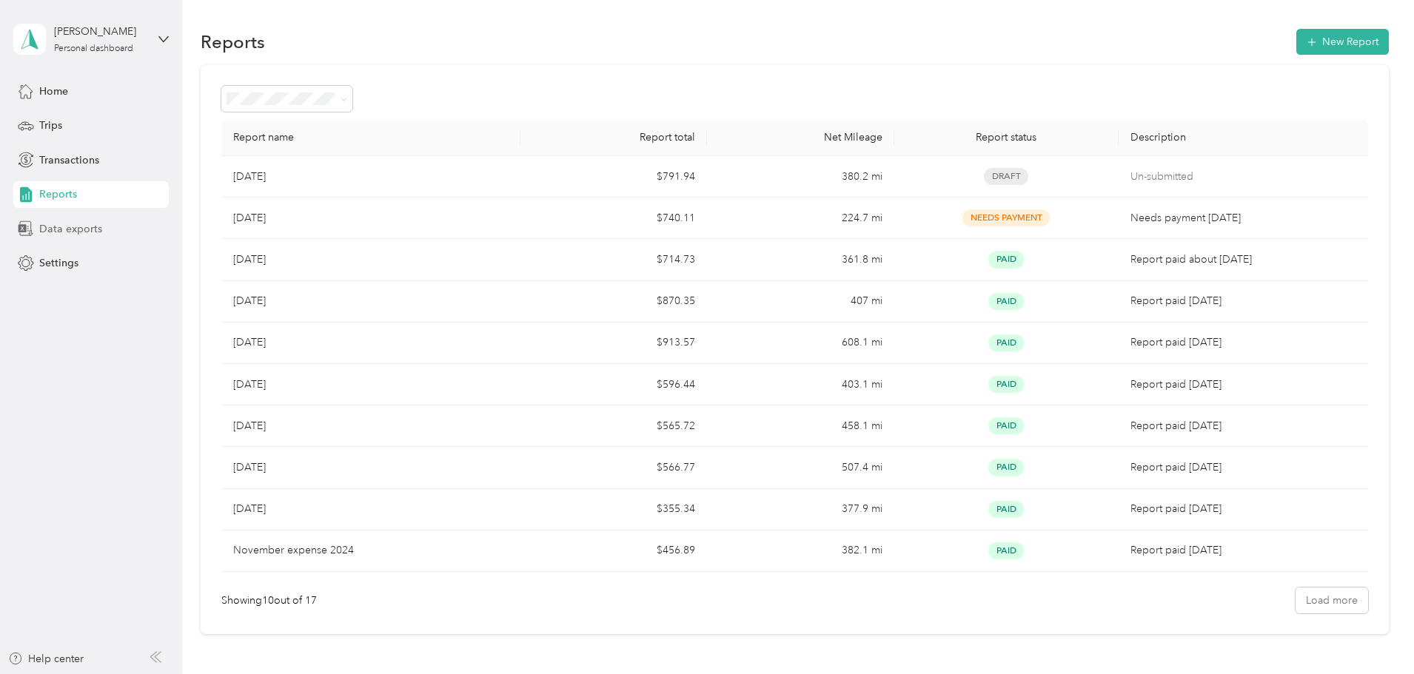
click at [81, 229] on span "Data exports" at bounding box center [70, 229] width 63 height 16
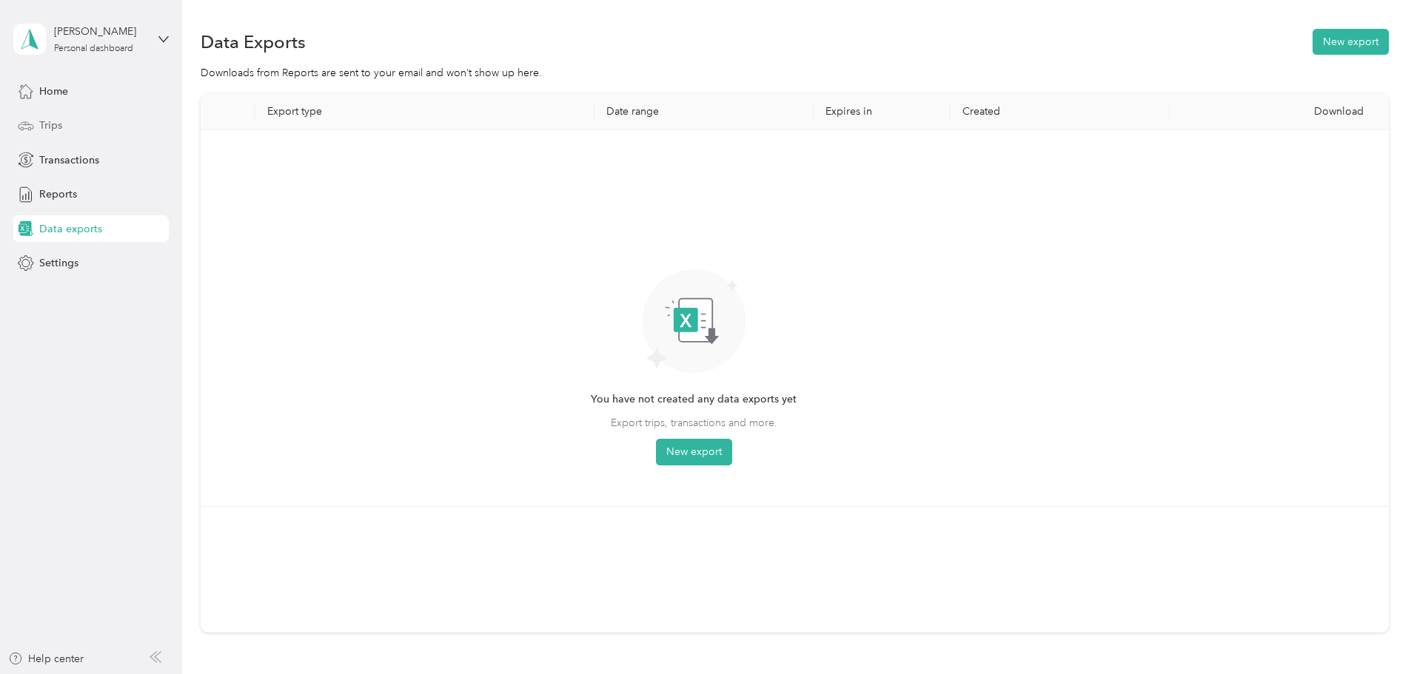
click at [48, 131] on span "Trips" at bounding box center [50, 126] width 23 height 16
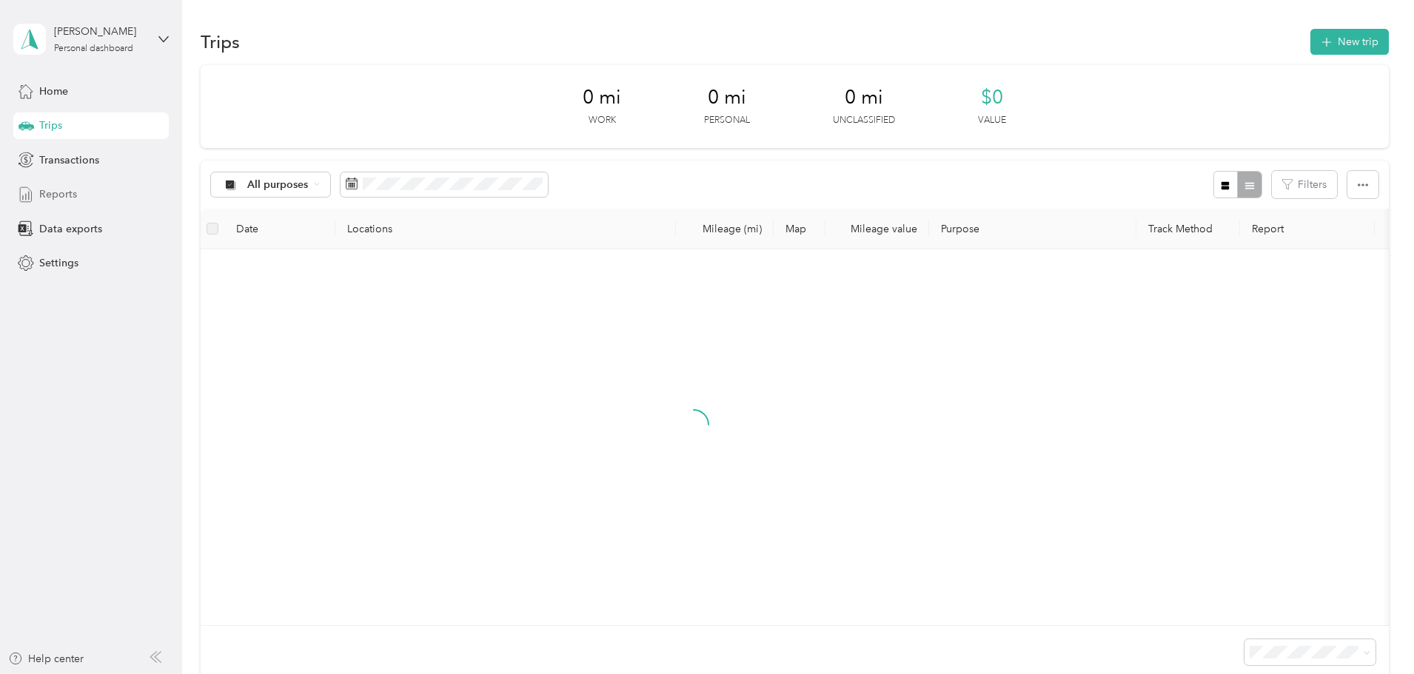
click at [62, 194] on span "Reports" at bounding box center [58, 195] width 38 height 16
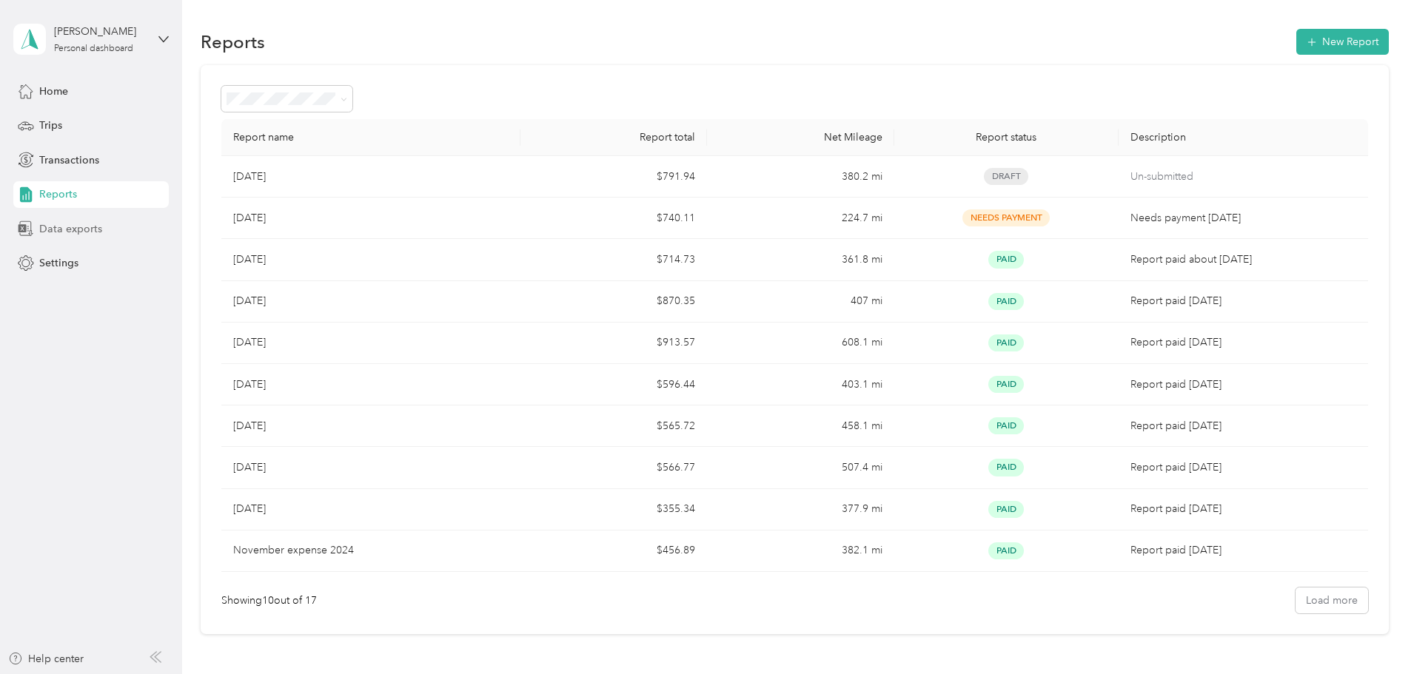
click at [77, 233] on span "Data exports" at bounding box center [70, 229] width 63 height 16
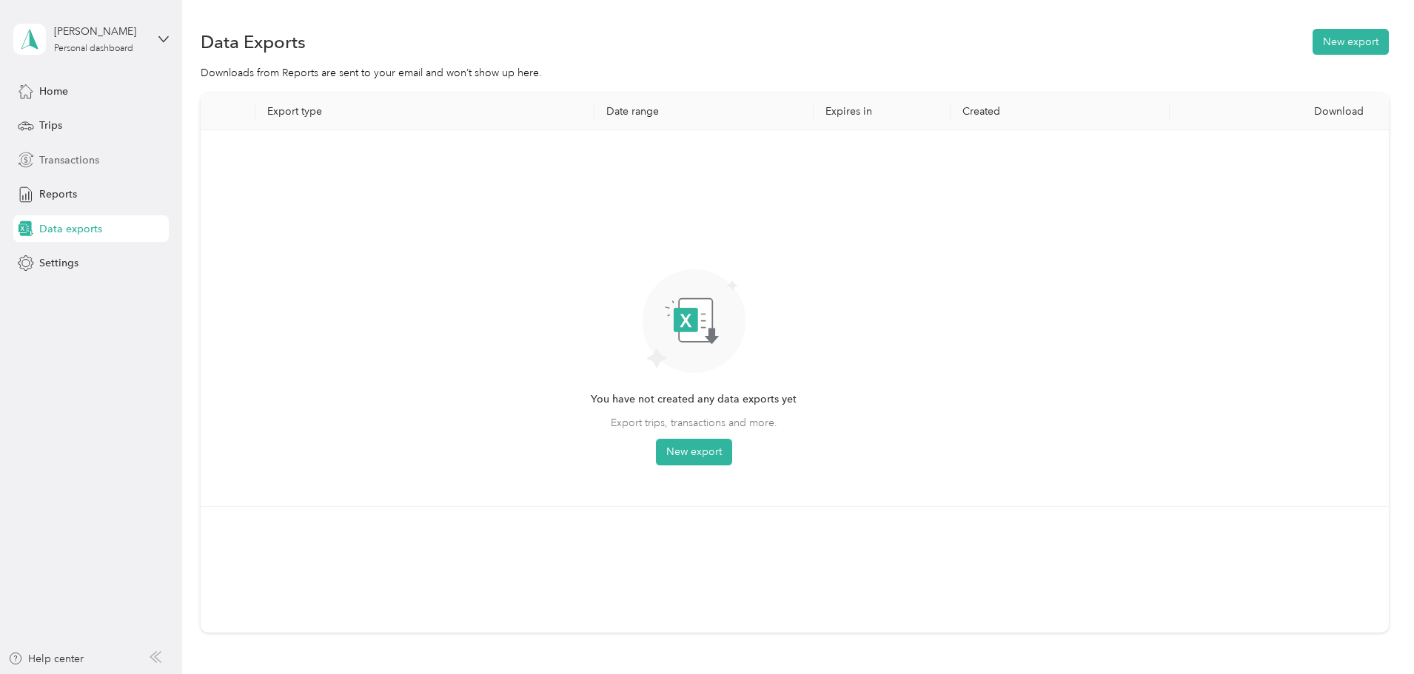
click at [47, 163] on span "Transactions" at bounding box center [69, 160] width 60 height 16
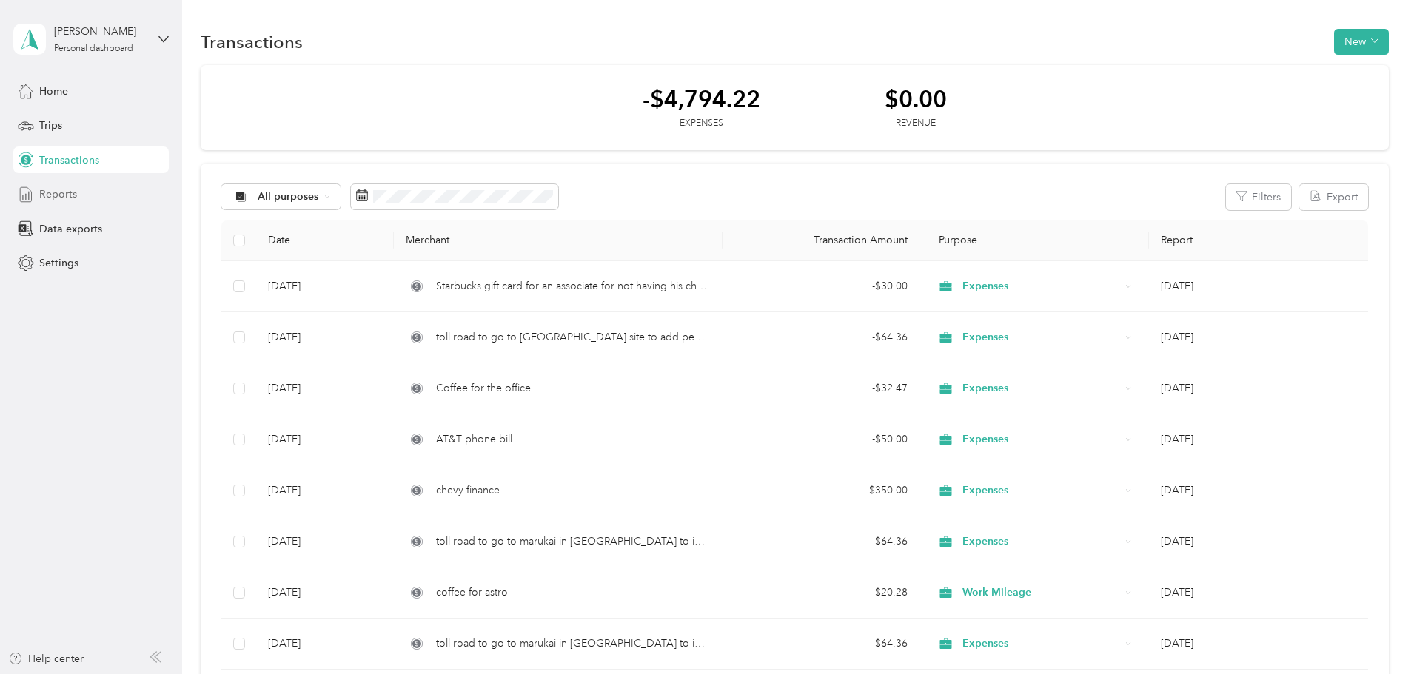
click at [53, 198] on span "Reports" at bounding box center [58, 195] width 38 height 16
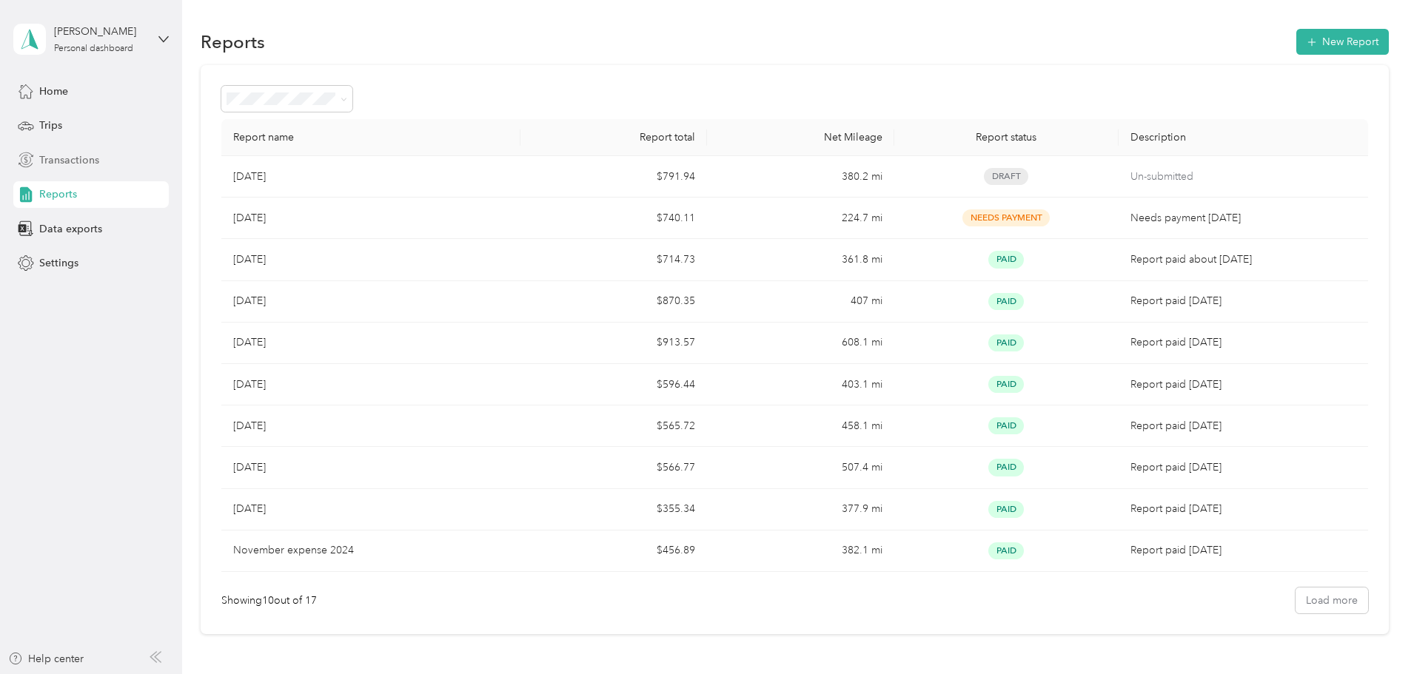
click at [63, 163] on span "Transactions" at bounding box center [69, 160] width 60 height 16
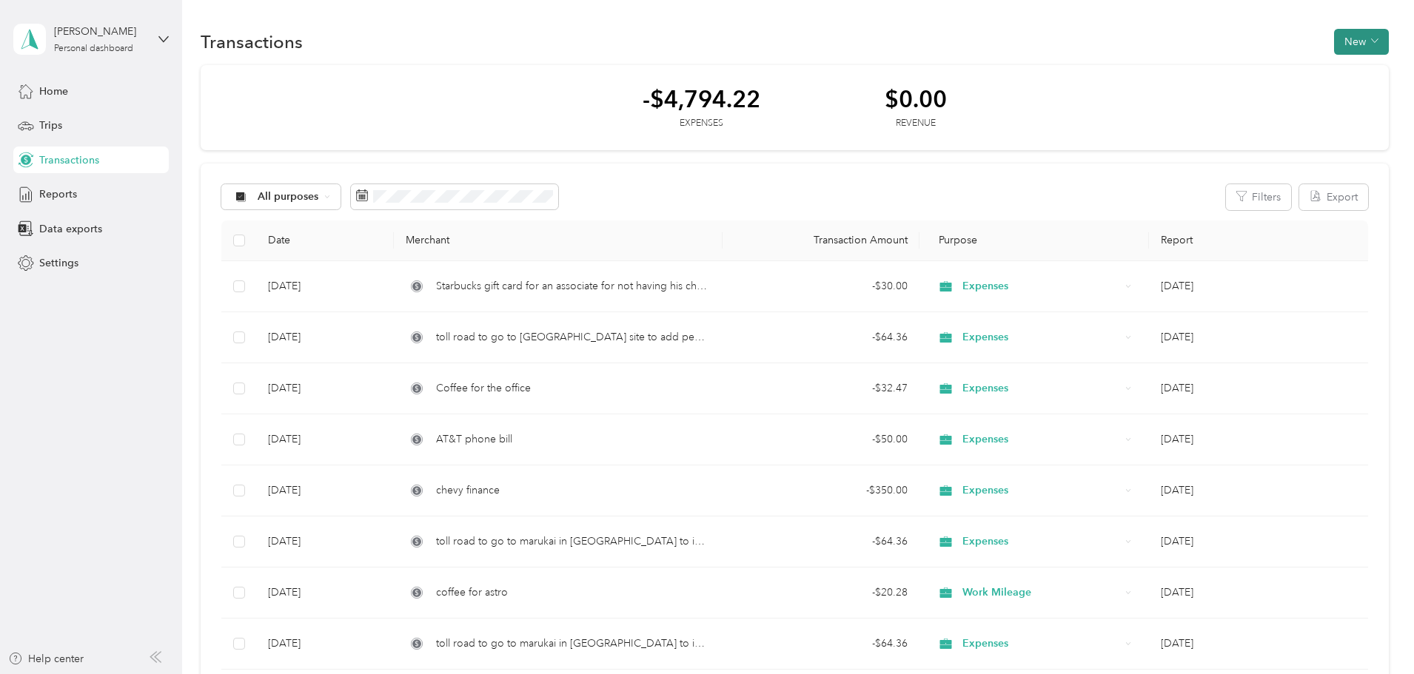
click at [1334, 50] on button "New" at bounding box center [1361, 42] width 55 height 26
click at [1253, 67] on span "Expense" at bounding box center [1255, 70] width 40 height 16
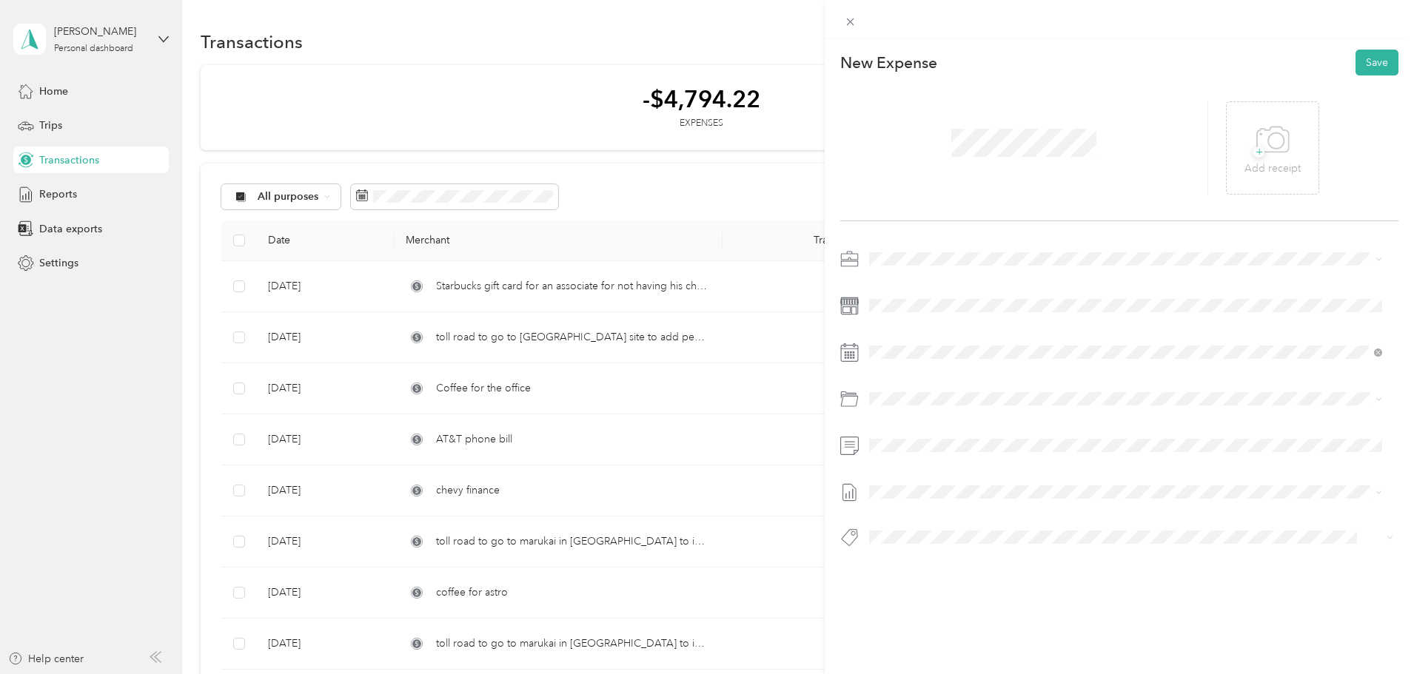
click at [927, 315] on li "Expenses" at bounding box center [1125, 308] width 523 height 26
click at [997, 486] on div "1" at bounding box center [995, 487] width 19 height 19
click at [930, 406] on span at bounding box center [1131, 399] width 534 height 24
click at [969, 534] on span "Food For In Office" at bounding box center [952, 536] width 87 height 13
click at [848, 295] on div at bounding box center [1119, 306] width 558 height 24
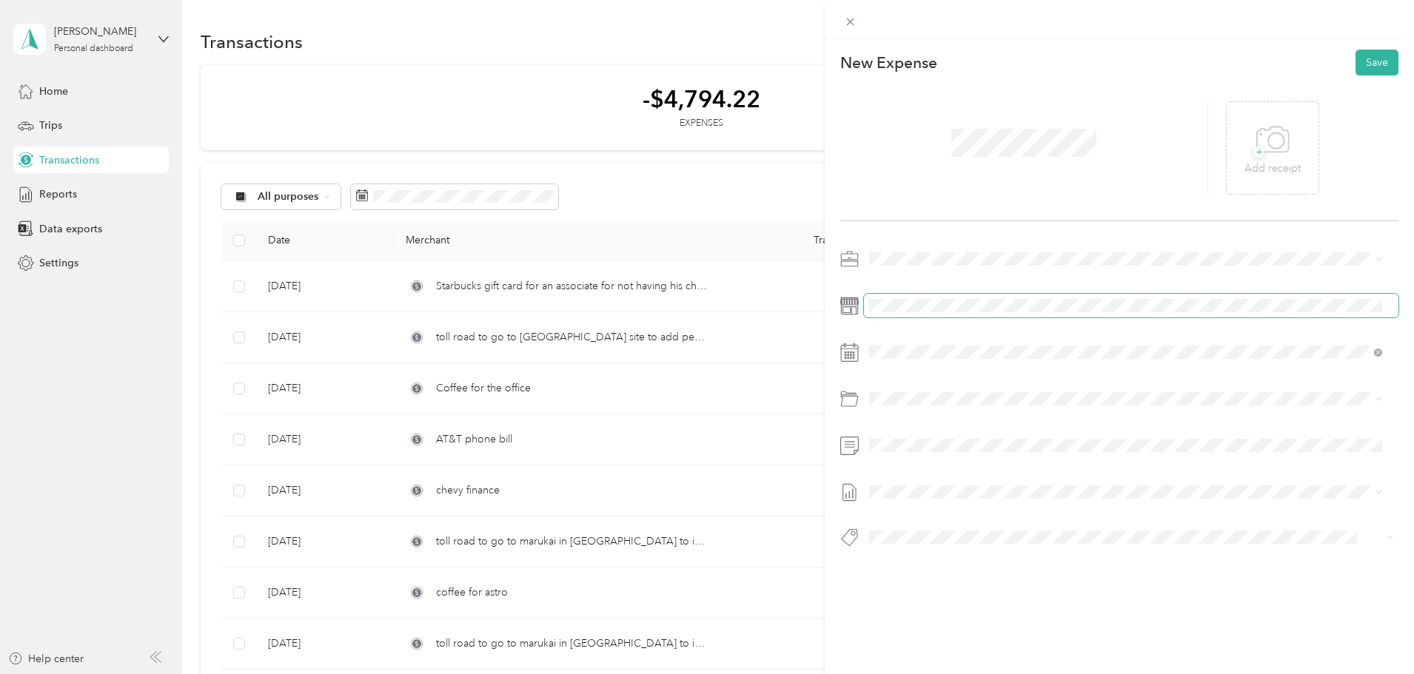
click at [854, 306] on div at bounding box center [1119, 306] width 558 height 24
click at [902, 534] on span "[DATE]" at bounding box center [885, 541] width 33 height 16
click at [1358, 60] on button "Save" at bounding box center [1376, 63] width 43 height 26
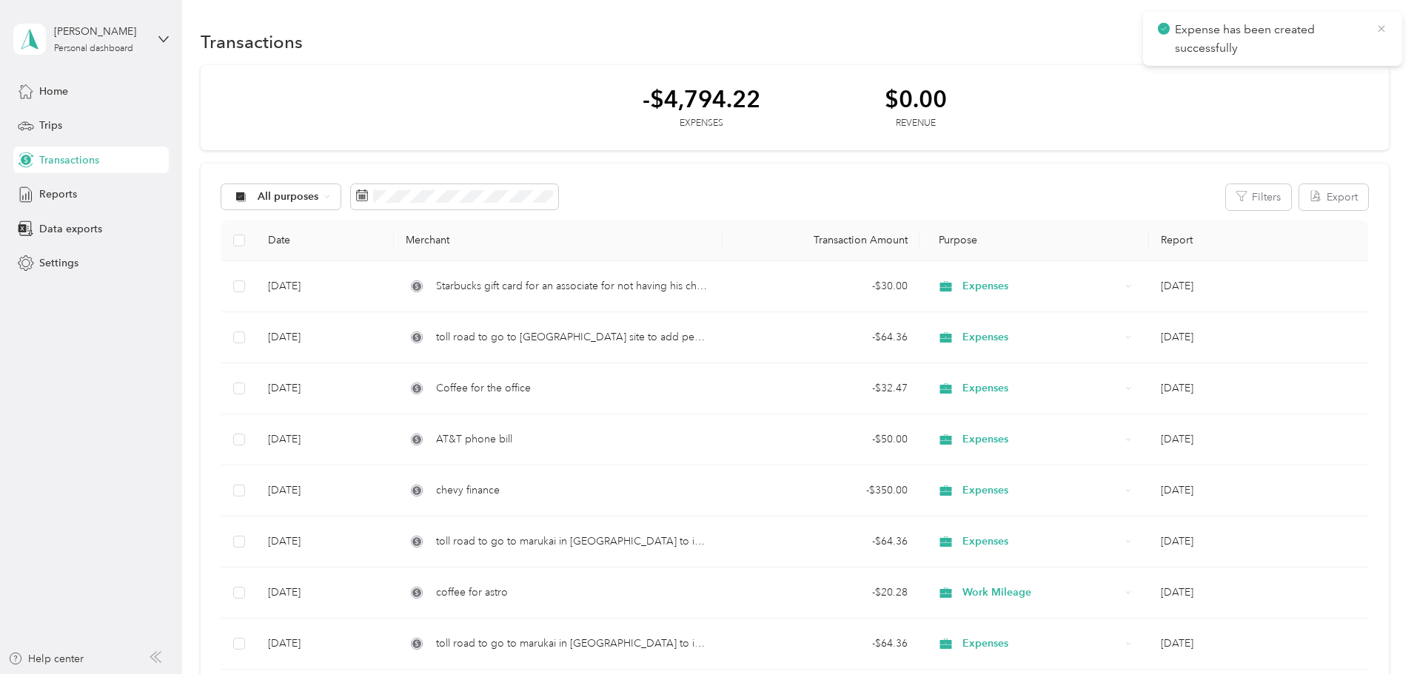
click at [1378, 29] on icon at bounding box center [1381, 28] width 12 height 13
click at [49, 193] on span "Reports" at bounding box center [58, 195] width 38 height 16
